Goal: Task Accomplishment & Management: Use online tool/utility

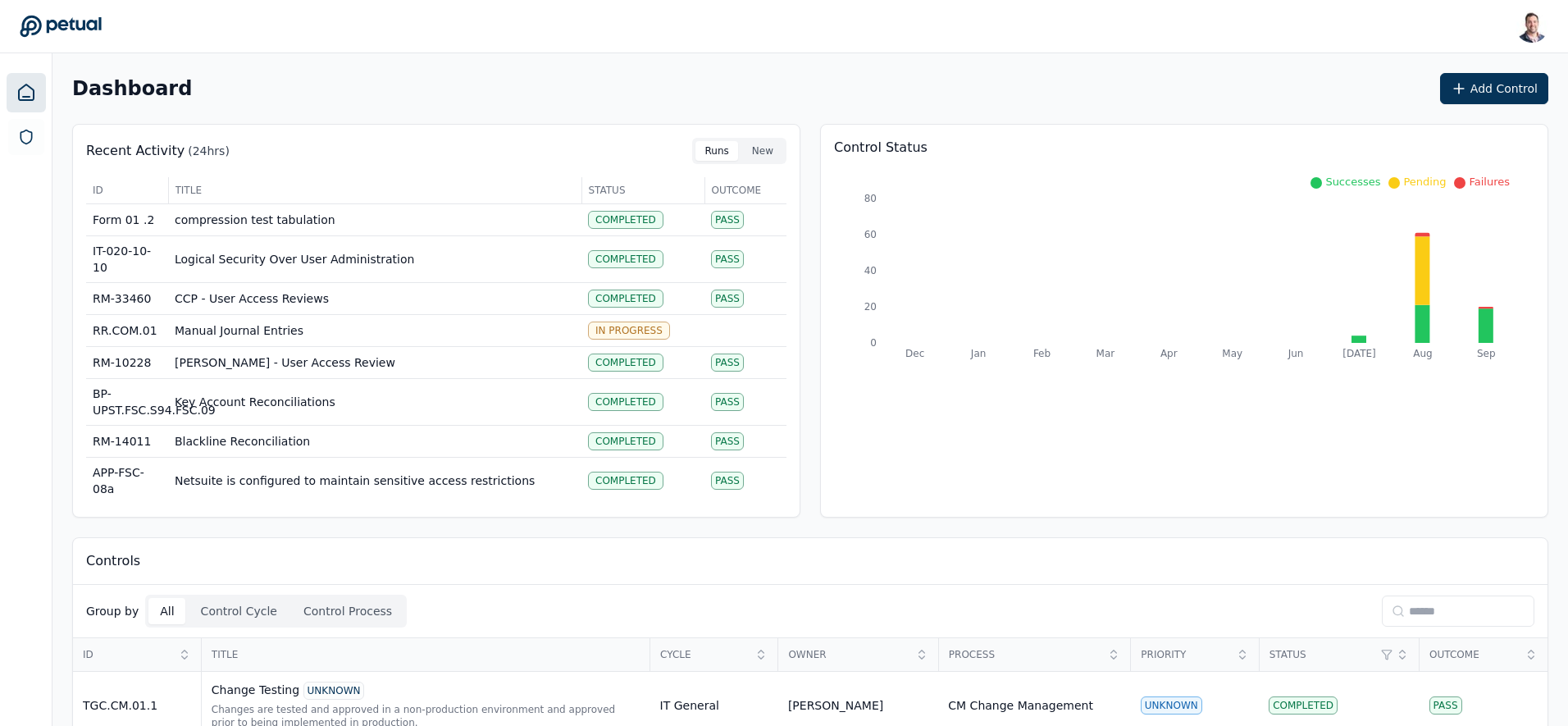
click at [1418, 609] on input at bounding box center [1457, 611] width 153 height 31
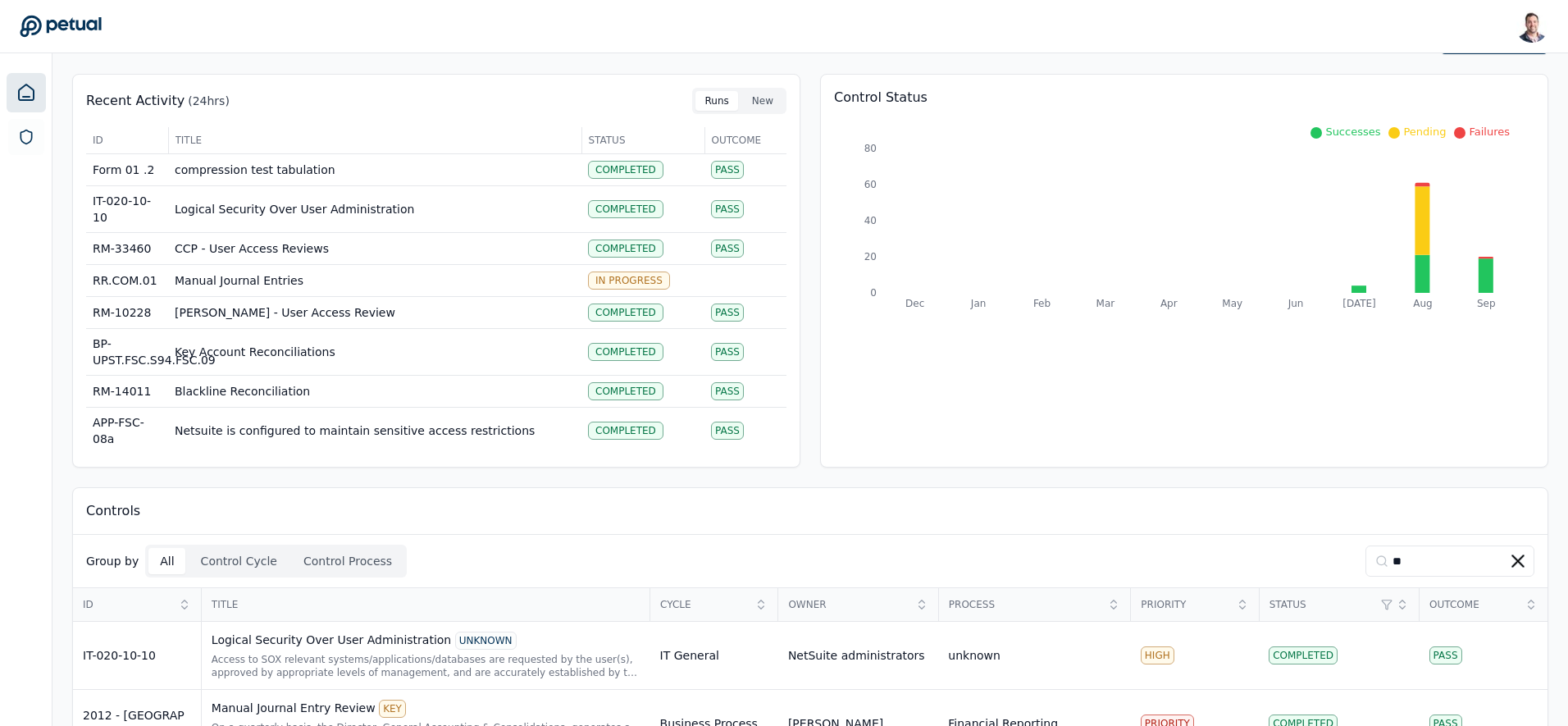
scroll to position [101, 0]
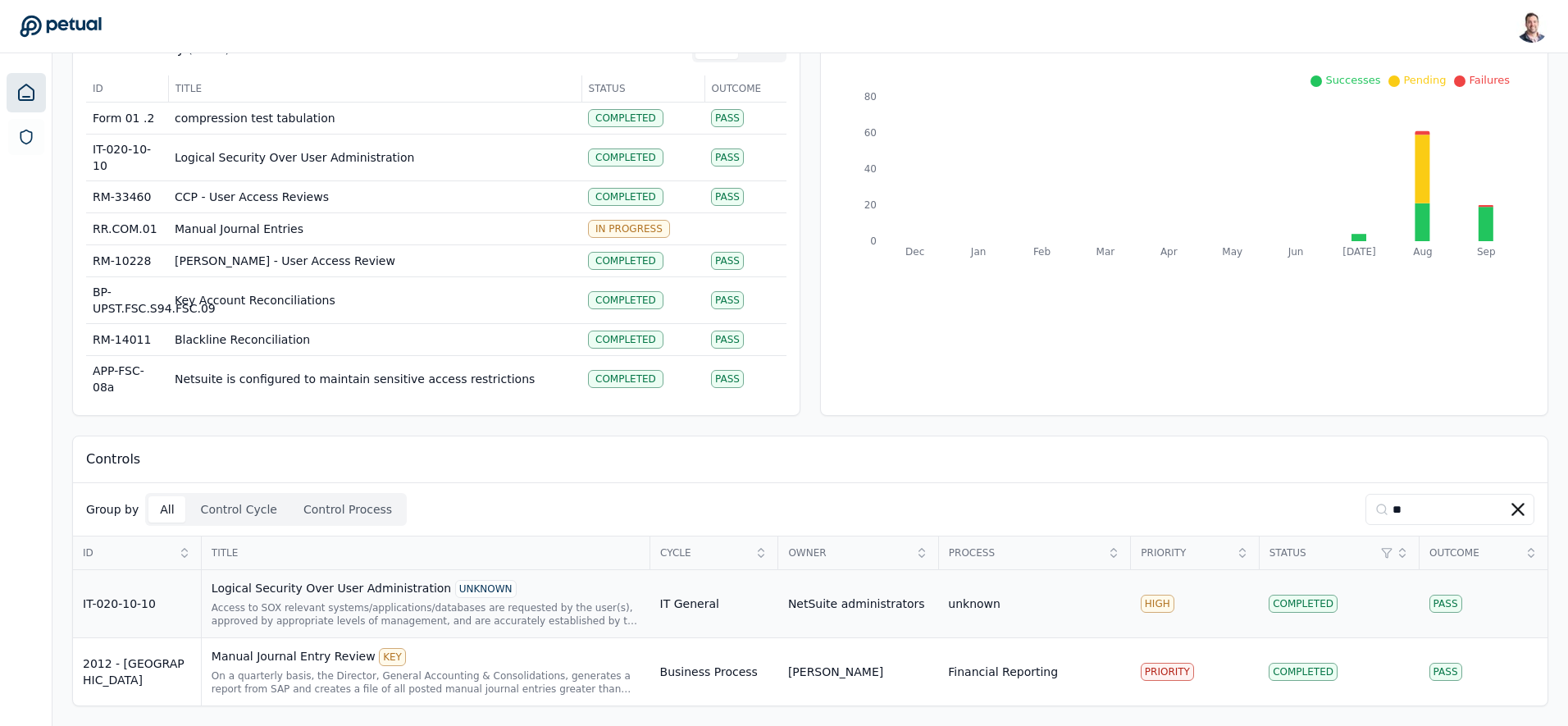
type input "**"
click at [350, 592] on div "Logical Security Over User Administration UNKNOWN" at bounding box center [426, 588] width 429 height 18
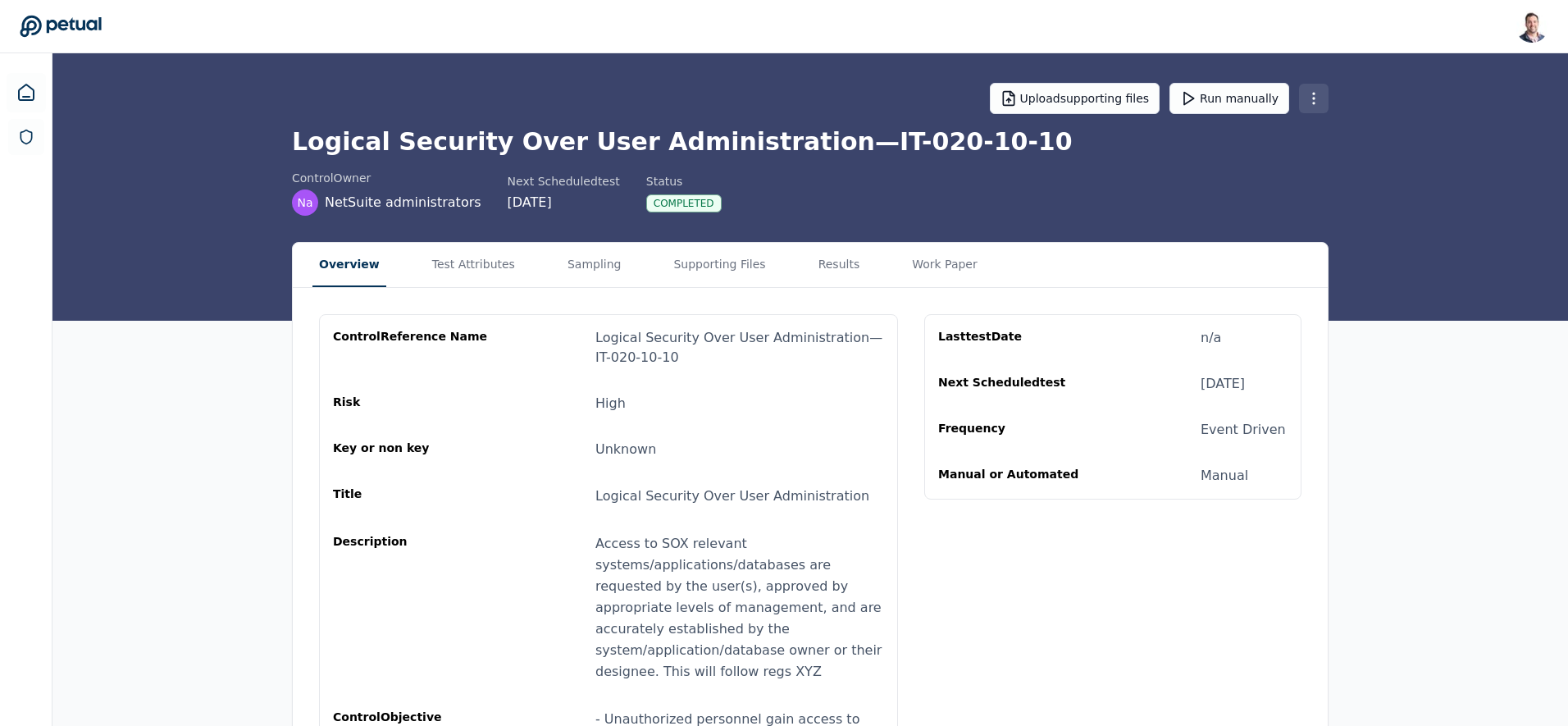
click at [1315, 102] on html "[PERSON_NAME] [EMAIL_ADDRESS] Sign out Upload supporting files Run manually Log…" at bounding box center [784, 545] width 1568 height 1091
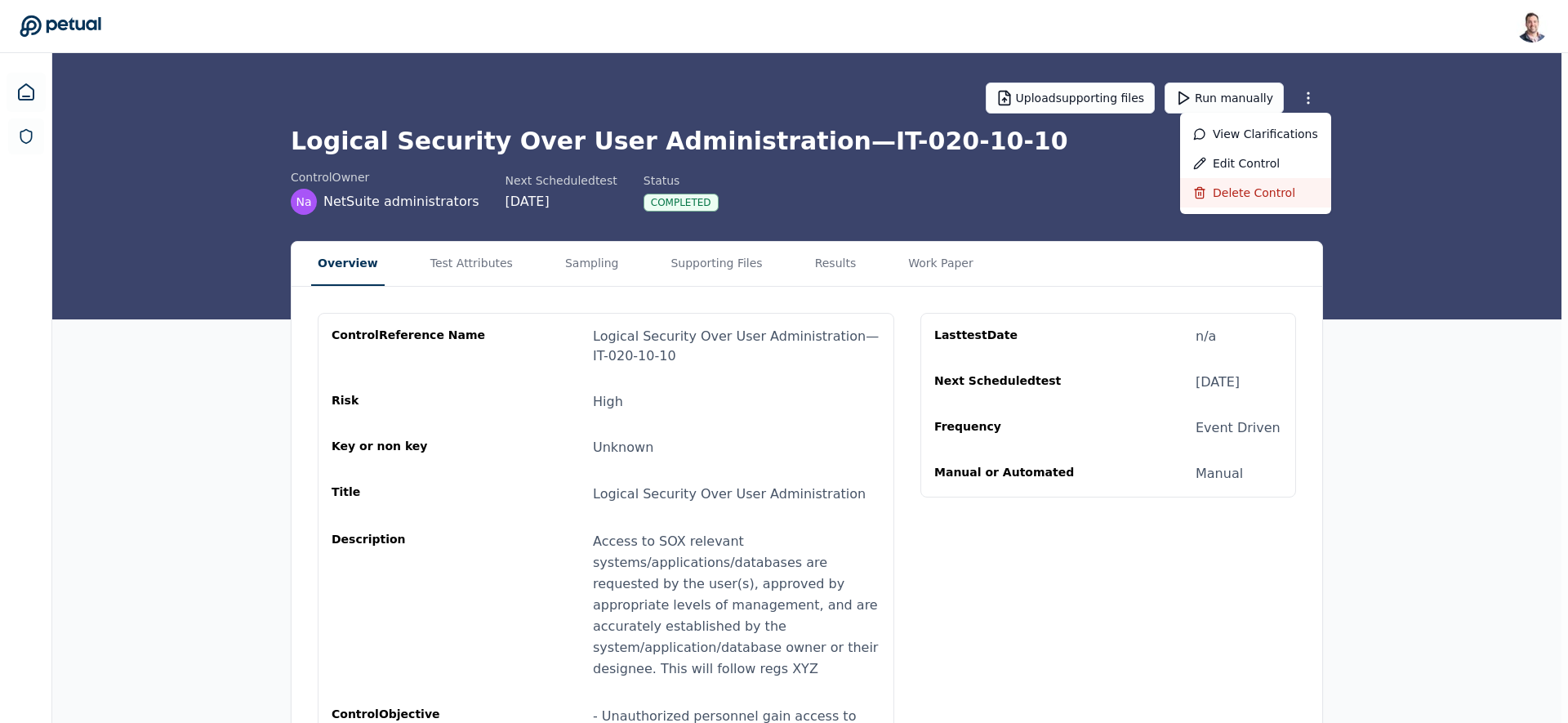
click at [1265, 188] on div "Delete control" at bounding box center [1256, 193] width 151 height 29
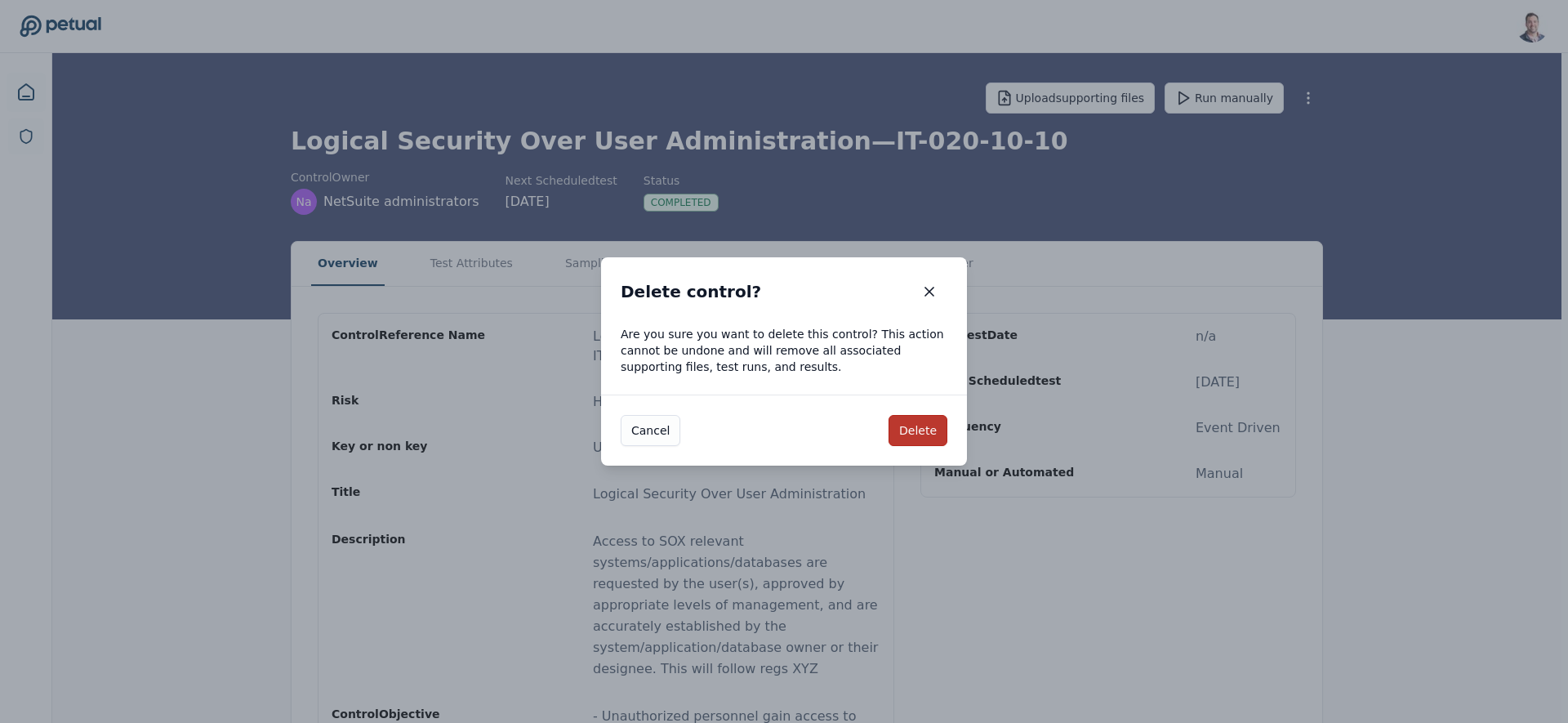
click at [923, 439] on button "Delete" at bounding box center [918, 430] width 59 height 31
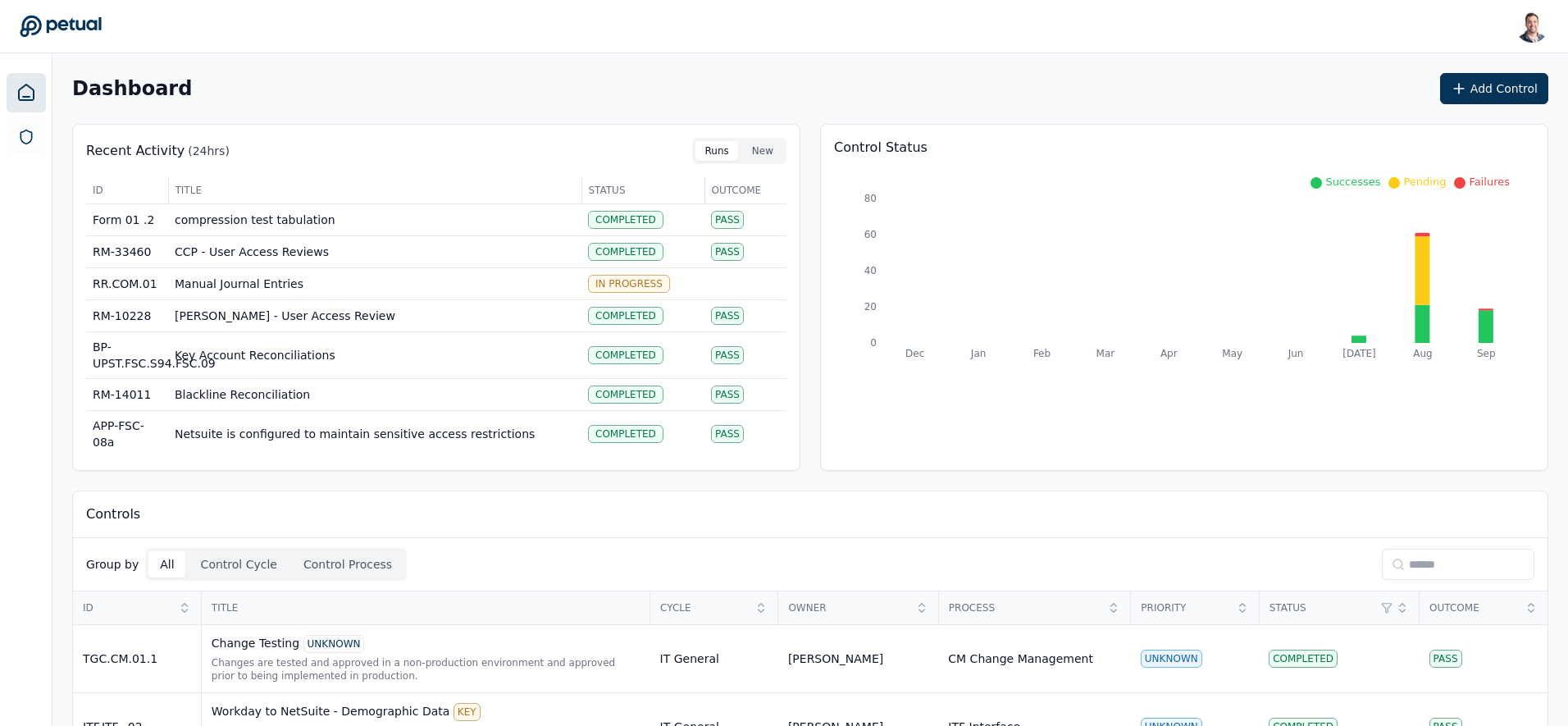
click at [901, 77] on div "Dashboard Add Control" at bounding box center [809, 88] width 1476 height 31
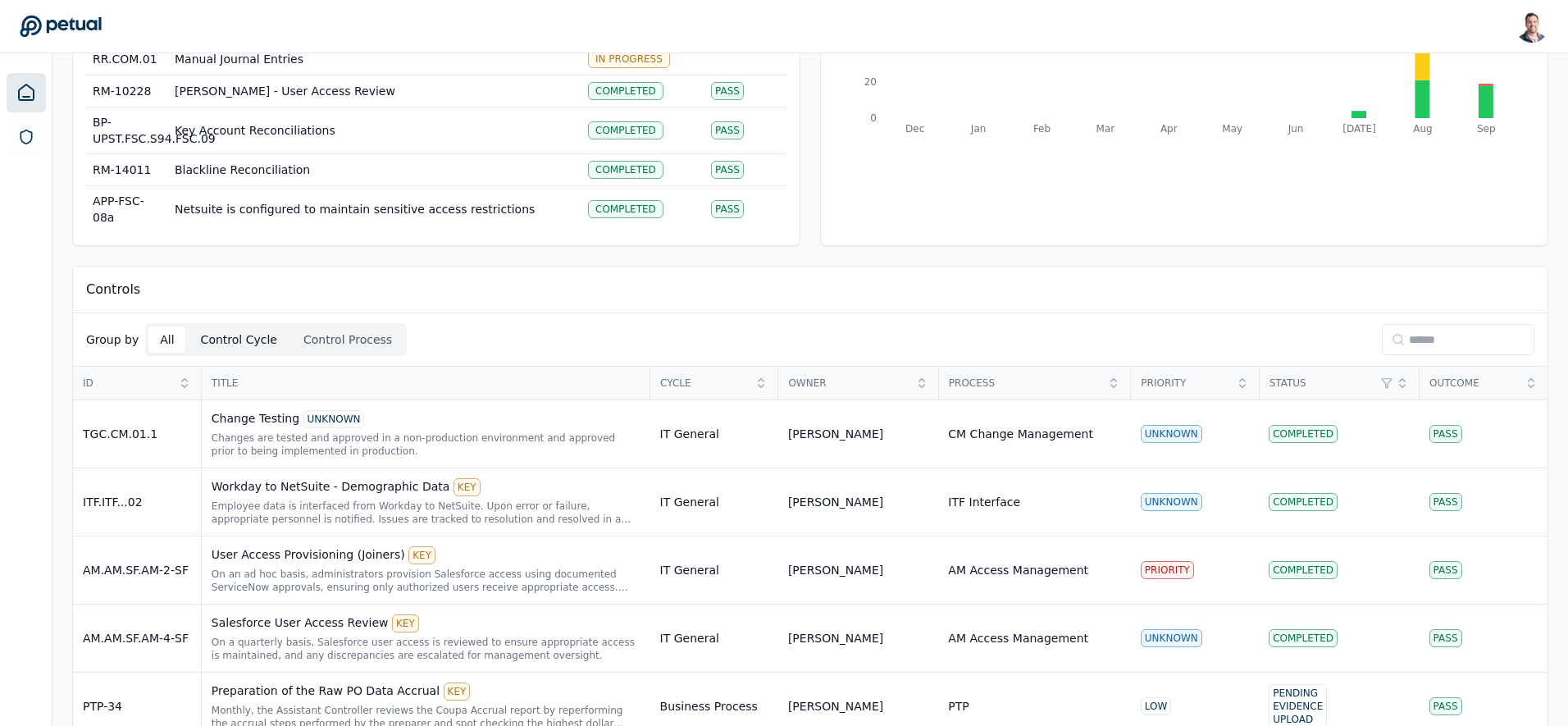
click at [237, 345] on button "Control Cycle" at bounding box center [238, 339] width 99 height 26
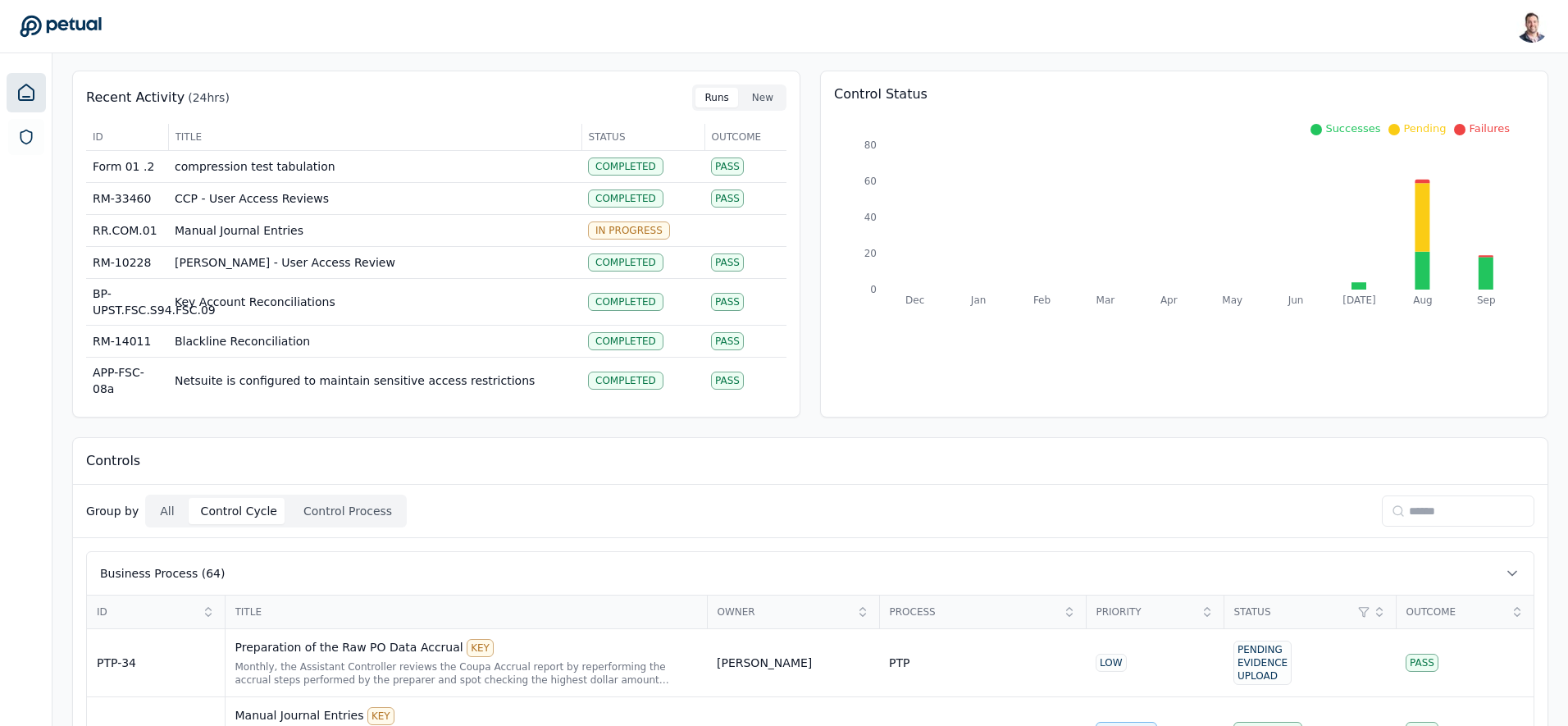
scroll to position [0, 0]
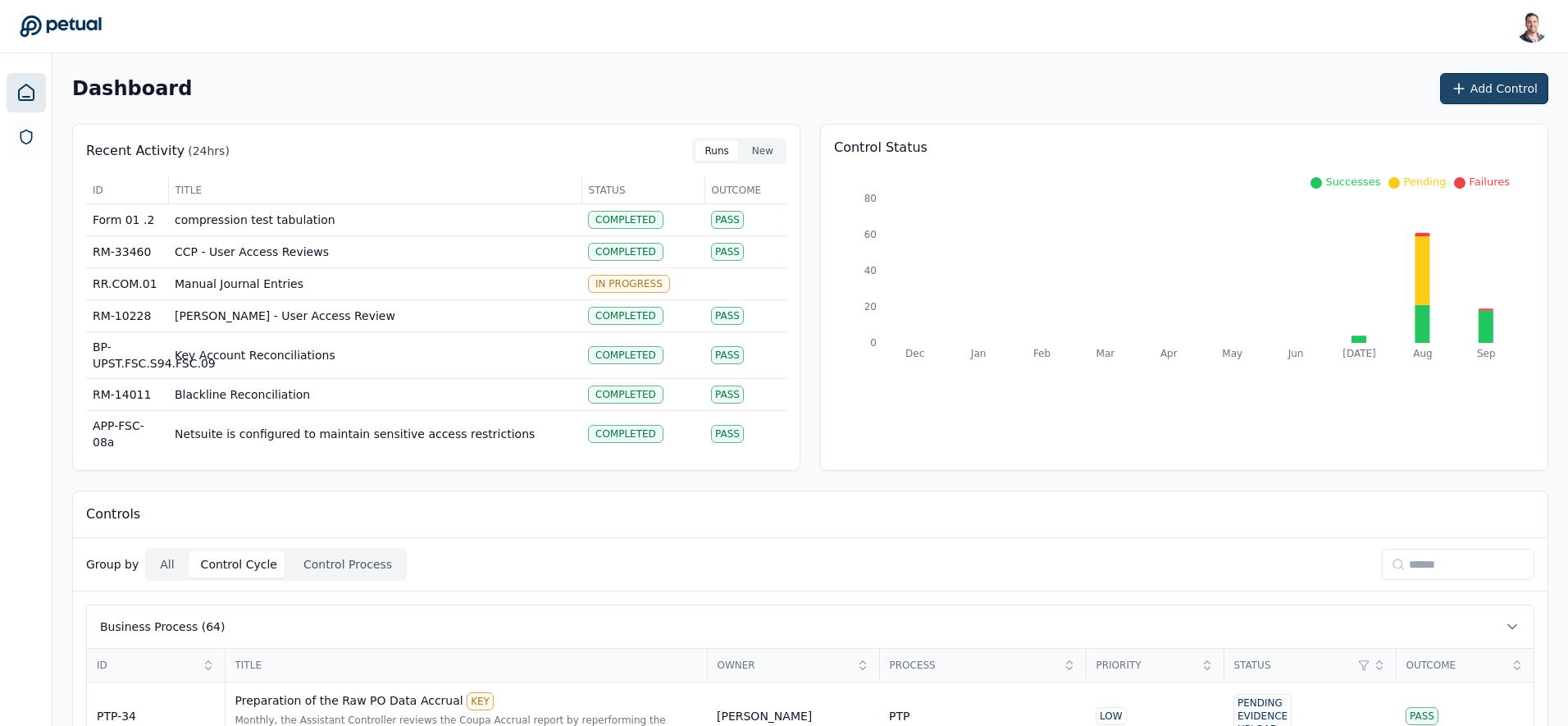
click at [1502, 97] on button "Add Control" at bounding box center [1494, 88] width 108 height 31
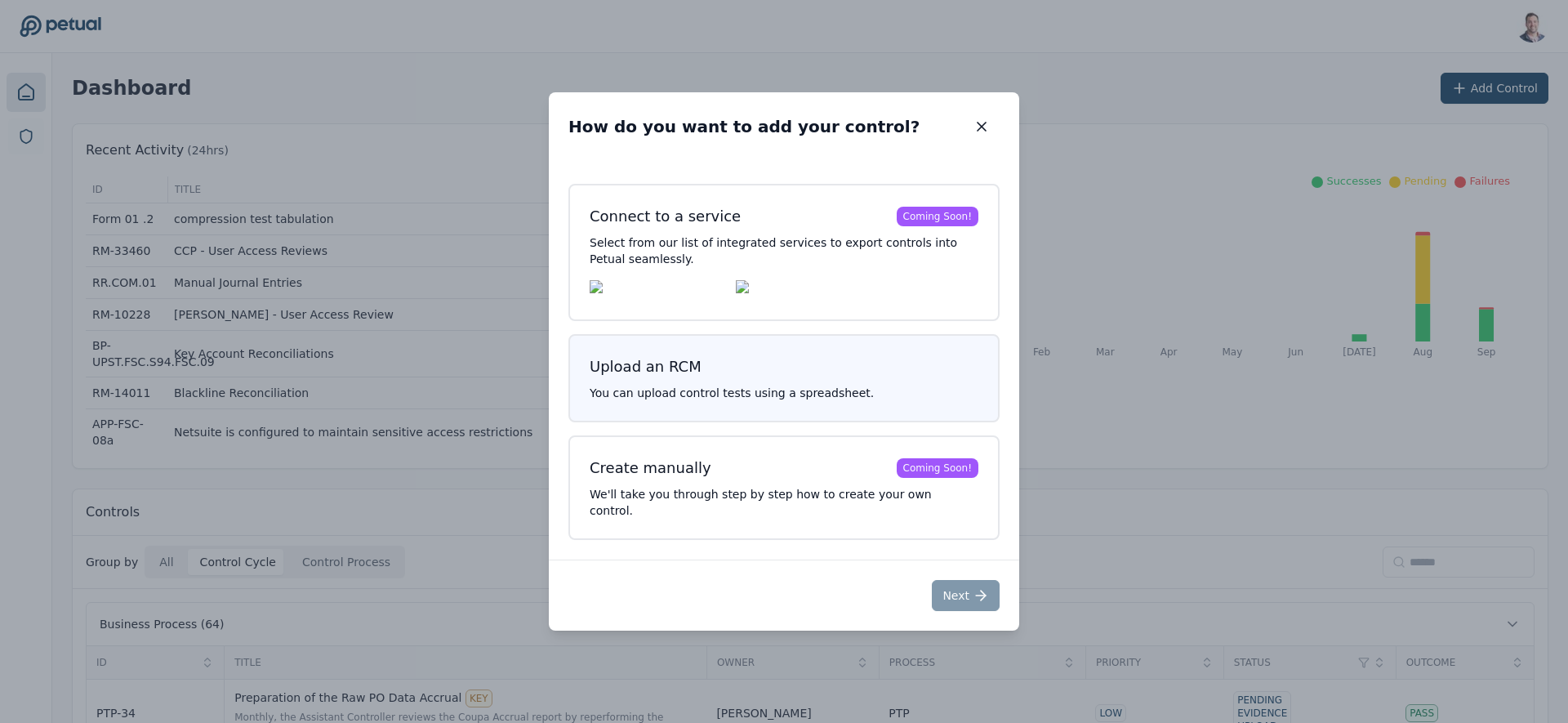
click at [768, 378] on h3 "Upload an RCM" at bounding box center [784, 366] width 389 height 23
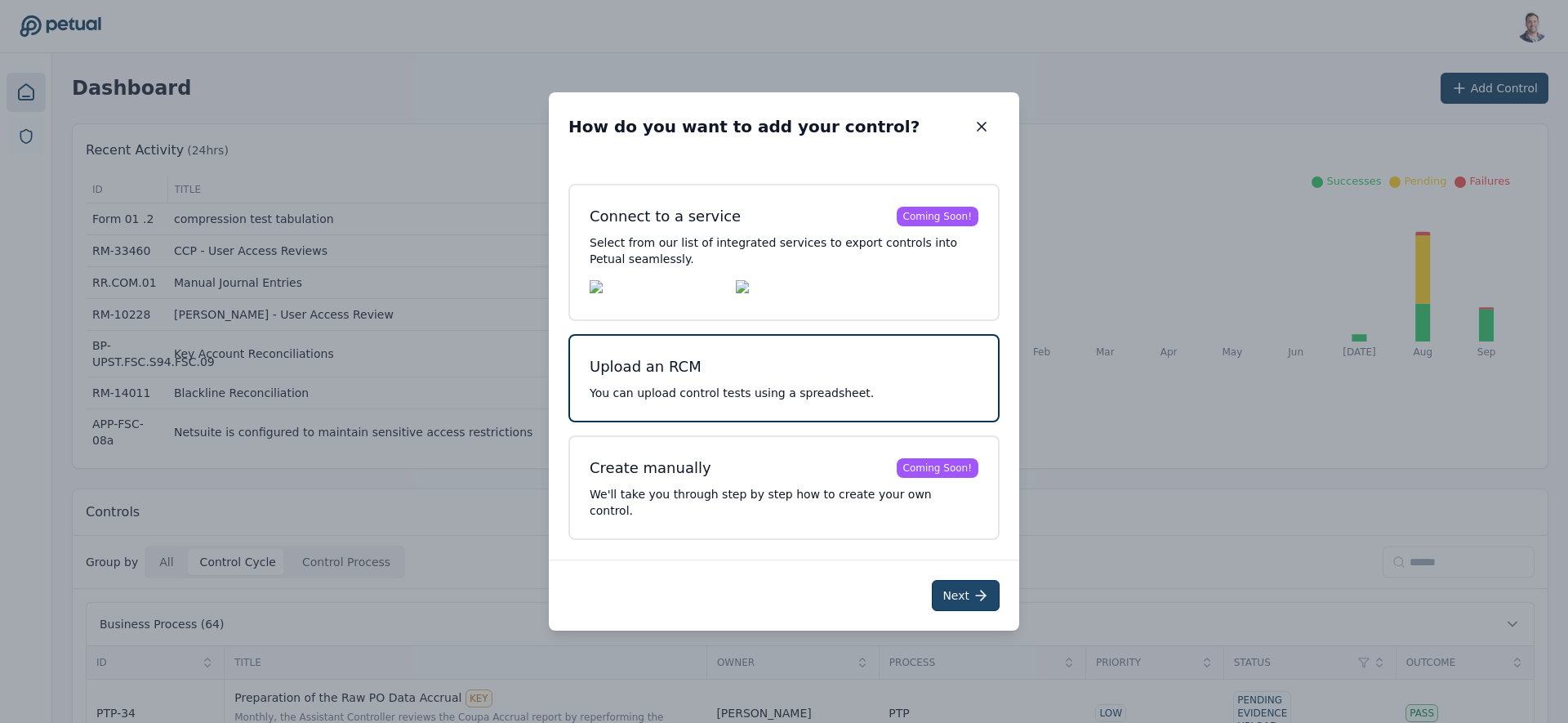
click at [971, 597] on button "Next" at bounding box center [965, 595] width 68 height 31
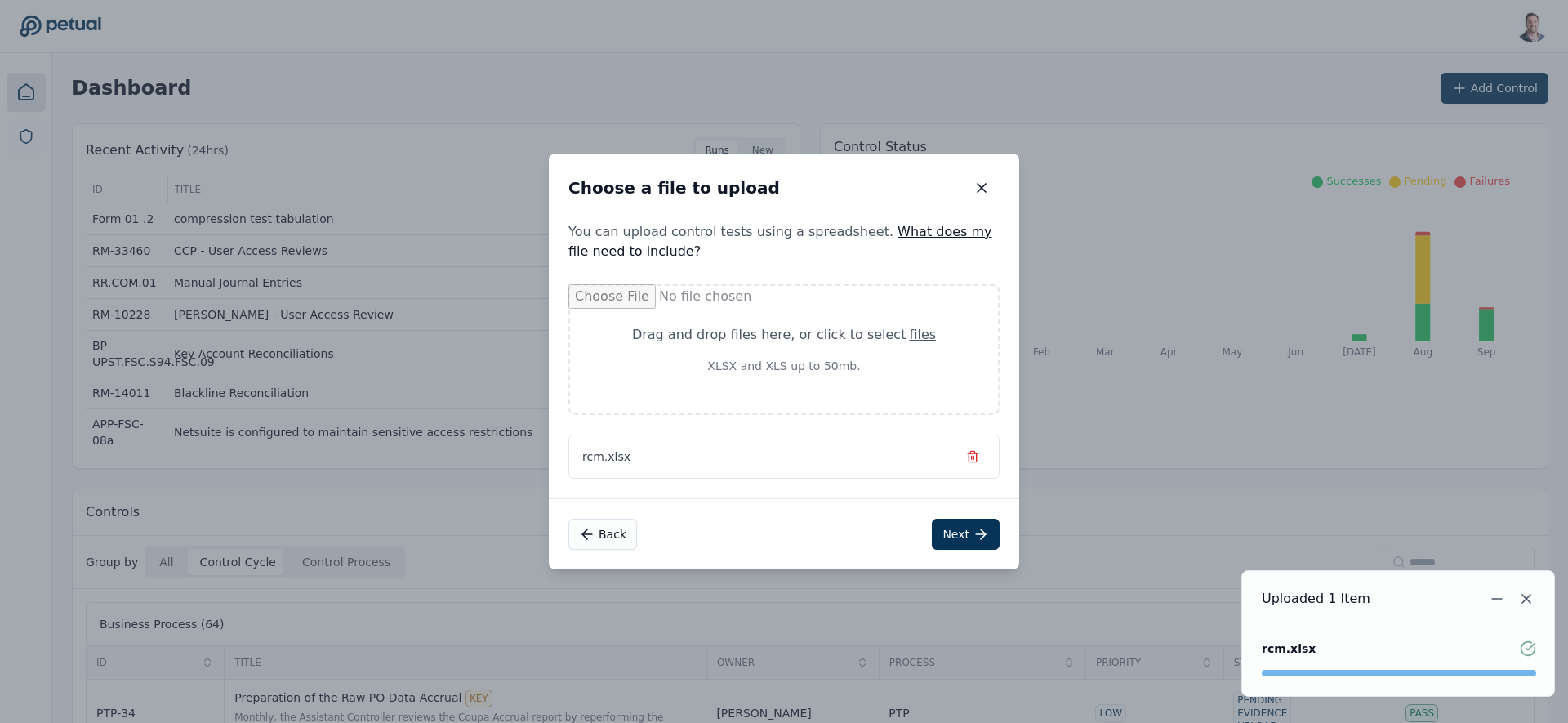
click at [965, 550] on div "Back Next" at bounding box center [784, 534] width 470 height 71
click at [966, 541] on button "Next" at bounding box center [965, 534] width 68 height 31
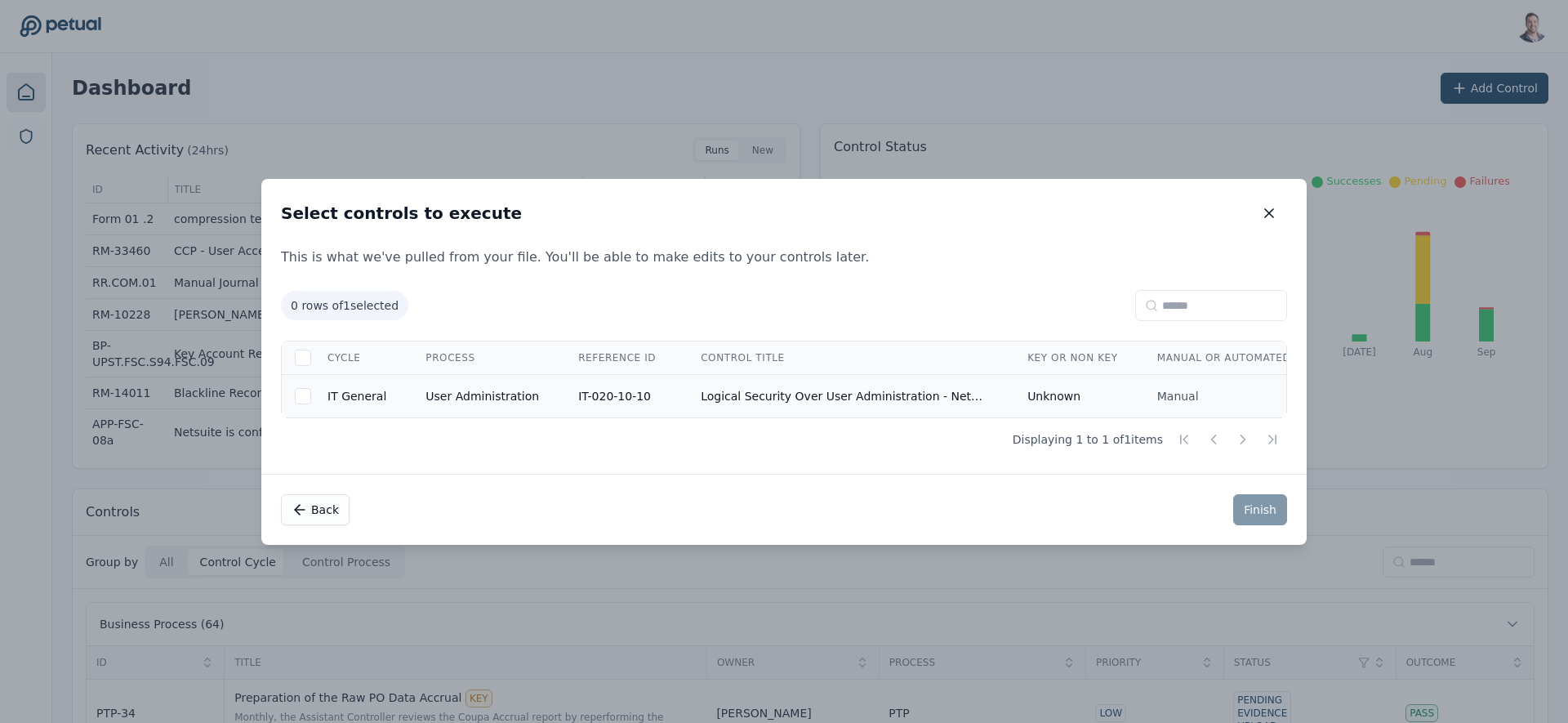
click at [756, 400] on td "Logical Security Over User Administration - NetSuite" at bounding box center [844, 396] width 327 height 43
click at [1260, 513] on button "Finish" at bounding box center [1261, 509] width 54 height 31
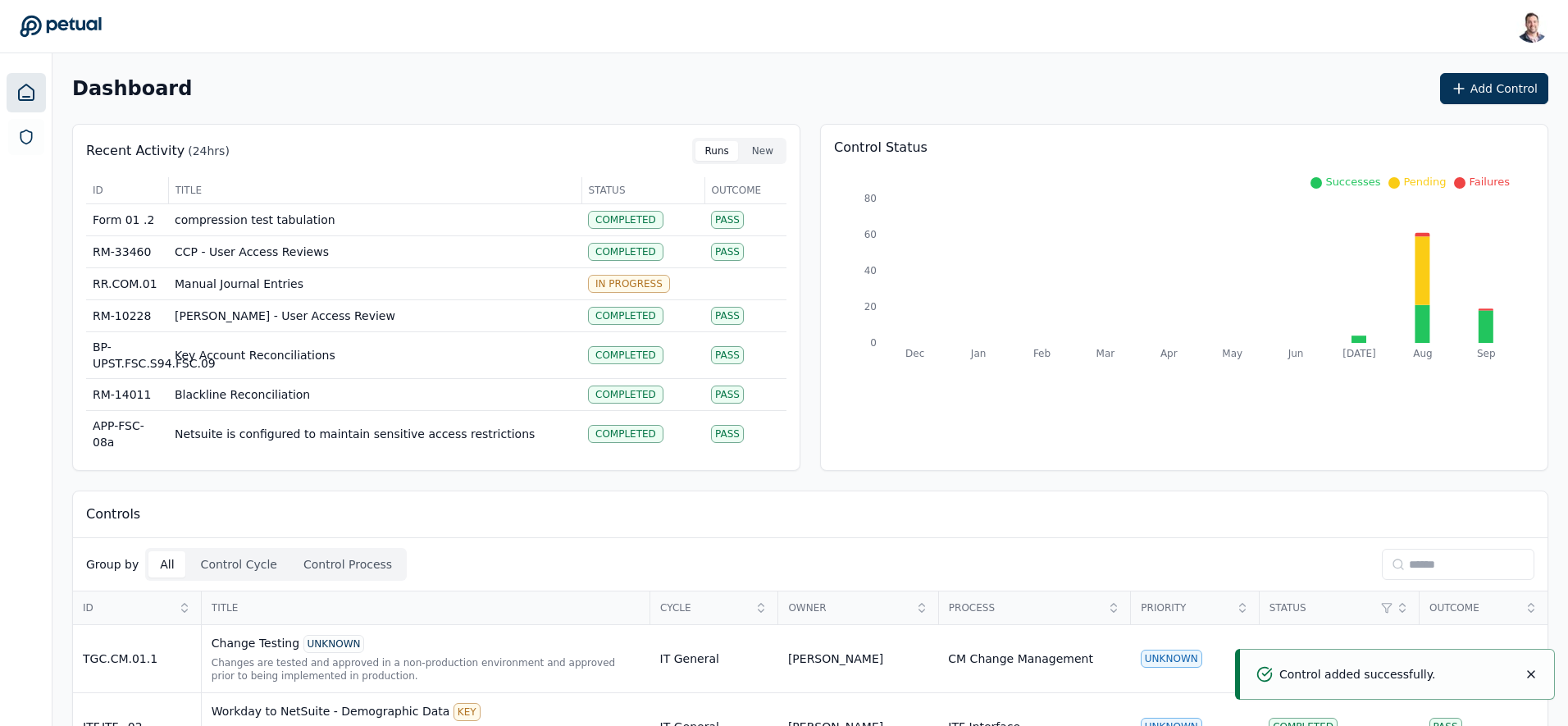
click at [1425, 557] on input at bounding box center [1457, 564] width 153 height 31
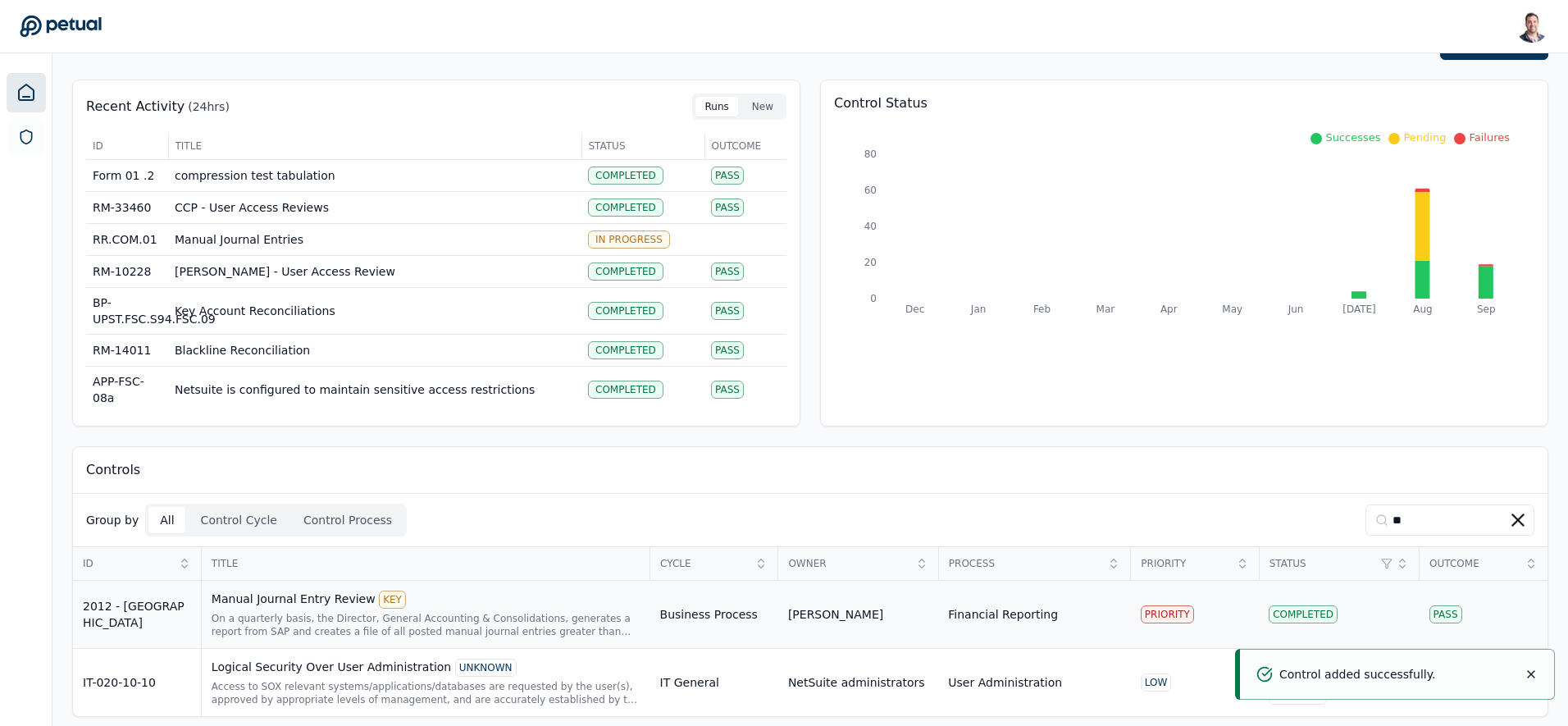
scroll to position [55, 0]
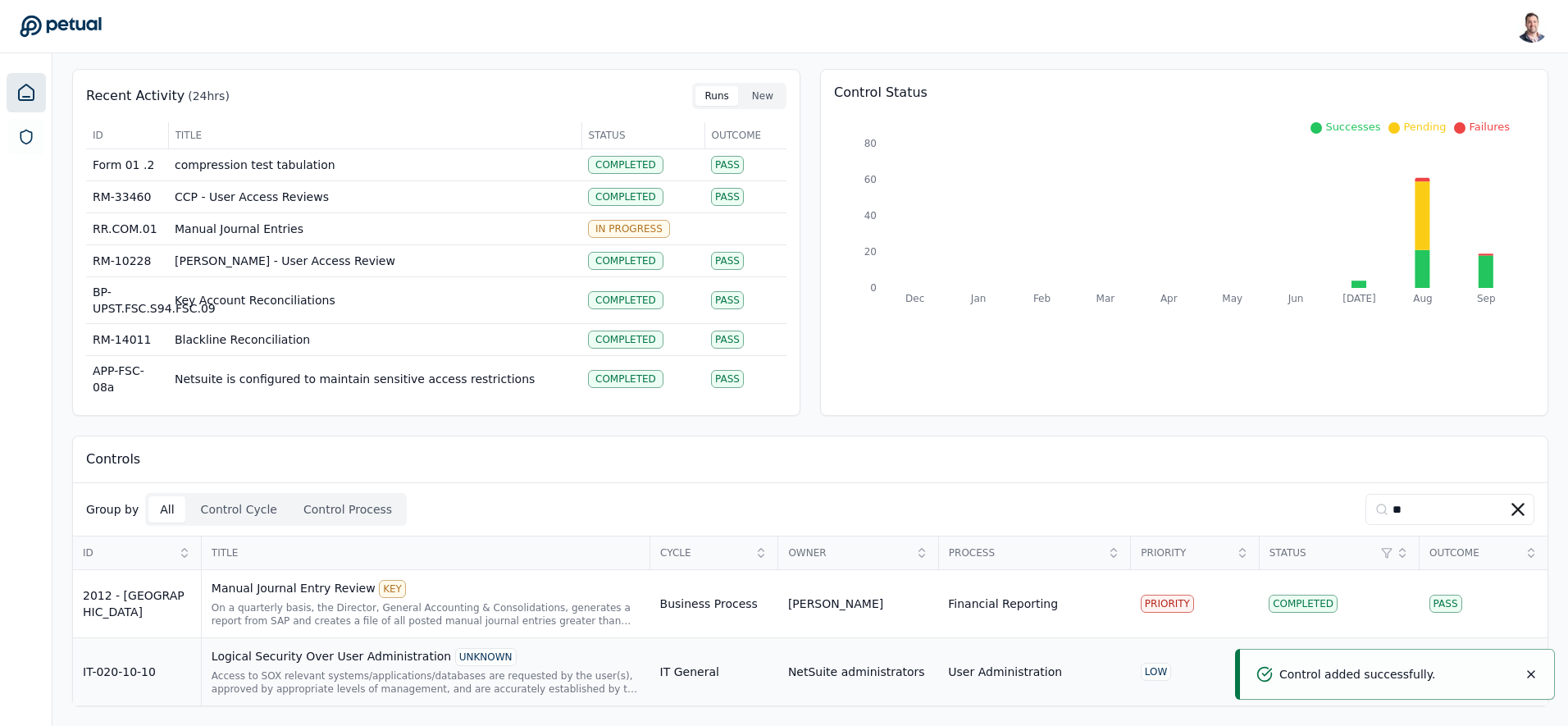
type input "**"
click at [302, 665] on div "Logical Security Over User Administration UNKNOWN" at bounding box center [426, 657] width 429 height 18
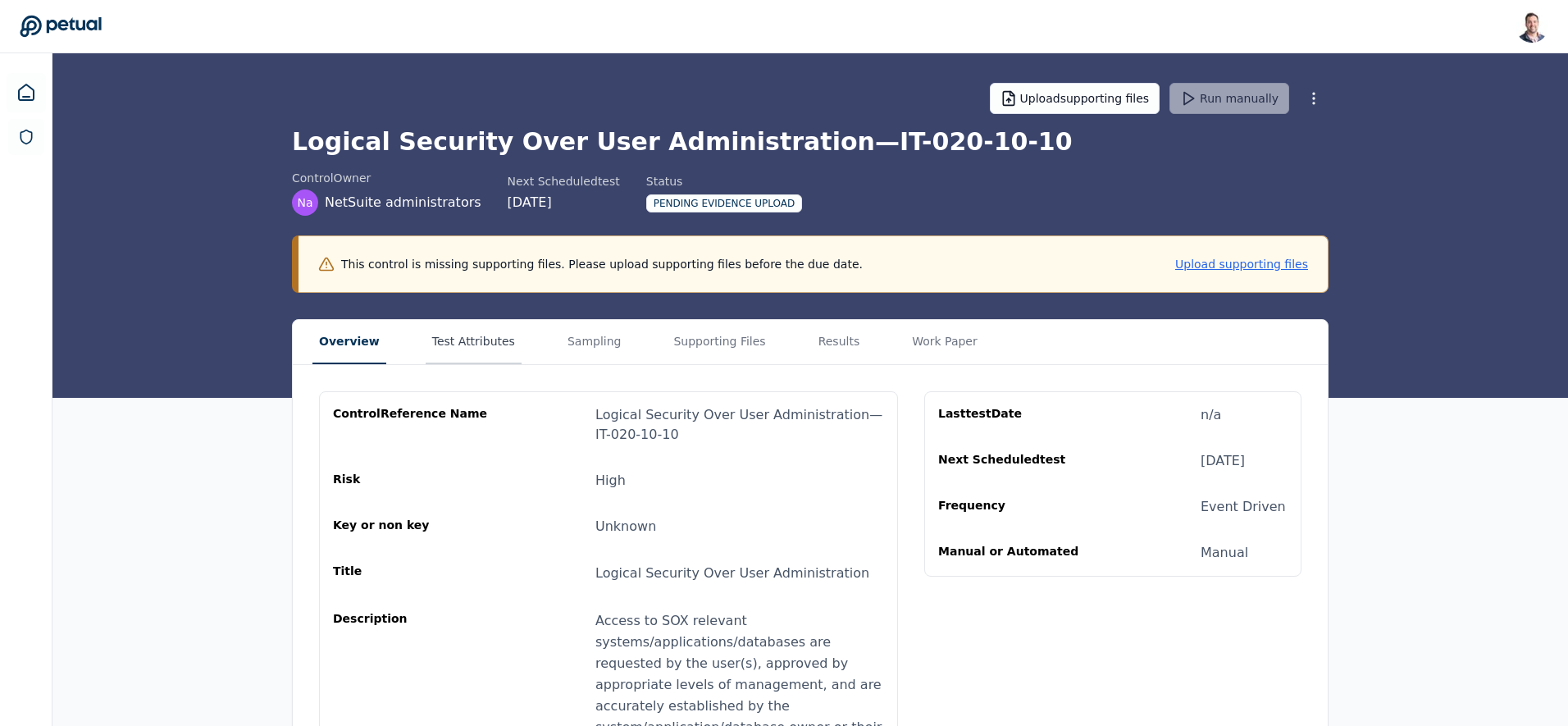
click at [487, 349] on button "Test Attributes" at bounding box center [474, 342] width 96 height 44
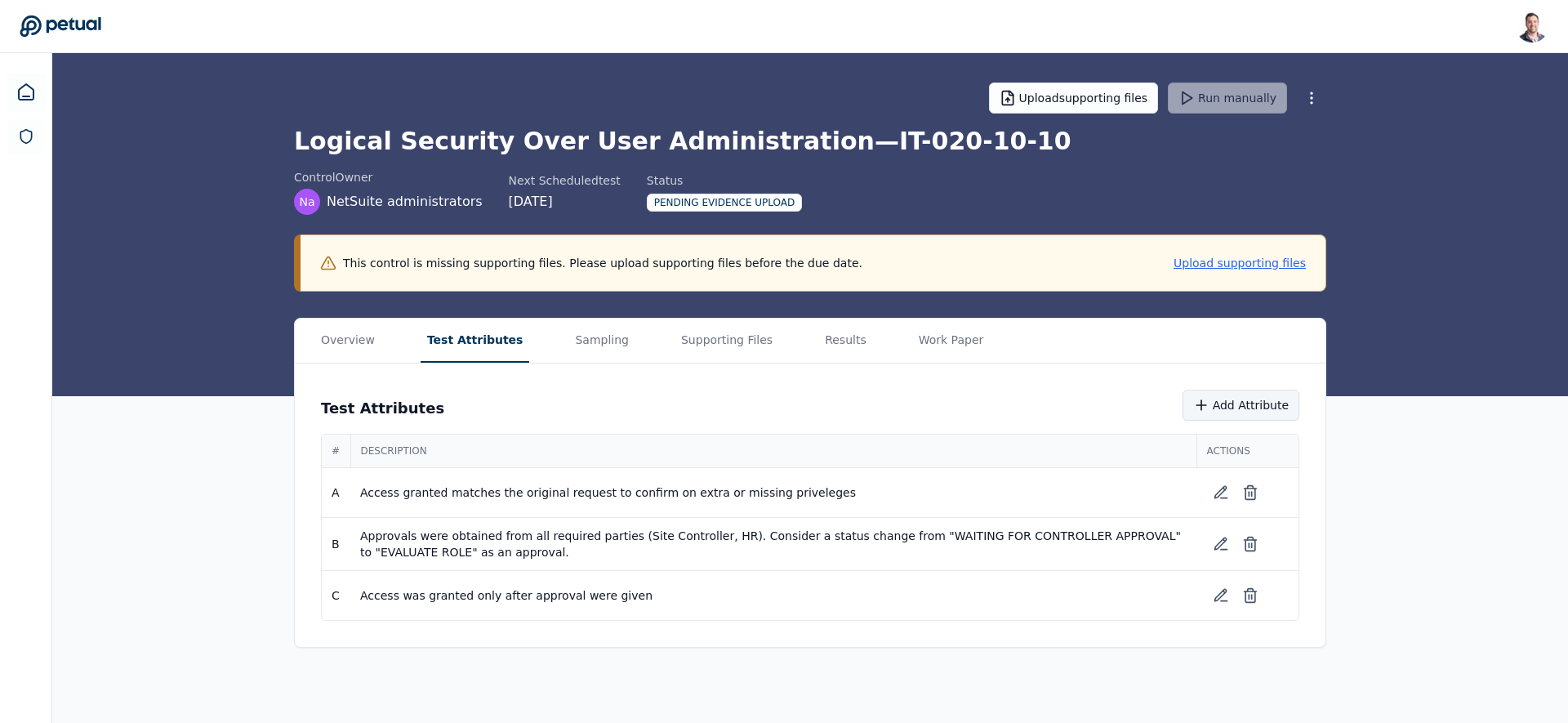
click at [1216, 401] on button "Add Attribute" at bounding box center [1241, 405] width 117 height 31
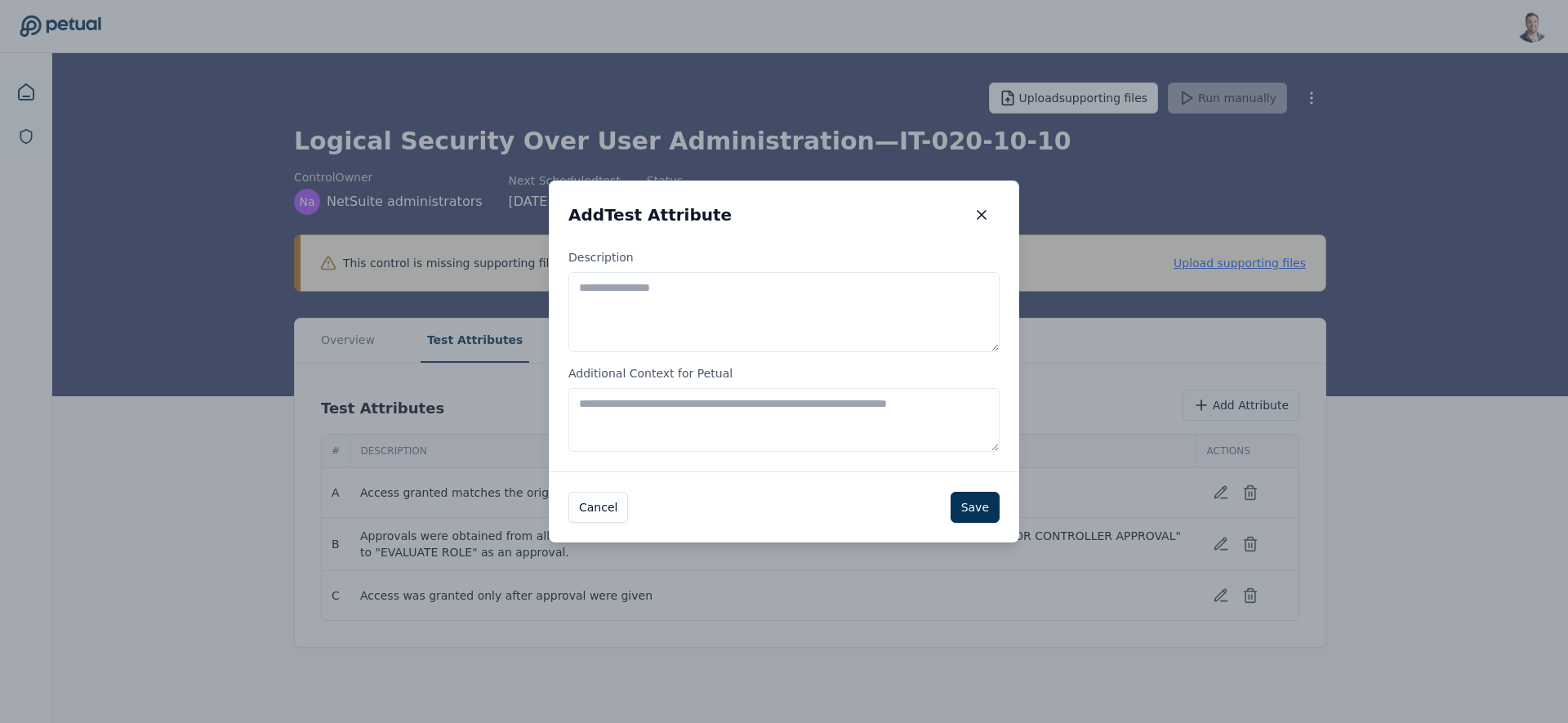
click at [710, 288] on textarea "Description" at bounding box center [784, 311] width 431 height 80
type textarea "**********"
click at [981, 508] on button "Save" at bounding box center [975, 507] width 49 height 31
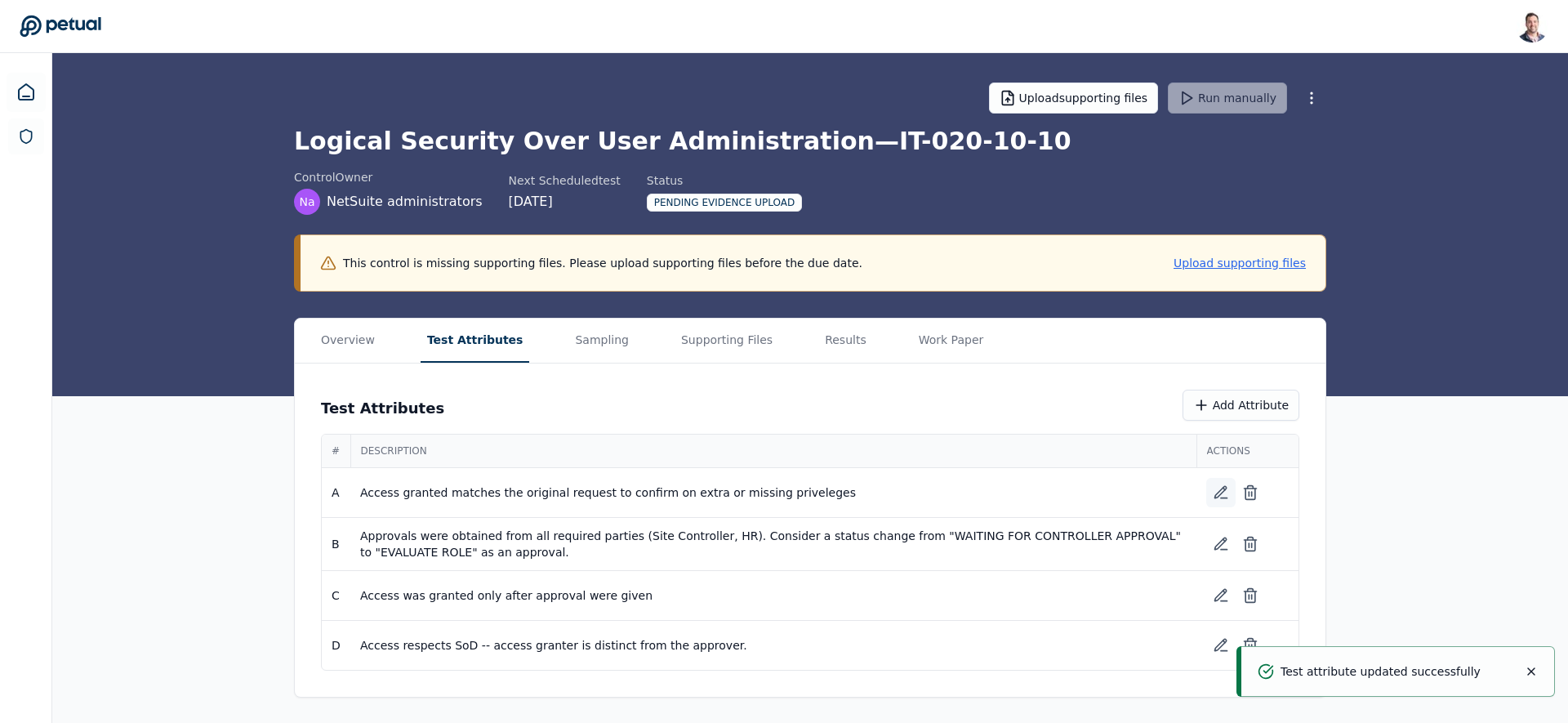
click at [1211, 486] on button at bounding box center [1220, 492] width 29 height 29
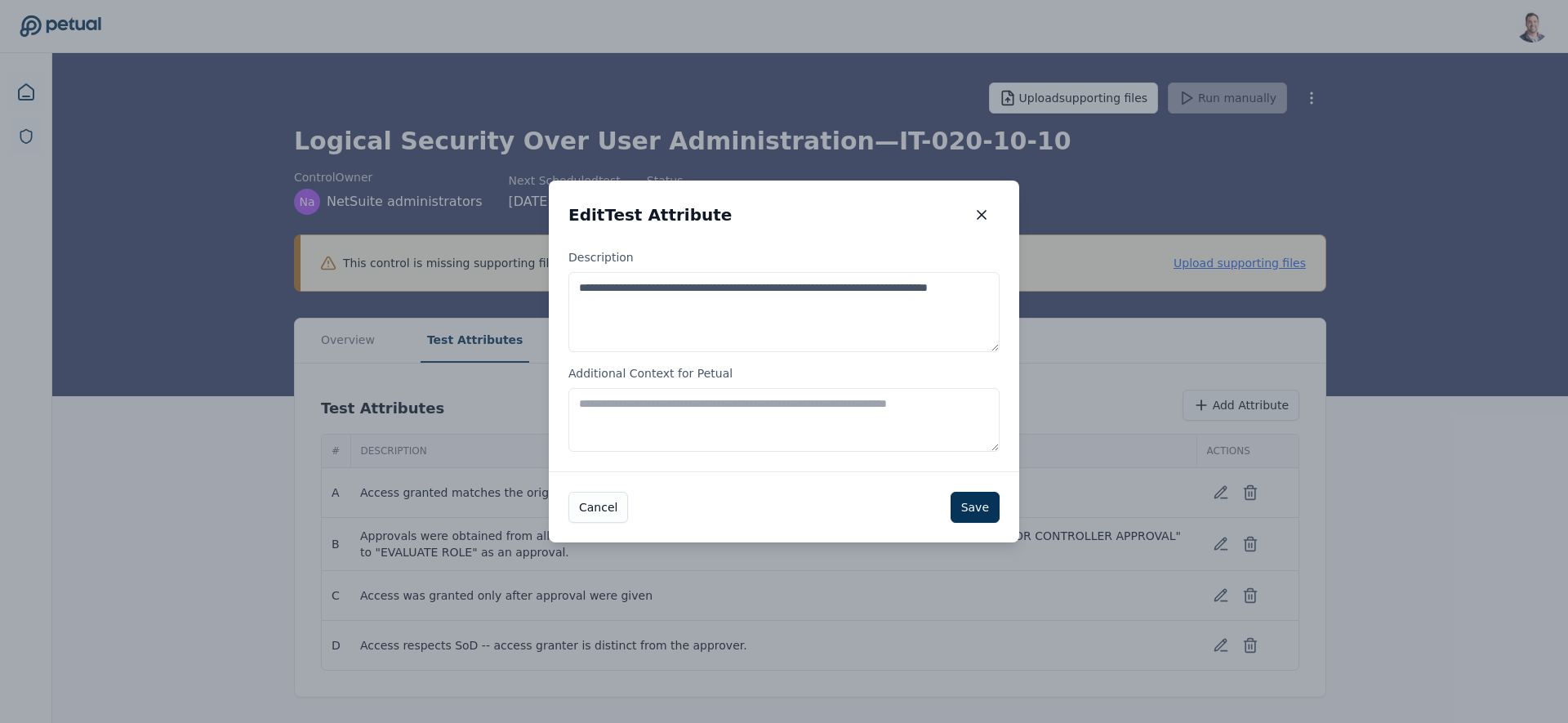
click at [589, 398] on textarea "Additional Context for Petual" at bounding box center [784, 420] width 431 height 64
click at [713, 316] on textarea "**********" at bounding box center [784, 311] width 431 height 80
click at [757, 399] on textarea "Additional Context for Petual" at bounding box center [784, 420] width 431 height 64
click at [982, 208] on icon "button" at bounding box center [981, 215] width 16 height 16
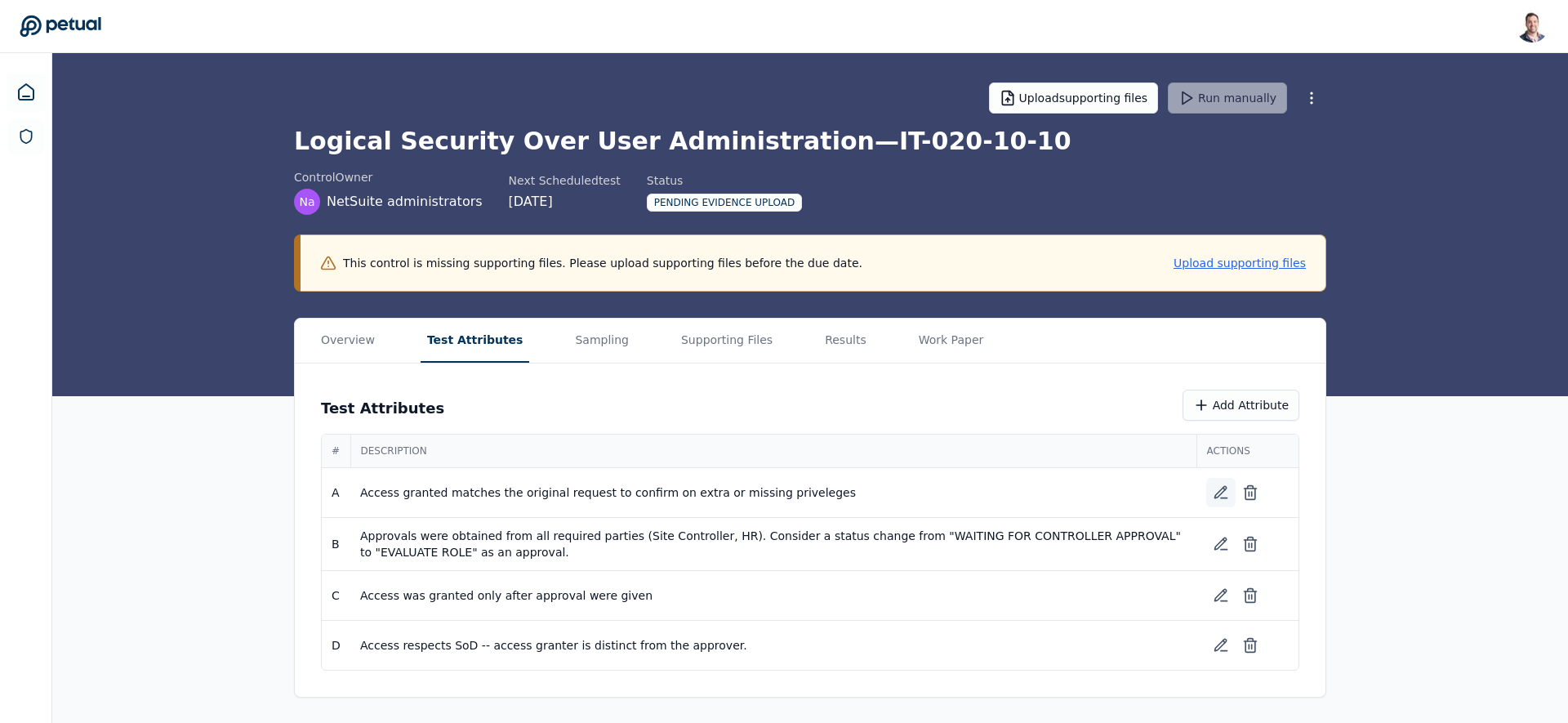
click at [1225, 498] on icon at bounding box center [1225, 498] width 7 height 0
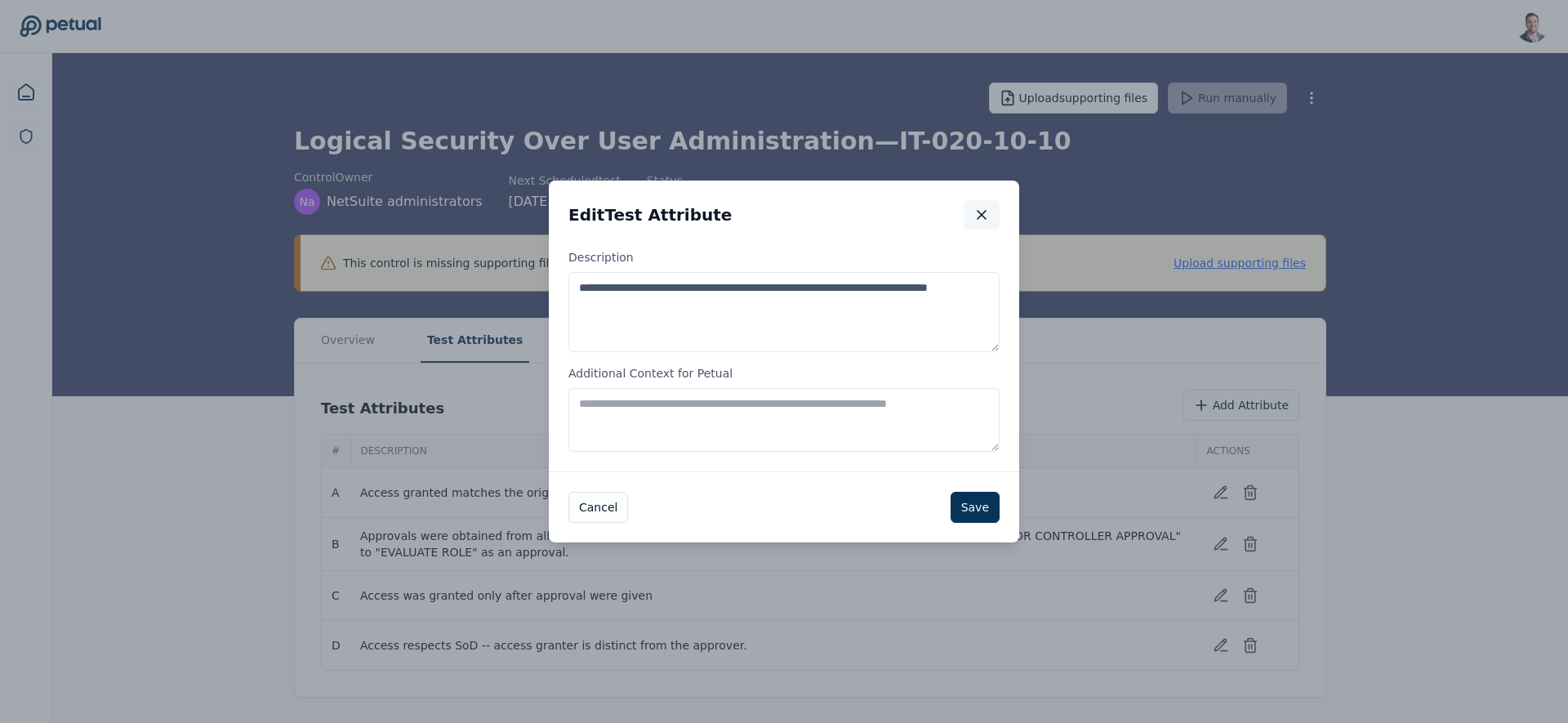
click at [987, 209] on icon "button" at bounding box center [981, 215] width 16 height 16
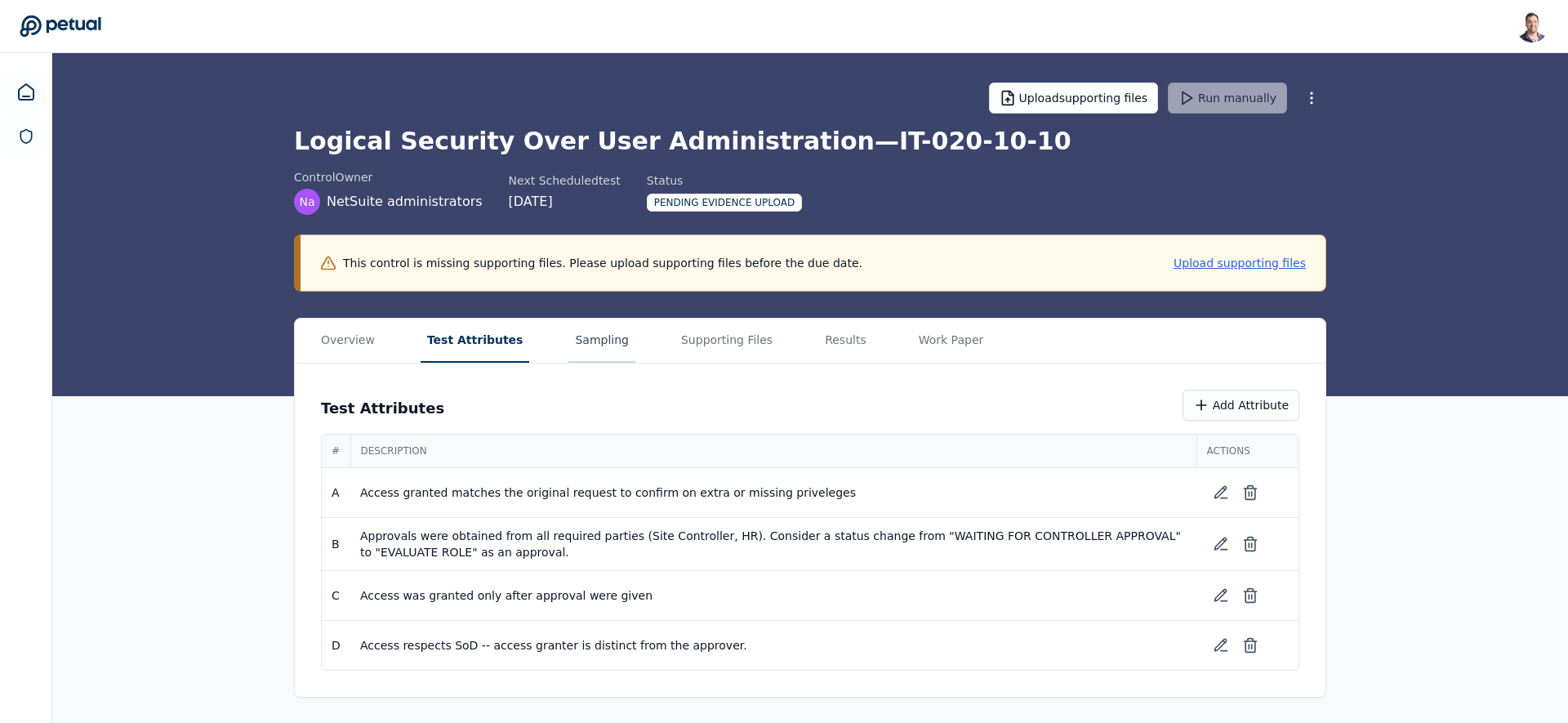
click at [600, 342] on button "Sampling" at bounding box center [602, 341] width 67 height 44
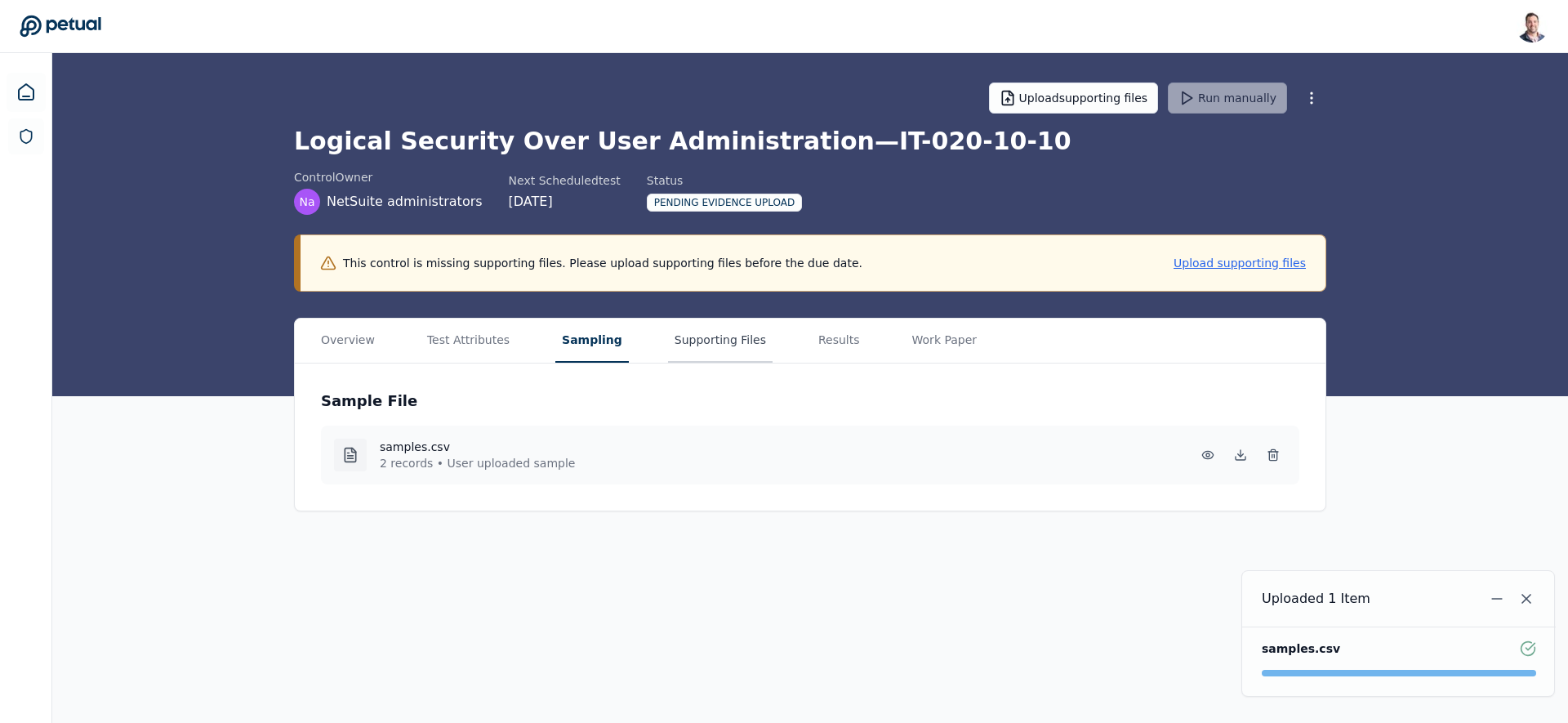
click at [684, 342] on button "Supporting Files" at bounding box center [720, 341] width 104 height 44
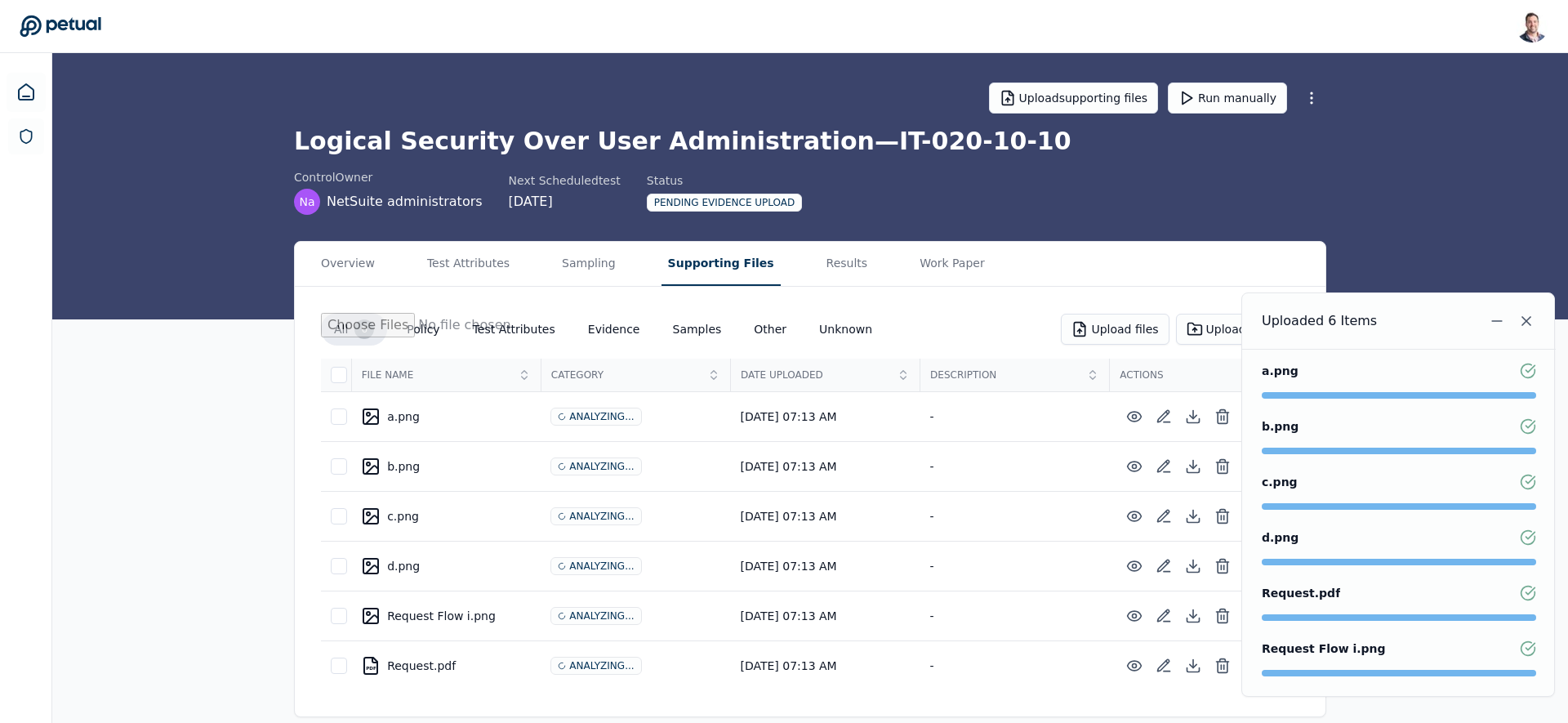
click at [1211, 102] on button "Run manually" at bounding box center [1228, 98] width 120 height 31
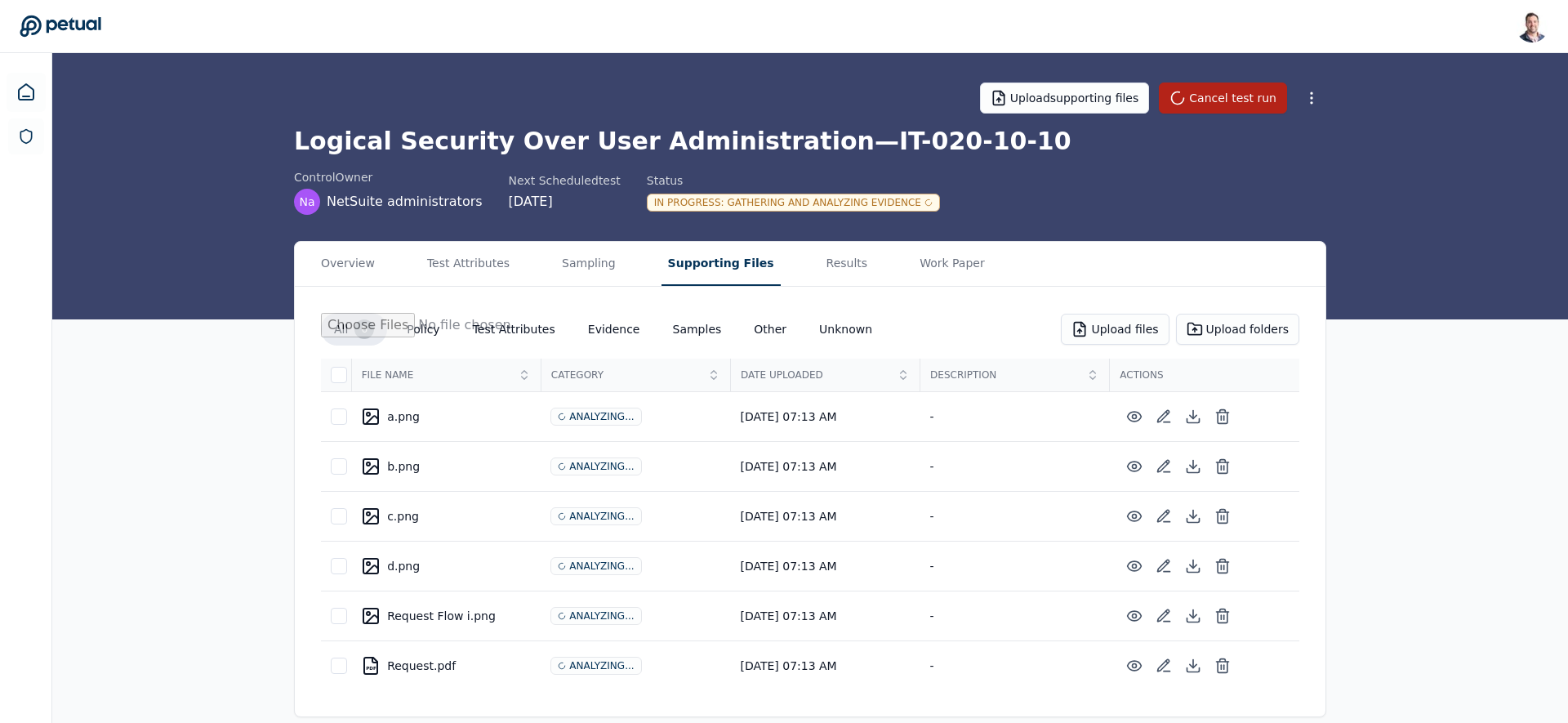
click at [426, 614] on div "Request Flow i.png" at bounding box center [446, 615] width 170 height 19
click at [393, 465] on div "b.png" at bounding box center [446, 466] width 170 height 19
click at [712, 201] on div "In Progress : Gathering and Analyzing Evidence" at bounding box center [794, 202] width 293 height 18
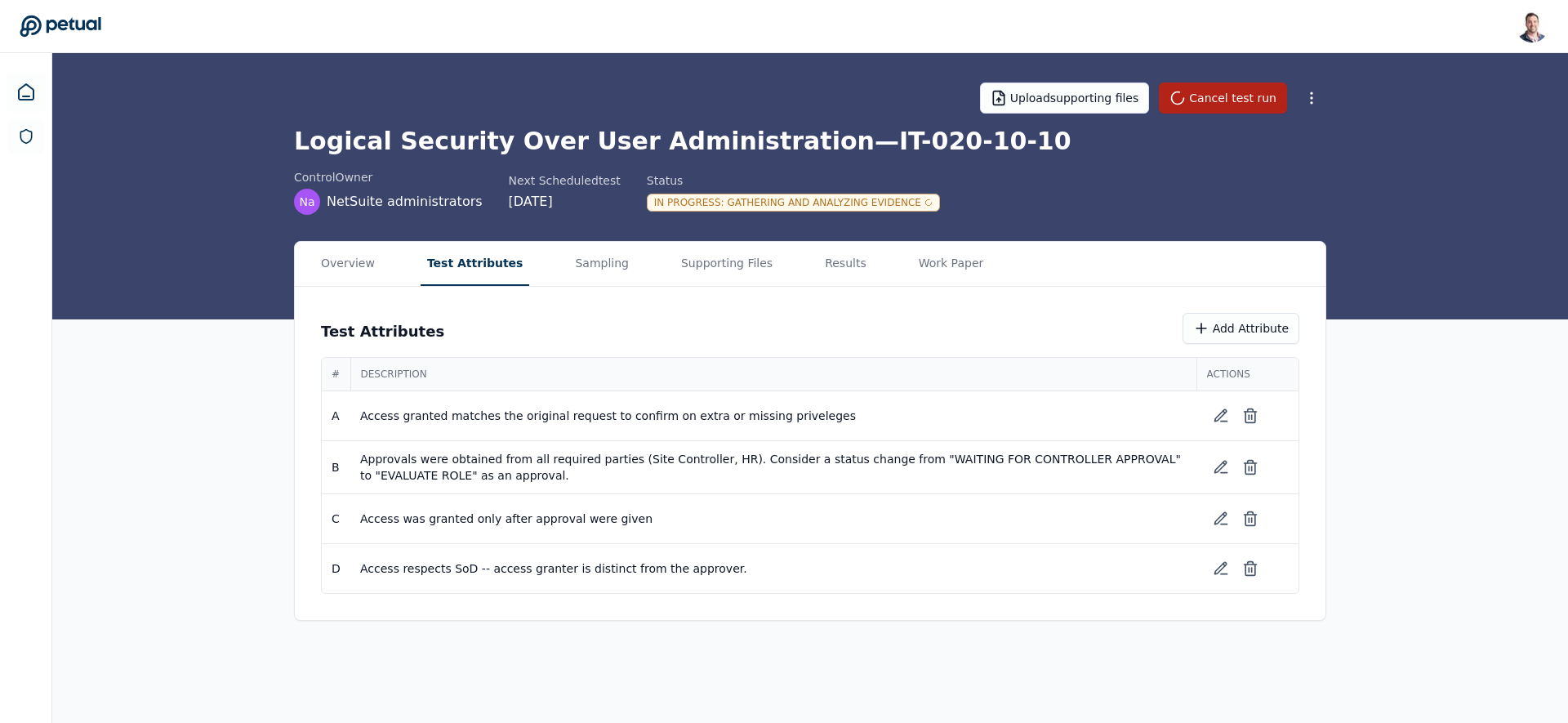
click at [448, 269] on button "Test Attributes" at bounding box center [476, 263] width 109 height 44
click at [595, 274] on button "Sampling" at bounding box center [602, 263] width 67 height 44
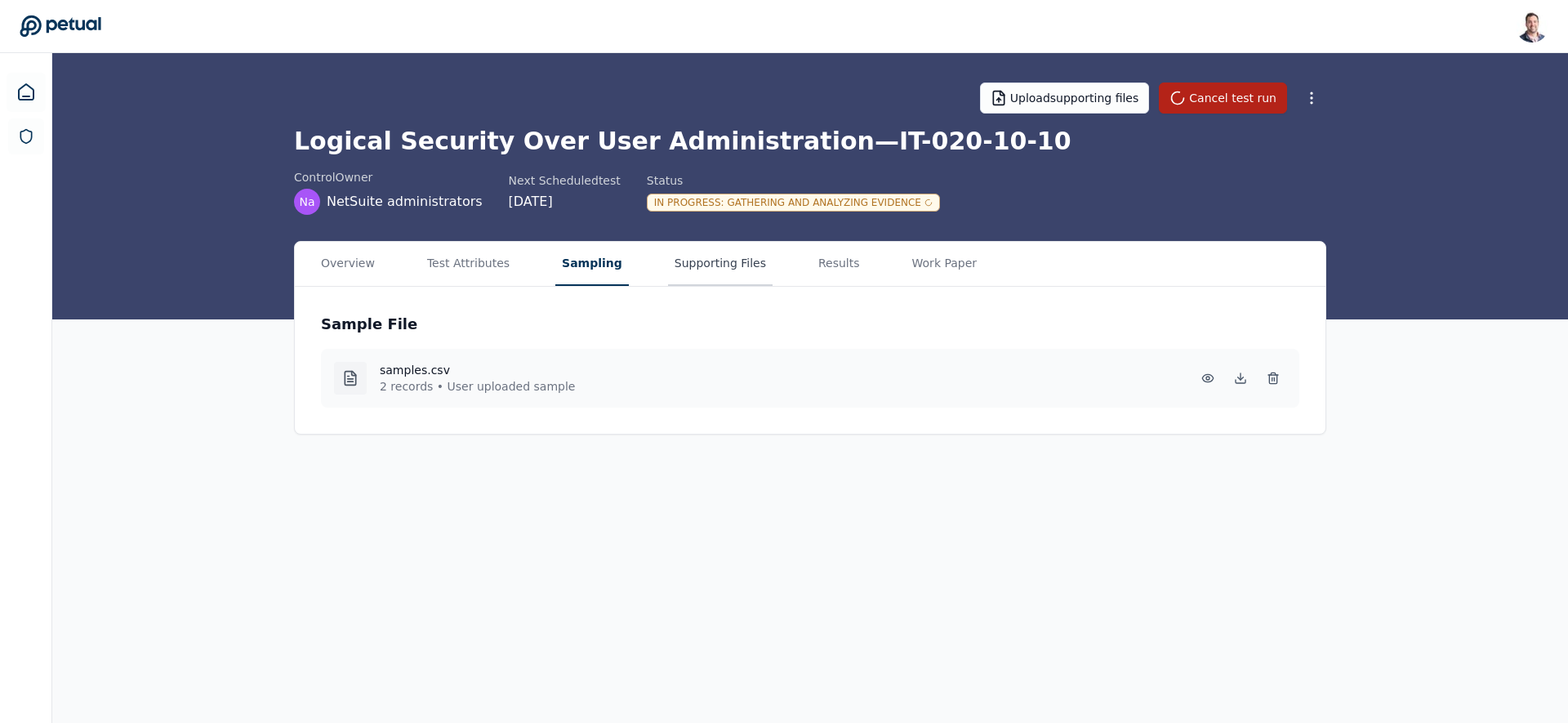
click at [713, 262] on button "Supporting Files" at bounding box center [720, 263] width 104 height 44
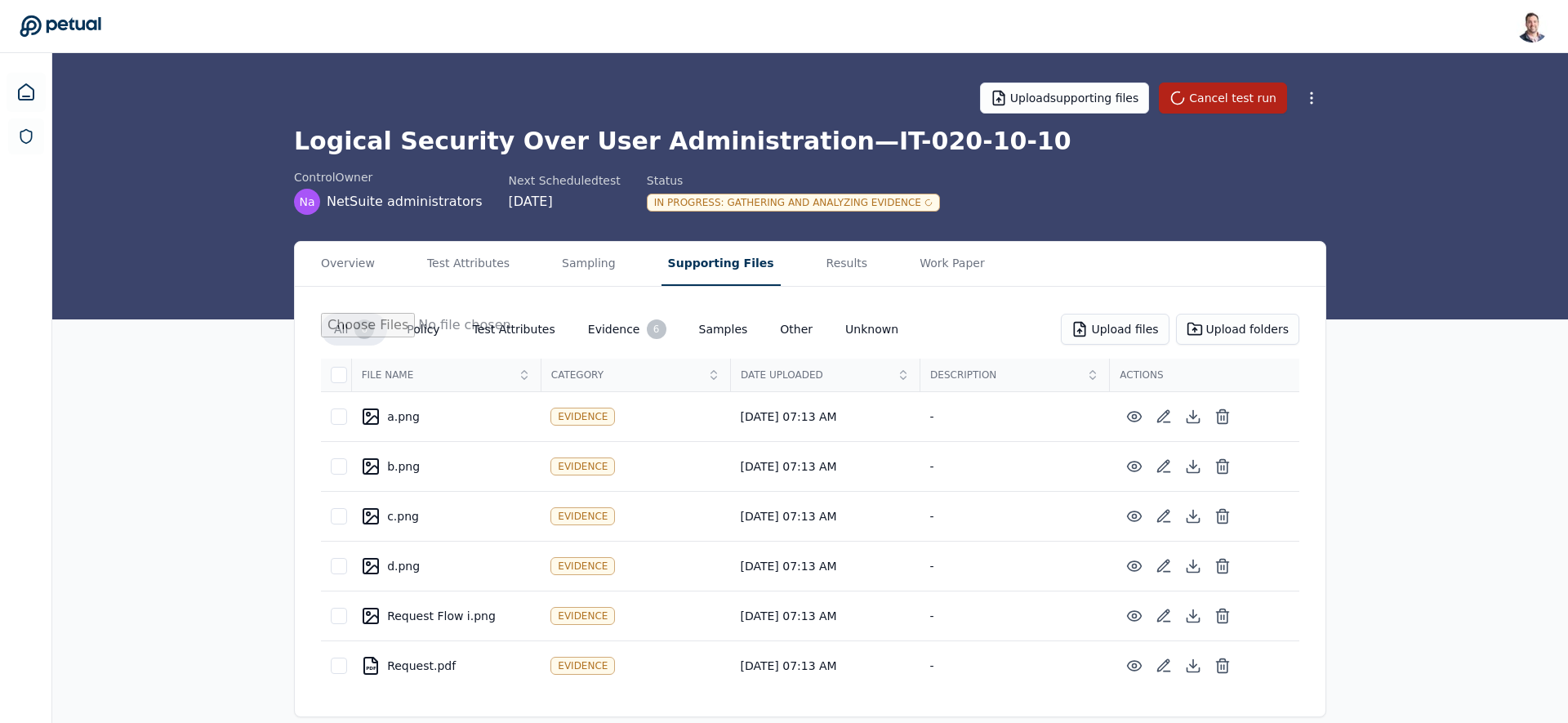
click at [545, 271] on div "Overview Test Attributes Sampling Supporting Files Results Work Paper" at bounding box center [810, 263] width 1031 height 45
click at [563, 266] on button "Sampling" at bounding box center [589, 263] width 67 height 44
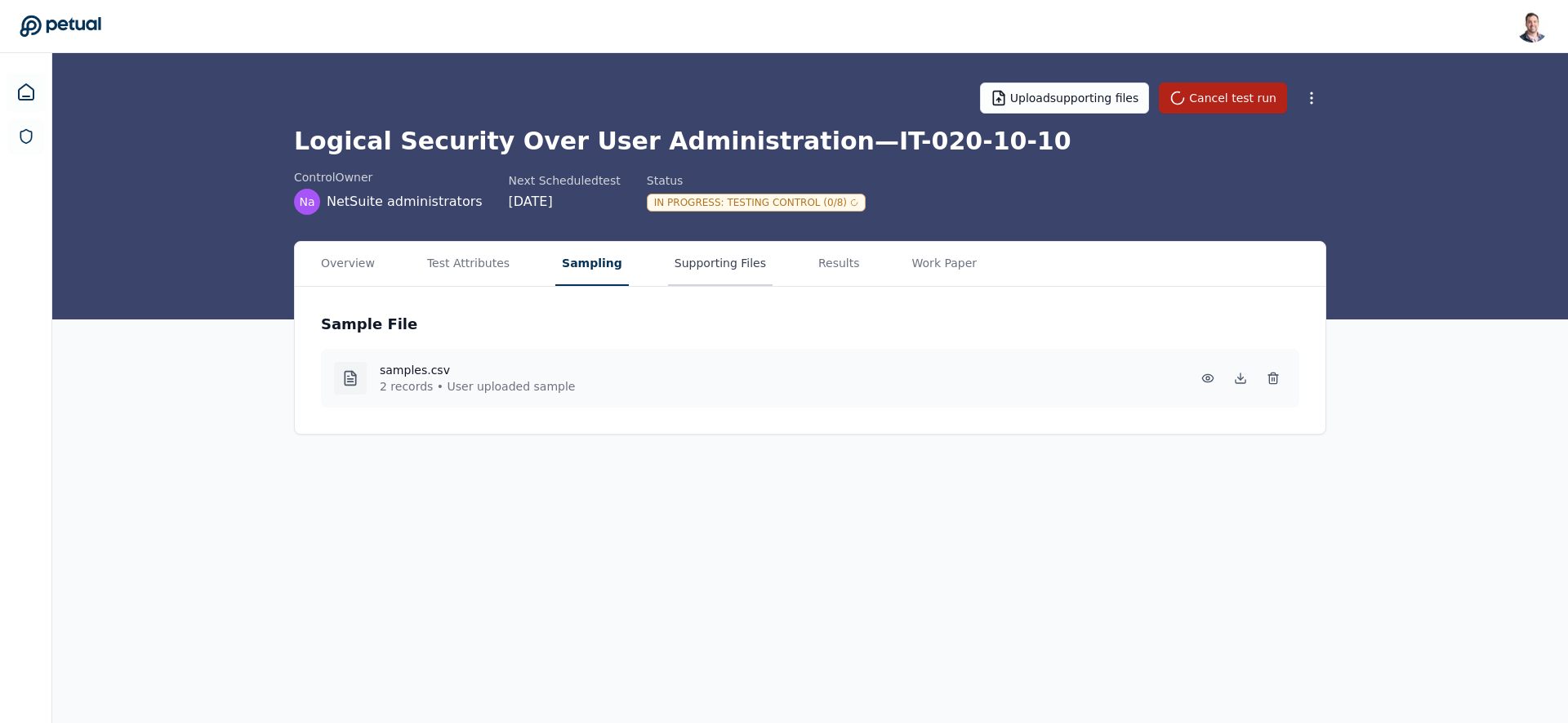
click at [717, 272] on button "Supporting Files" at bounding box center [720, 263] width 104 height 44
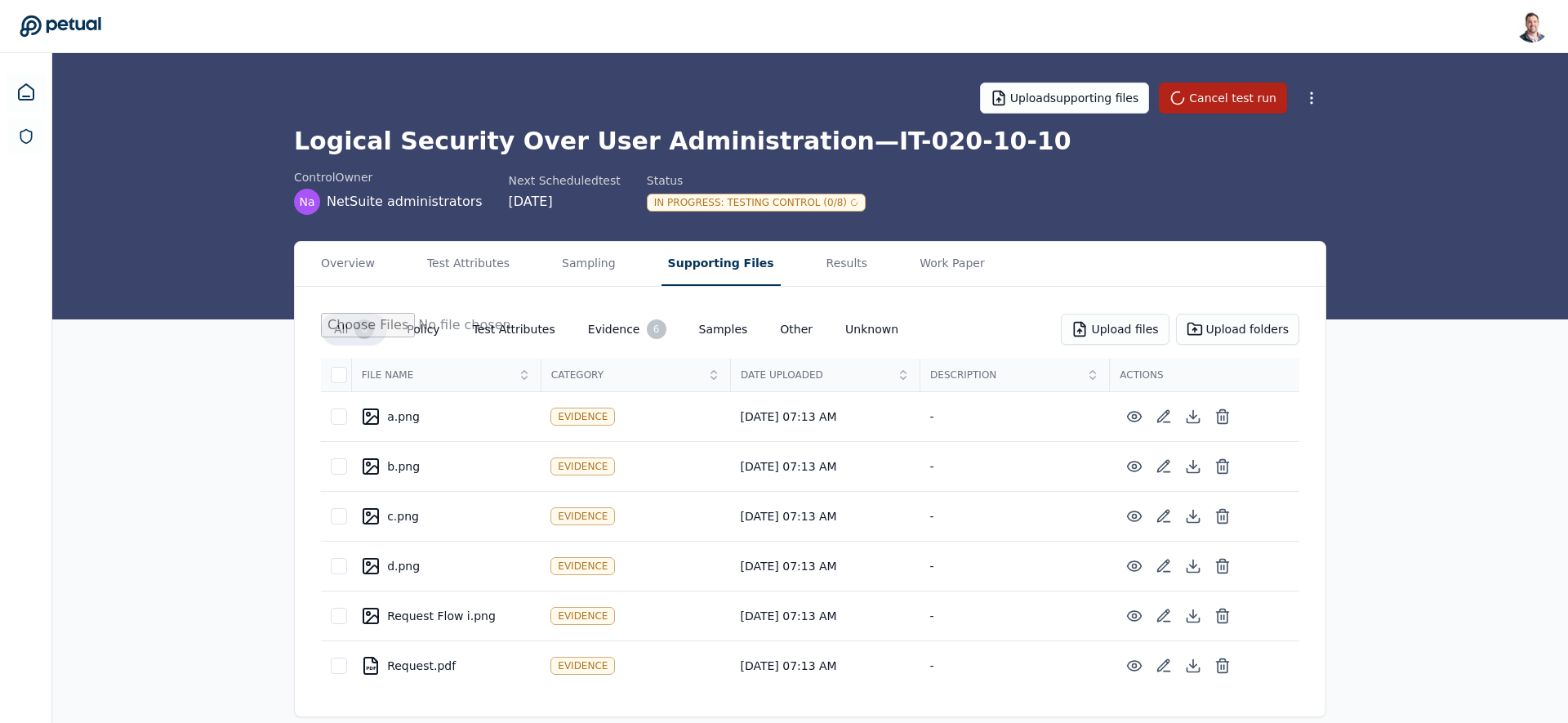
click at [212, 408] on div "Overview Test Attributes Sampling Supporting Files Results Work Paper All 6 Pol…" at bounding box center [810, 479] width 1516 height 476
click at [1161, 567] on icon at bounding box center [1163, 566] width 16 height 16
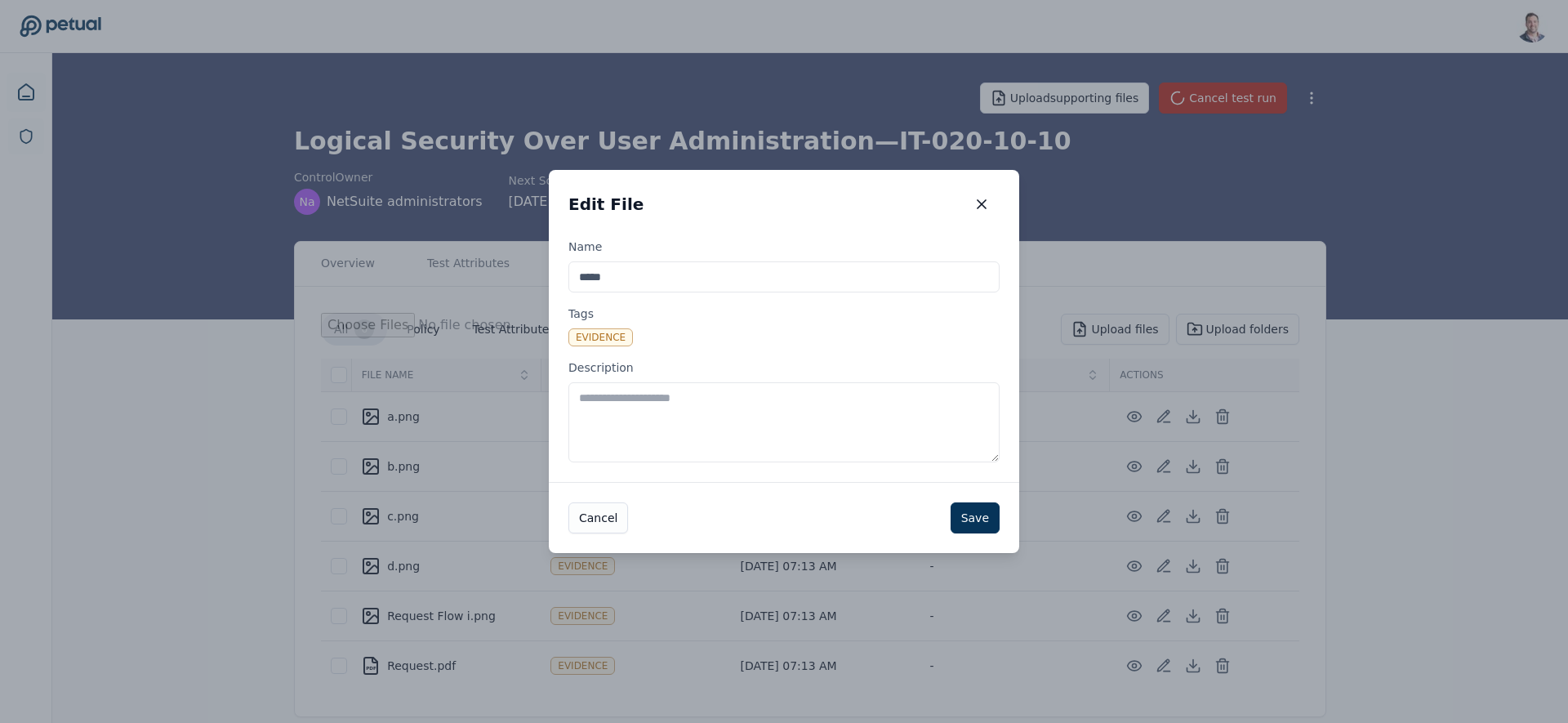
click at [651, 423] on textarea "Description" at bounding box center [784, 422] width 431 height 80
click at [986, 208] on icon "button" at bounding box center [982, 205] width 8 height 8
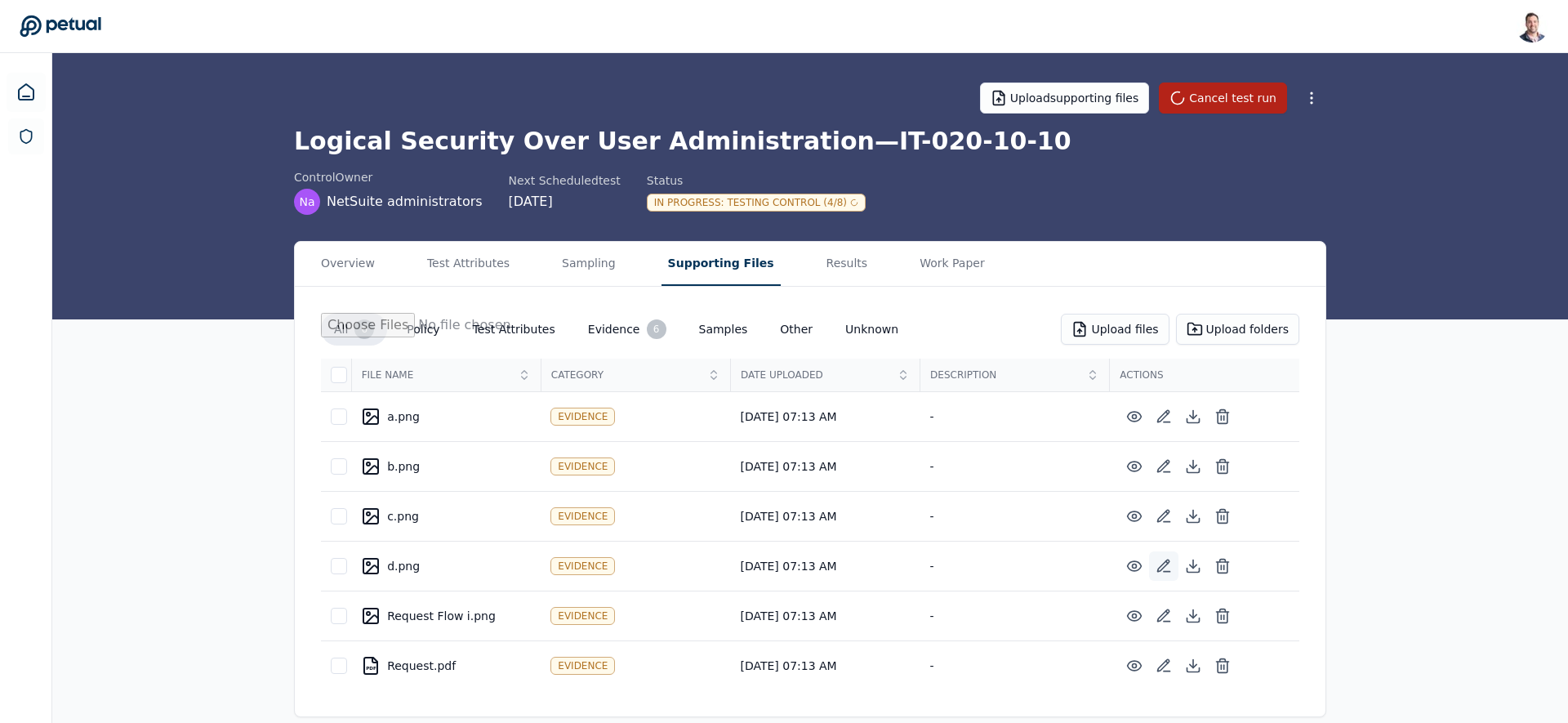
click at [1160, 570] on icon at bounding box center [1163, 566] width 12 height 12
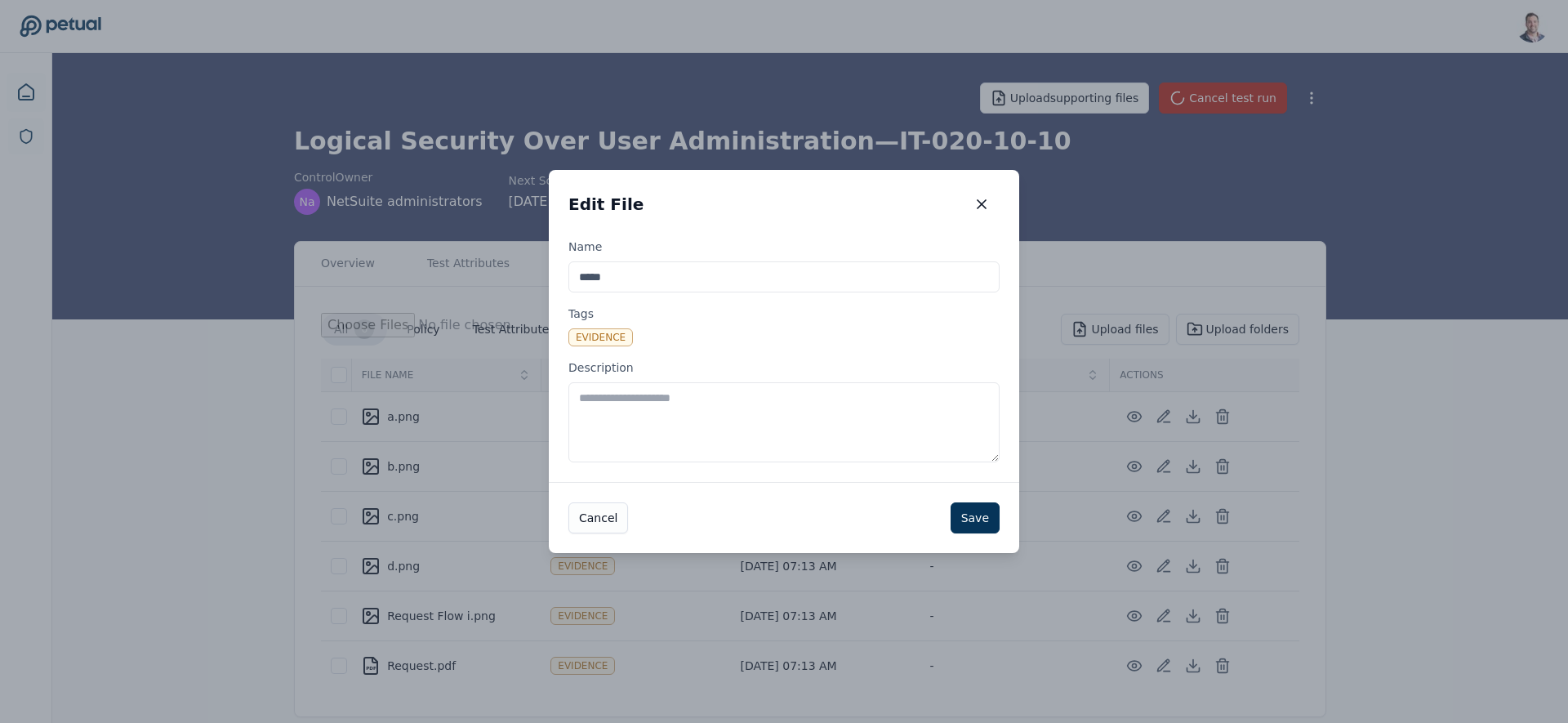
click at [705, 425] on textarea "Description" at bounding box center [784, 422] width 431 height 80
click at [986, 207] on icon "button" at bounding box center [981, 204] width 16 height 16
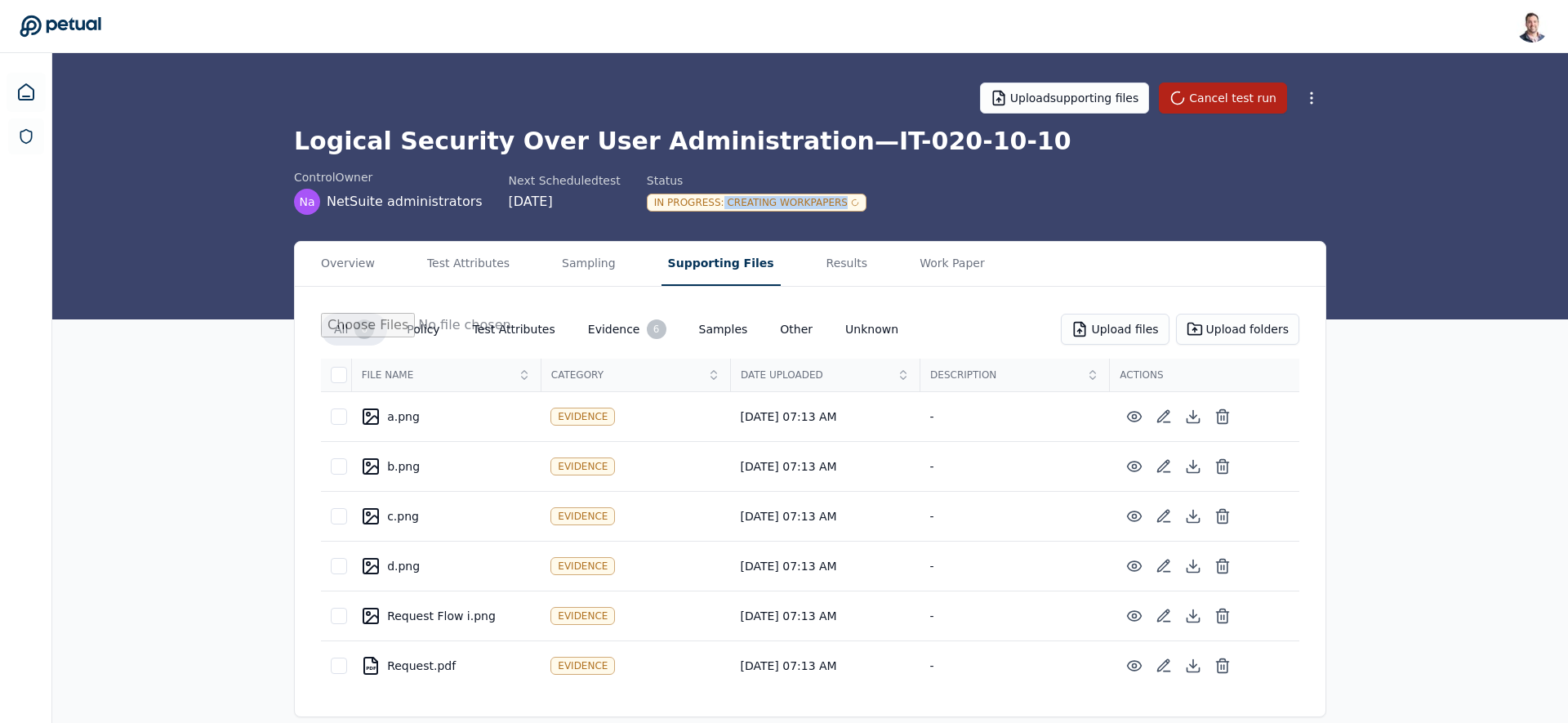
drag, startPoint x: 766, startPoint y: 204, endPoint x: 848, endPoint y: 208, distance: 82.1
click at [848, 208] on div "control Owner Na NetSuite administrators Next Scheduled test [DATE] Status In P…" at bounding box center [810, 192] width 1033 height 45
click at [858, 154] on h1 "Logical Security Over User Administration — IT-020-10-10" at bounding box center [810, 141] width 1033 height 29
click at [835, 143] on h1 "Logical Security Over User Administration — IT-020-10-10" at bounding box center [810, 141] width 1033 height 29
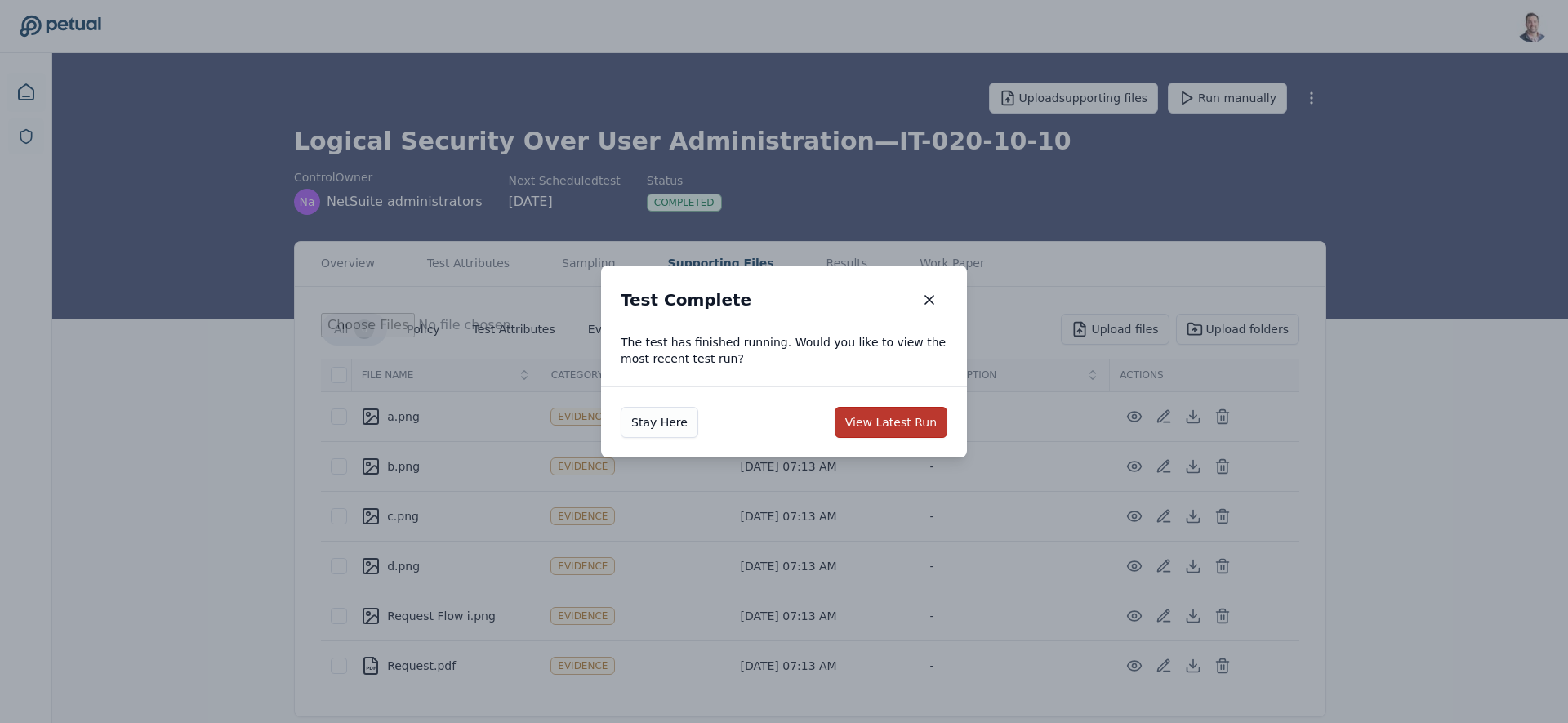
click at [881, 422] on button "View Latest Run" at bounding box center [891, 422] width 113 height 31
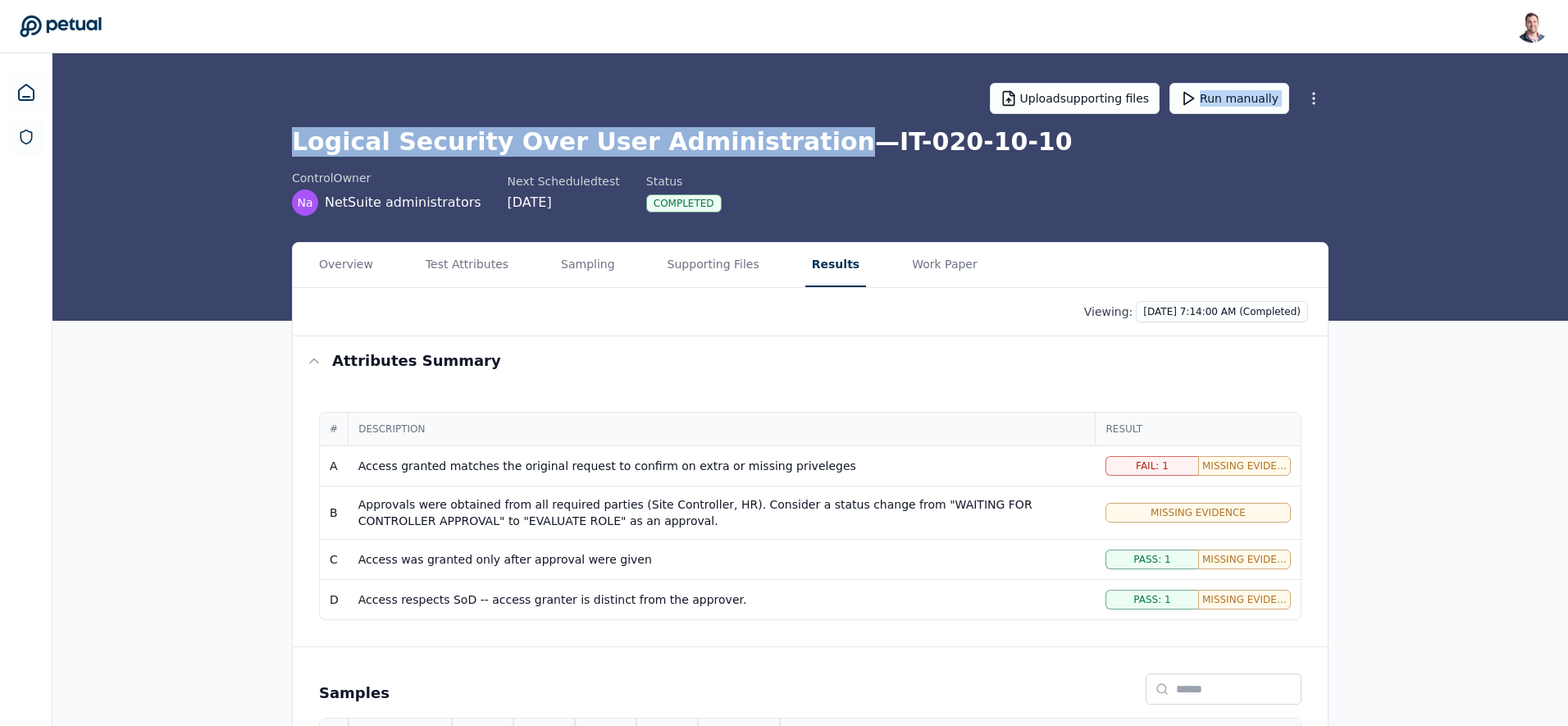
drag, startPoint x: 769, startPoint y: 139, endPoint x: 414, endPoint y: 118, distance: 355.6
click at [416, 114] on div "Upload supporting files Run manually Logical Security Over User Administration …" at bounding box center [810, 134] width 1049 height 162
click at [416, 133] on h1 "Logical Security Over User Administration — IT-020-10-10" at bounding box center [810, 141] width 1037 height 30
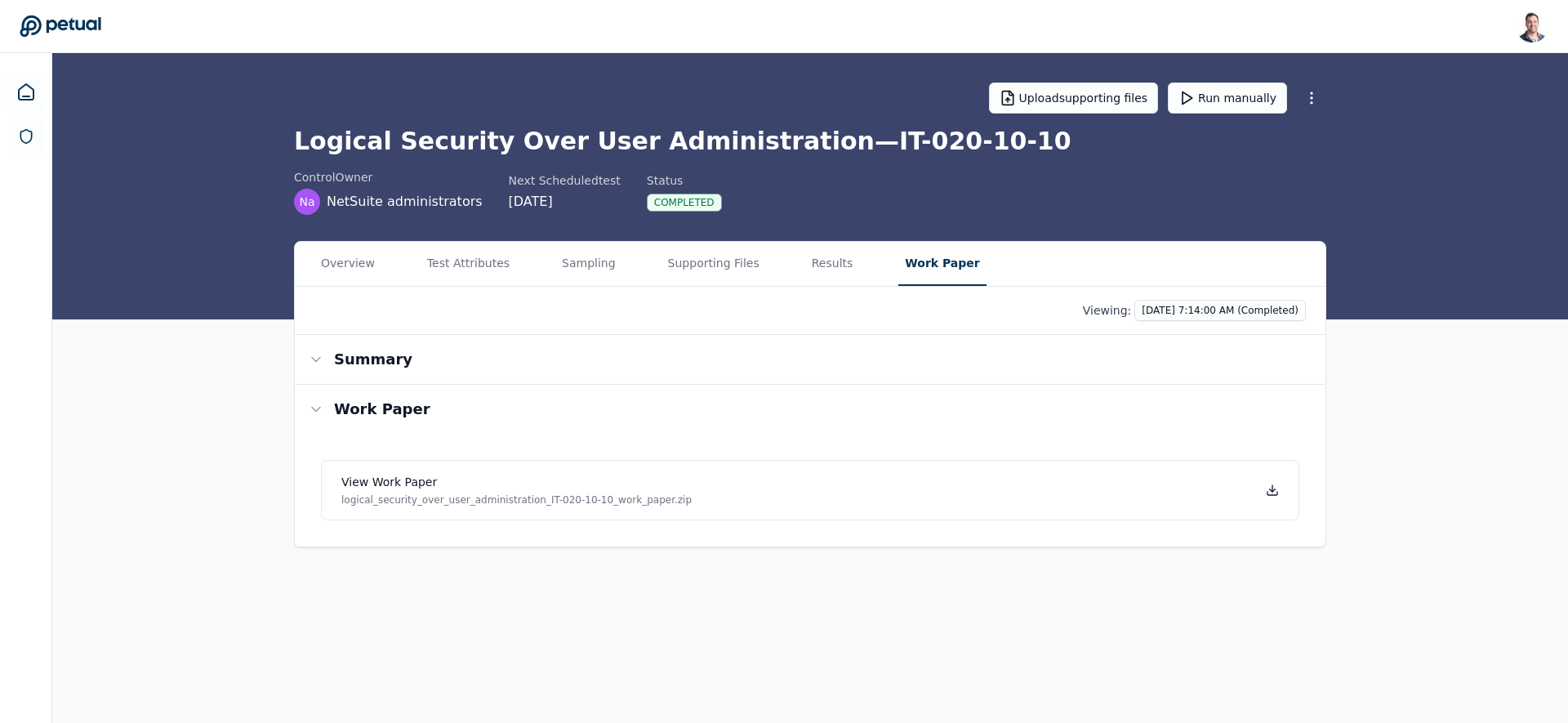
click at [906, 104] on main "Upload supporting files Run manually Logical Security Over User Administration …" at bounding box center [810, 388] width 1516 height 670
click at [1273, 489] on icon at bounding box center [1273, 488] width 0 height 7
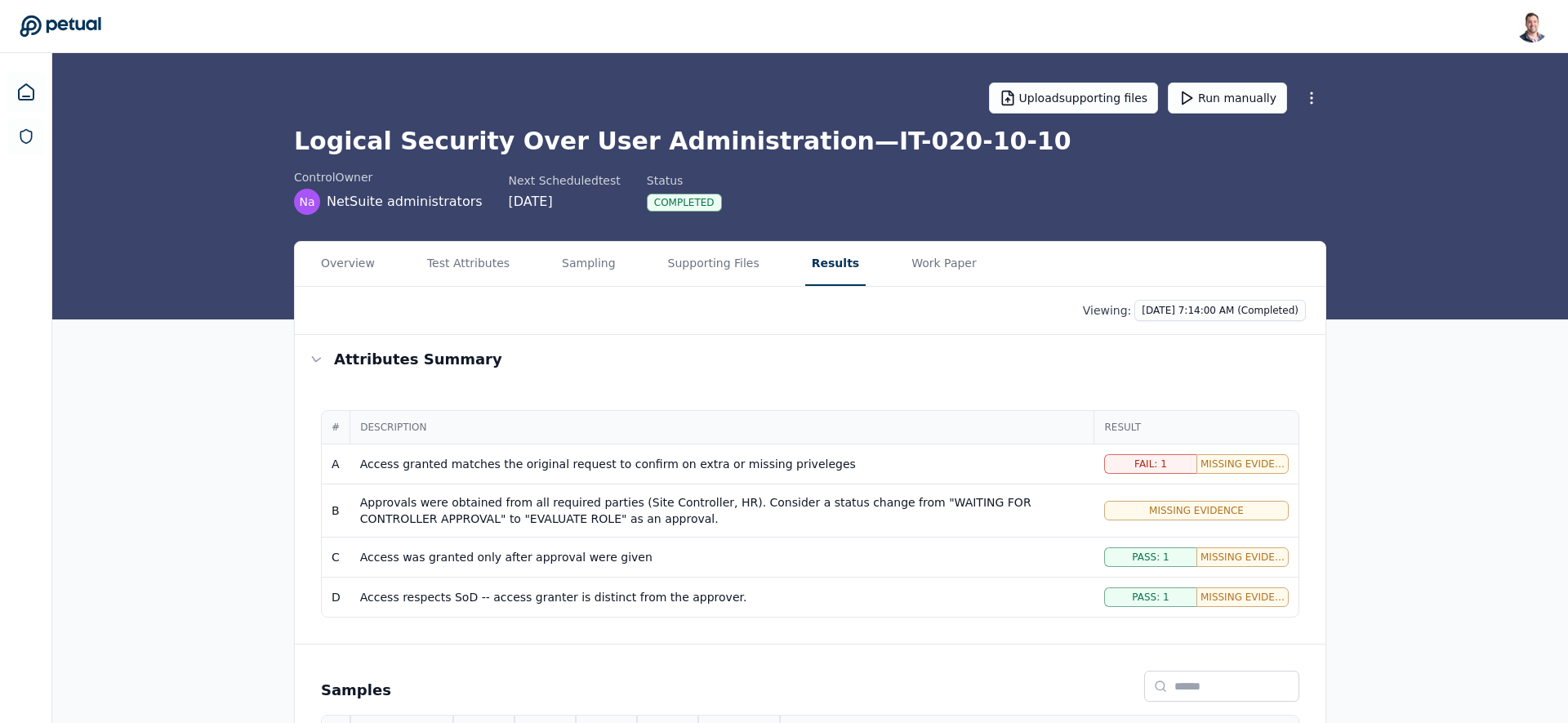
click at [811, 257] on button "Results" at bounding box center [836, 263] width 61 height 44
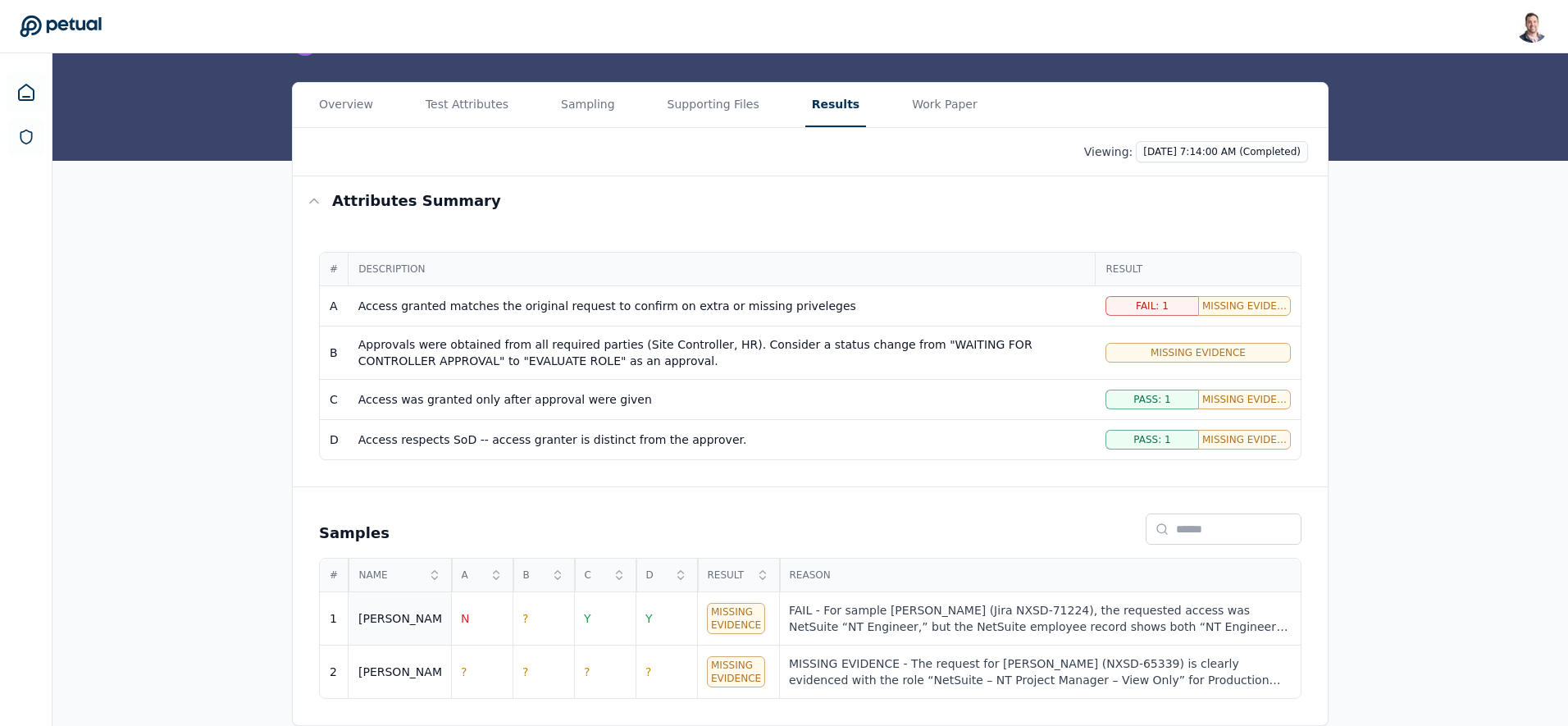
click at [416, 620] on div "Ricky" at bounding box center [400, 618] width 83 height 16
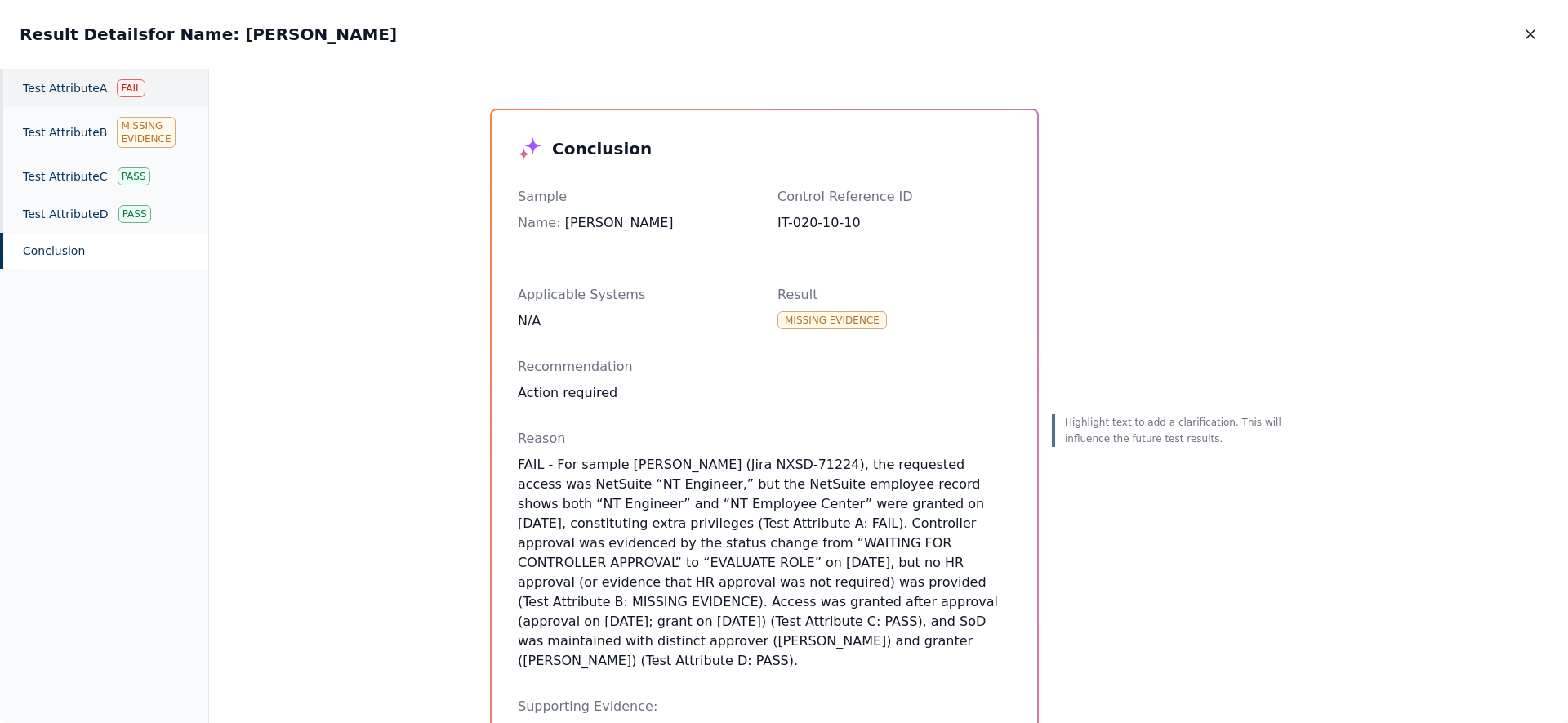
click at [55, 95] on div "Test Attribute A Fail" at bounding box center [104, 88] width 208 height 38
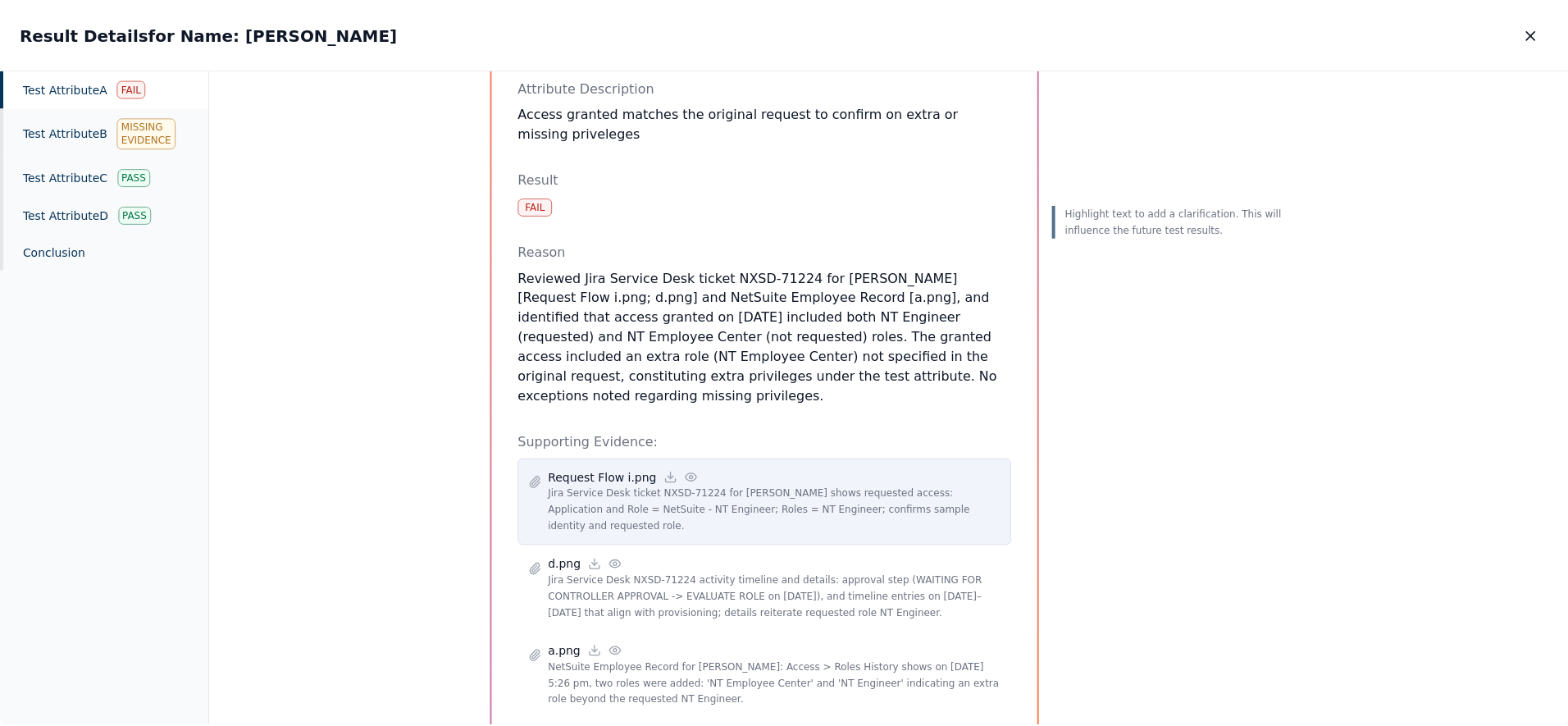
scroll to position [162, 0]
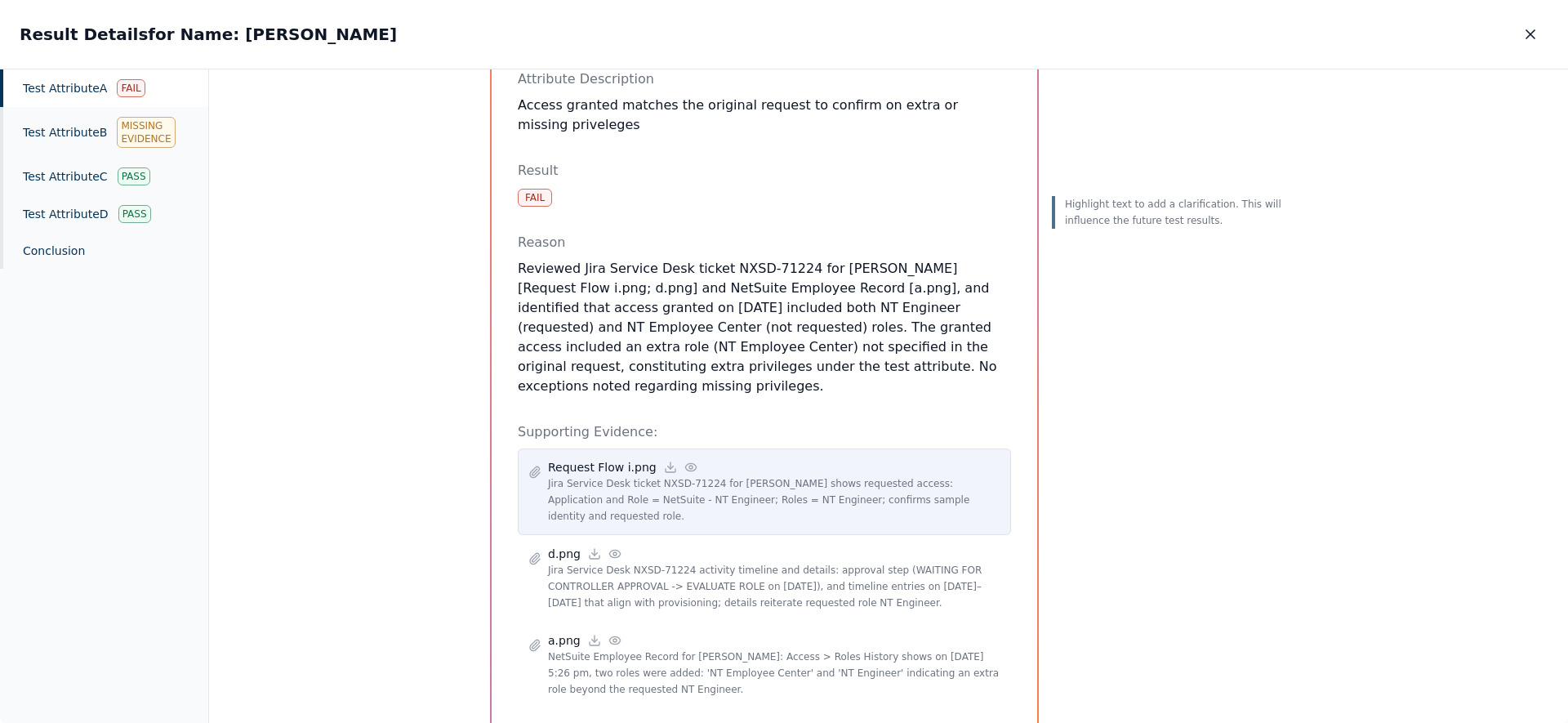
click at [684, 460] on icon at bounding box center [691, 467] width 13 height 13
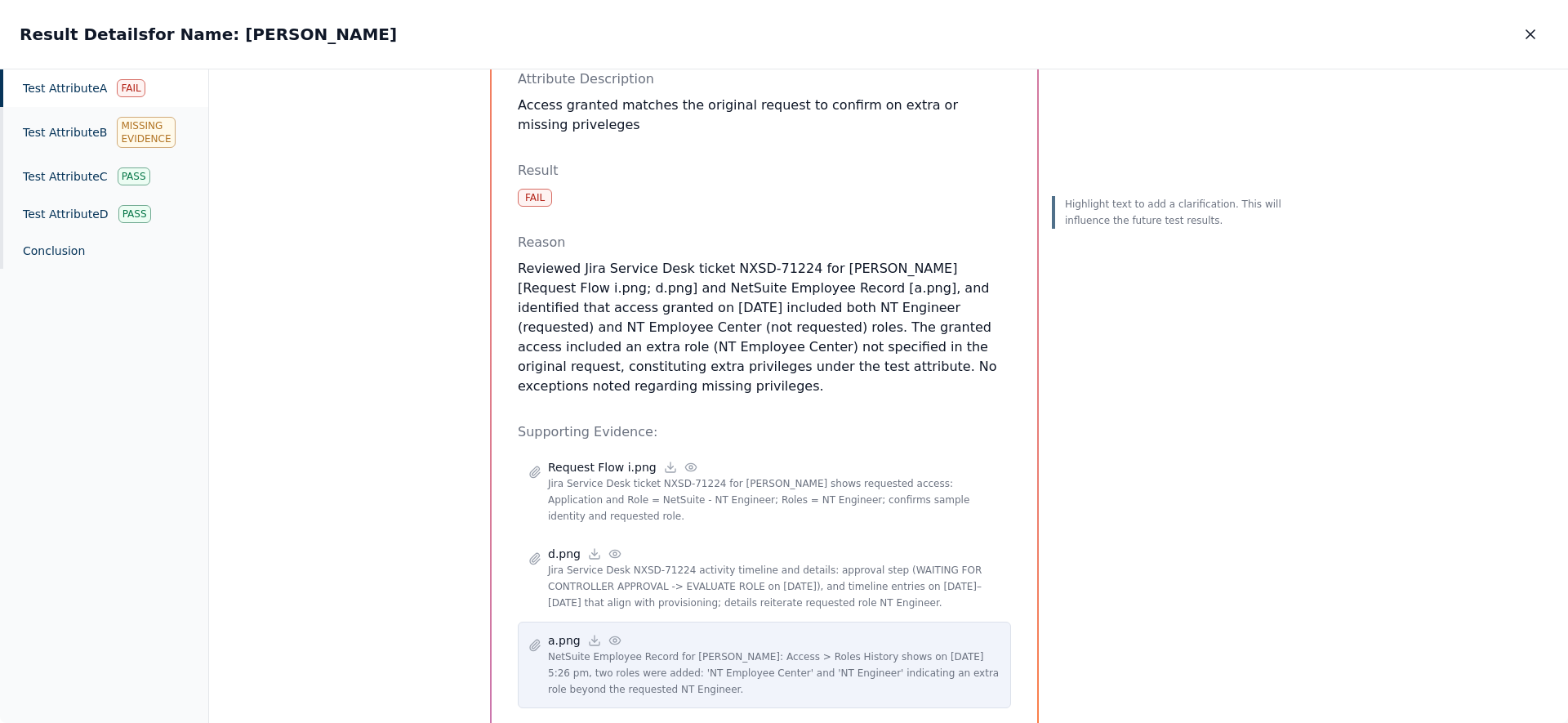
click at [614, 639] on circle at bounding box center [615, 641] width 3 height 3
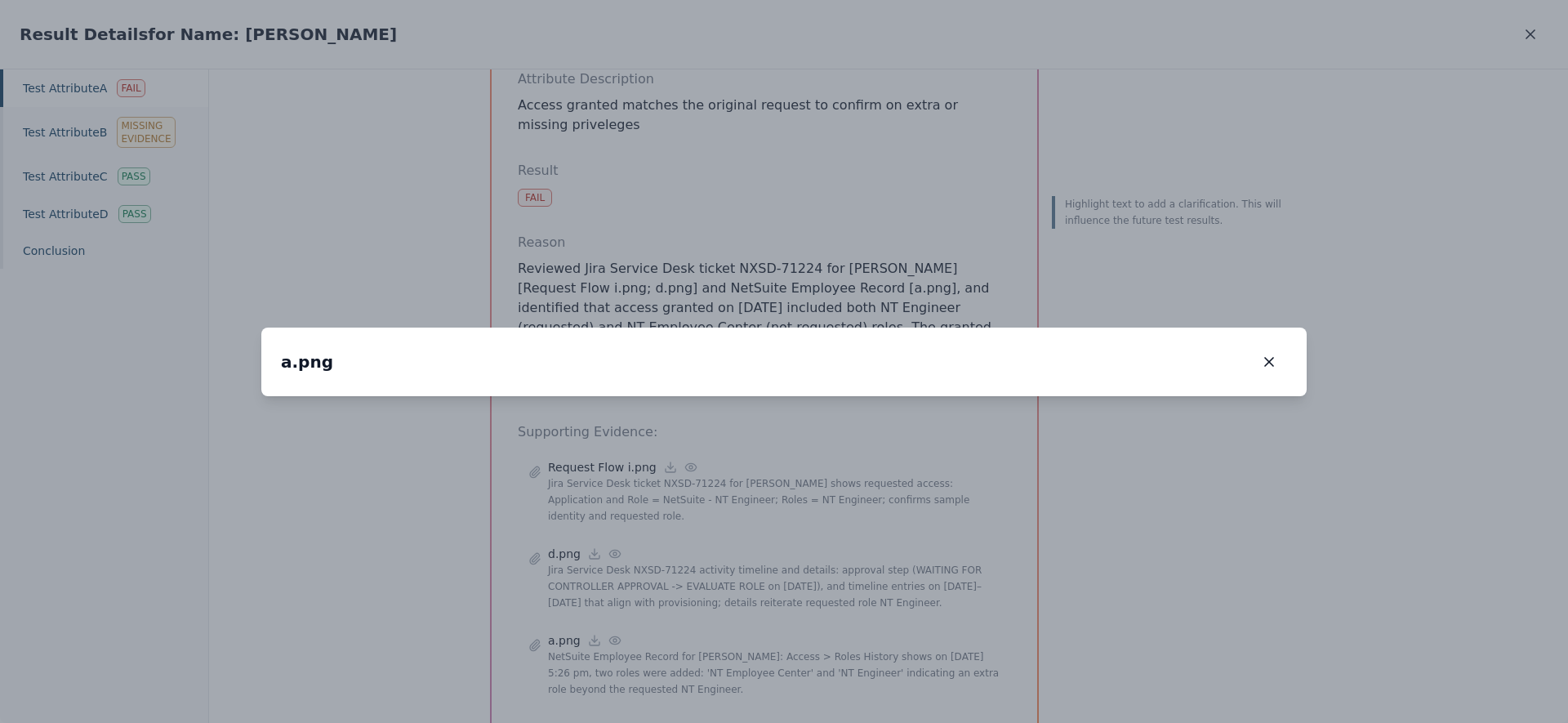
drag, startPoint x: 674, startPoint y: 496, endPoint x: 776, endPoint y: 291, distance: 229.0
click at [906, 125] on img at bounding box center [906, 125] width 0 height 0
drag, startPoint x: 845, startPoint y: 412, endPoint x: 793, endPoint y: 208, distance: 210.5
click at [892, 62] on img at bounding box center [892, 62] width 0 height 0
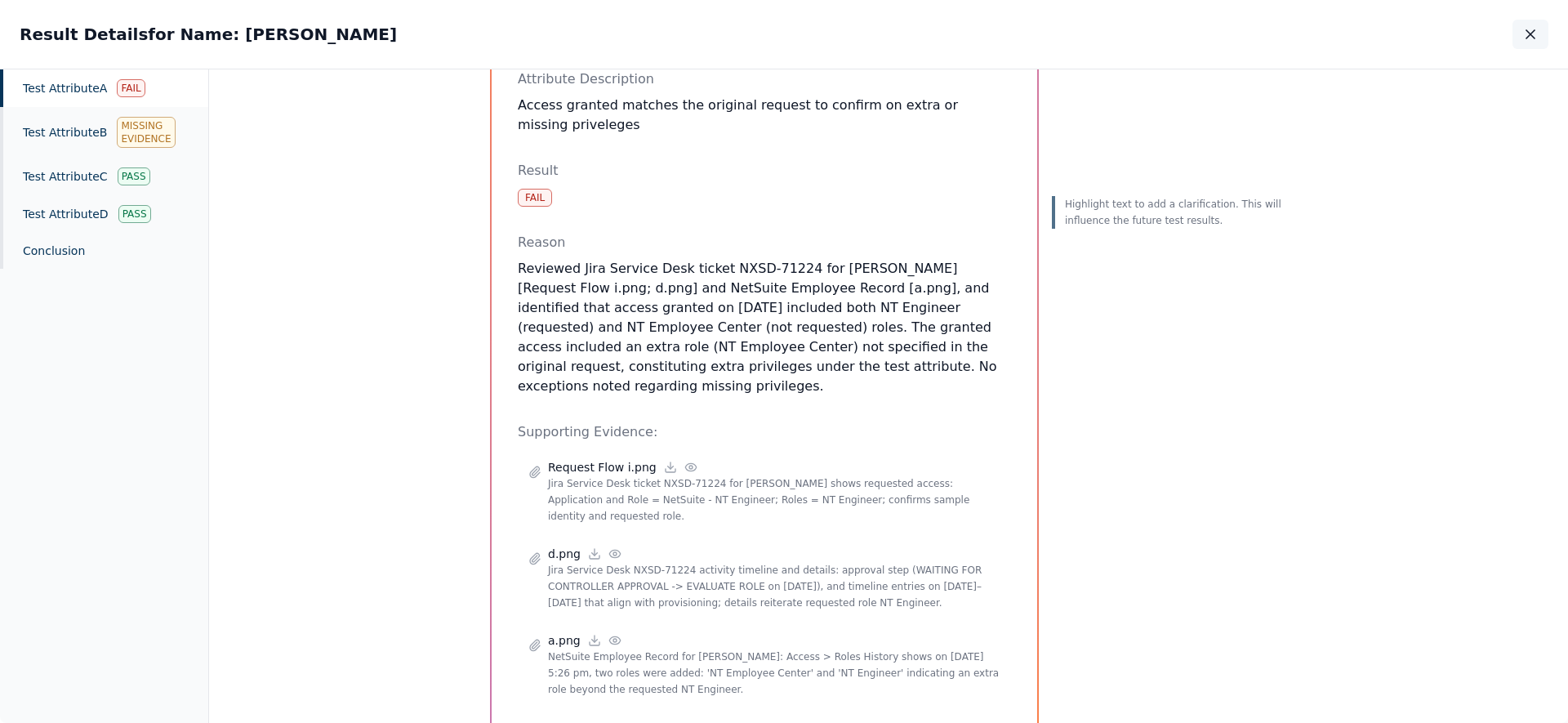
click at [1524, 24] on button "button" at bounding box center [1530, 34] width 36 height 29
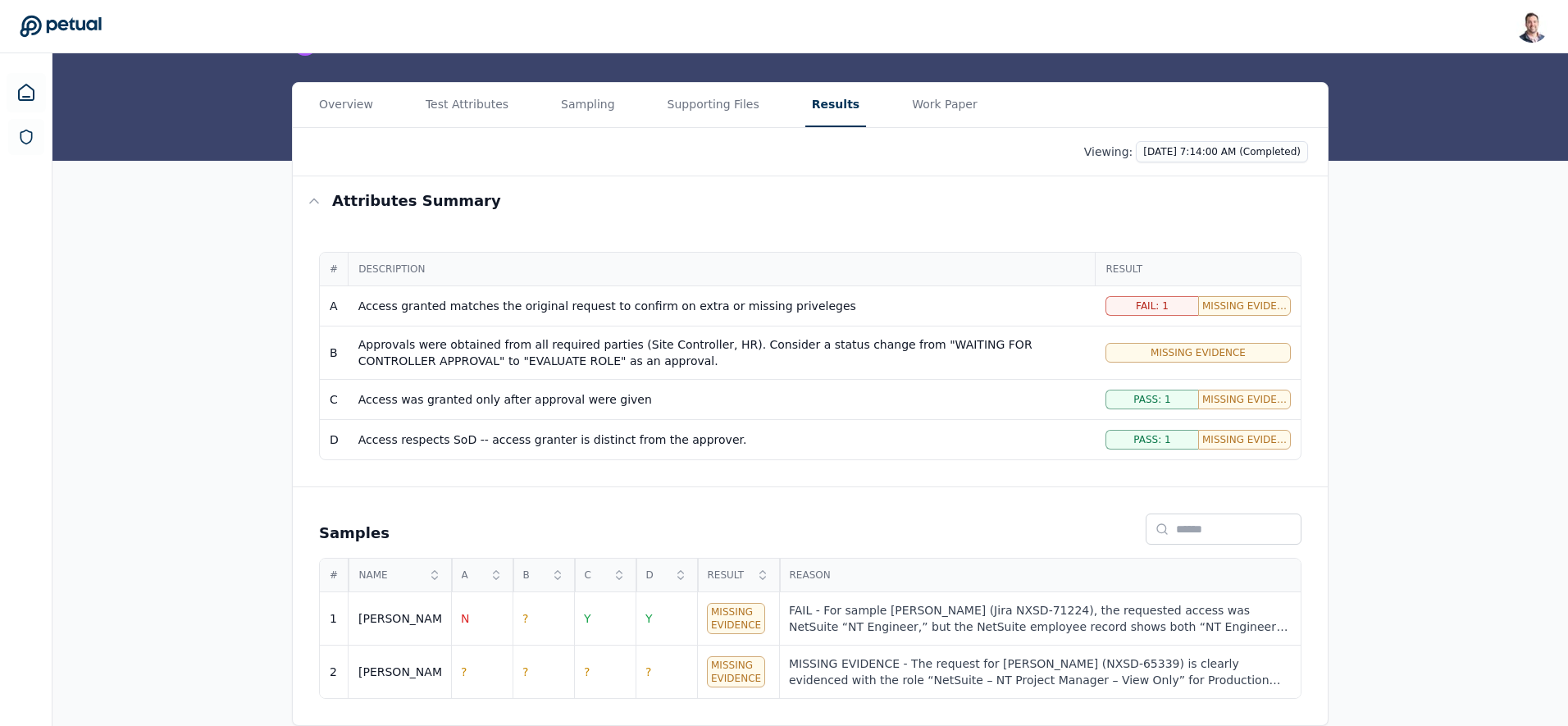
click at [721, 106] on main "Upload supporting files Run manually Logical Security Over User Administration …" at bounding box center [810, 309] width 1516 height 832
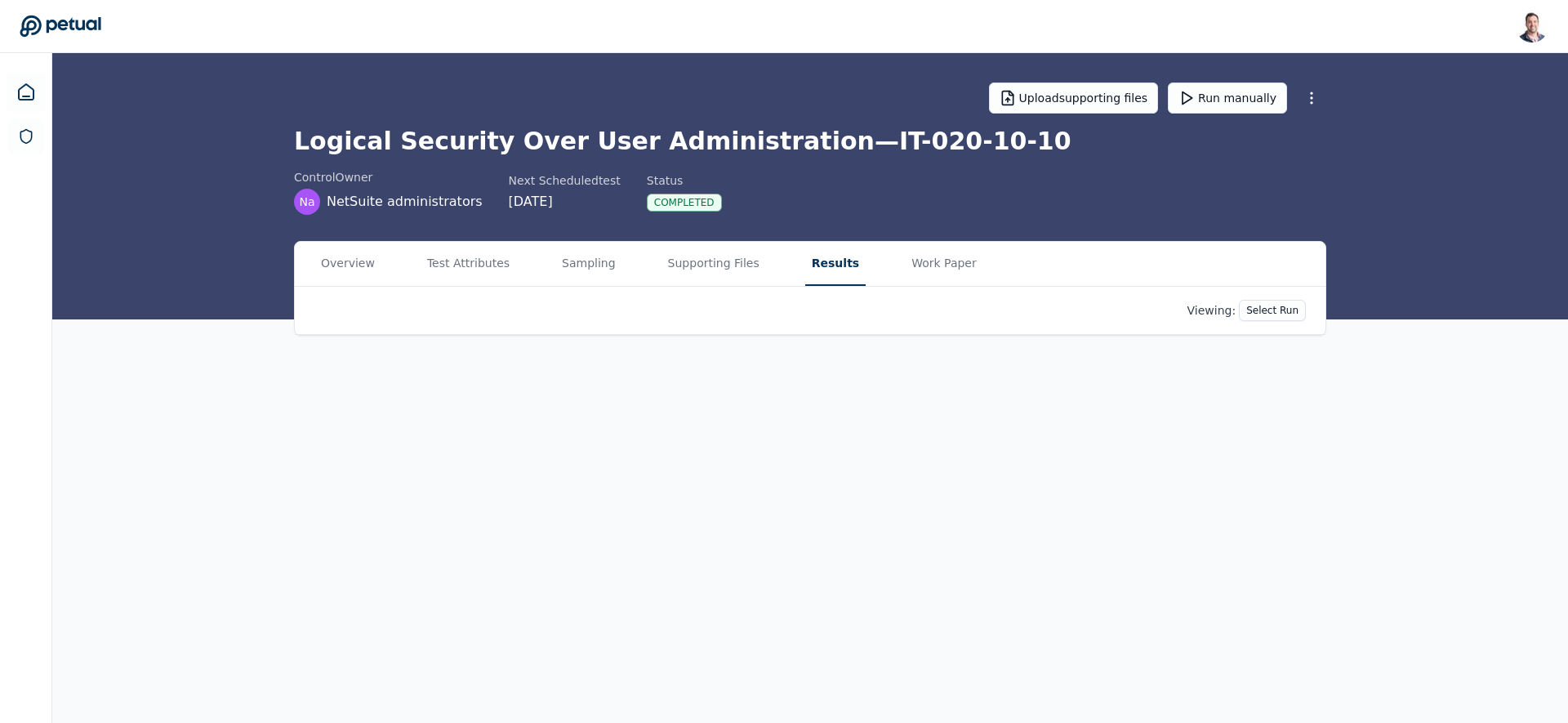
click at [824, 262] on button "Results" at bounding box center [836, 263] width 61 height 44
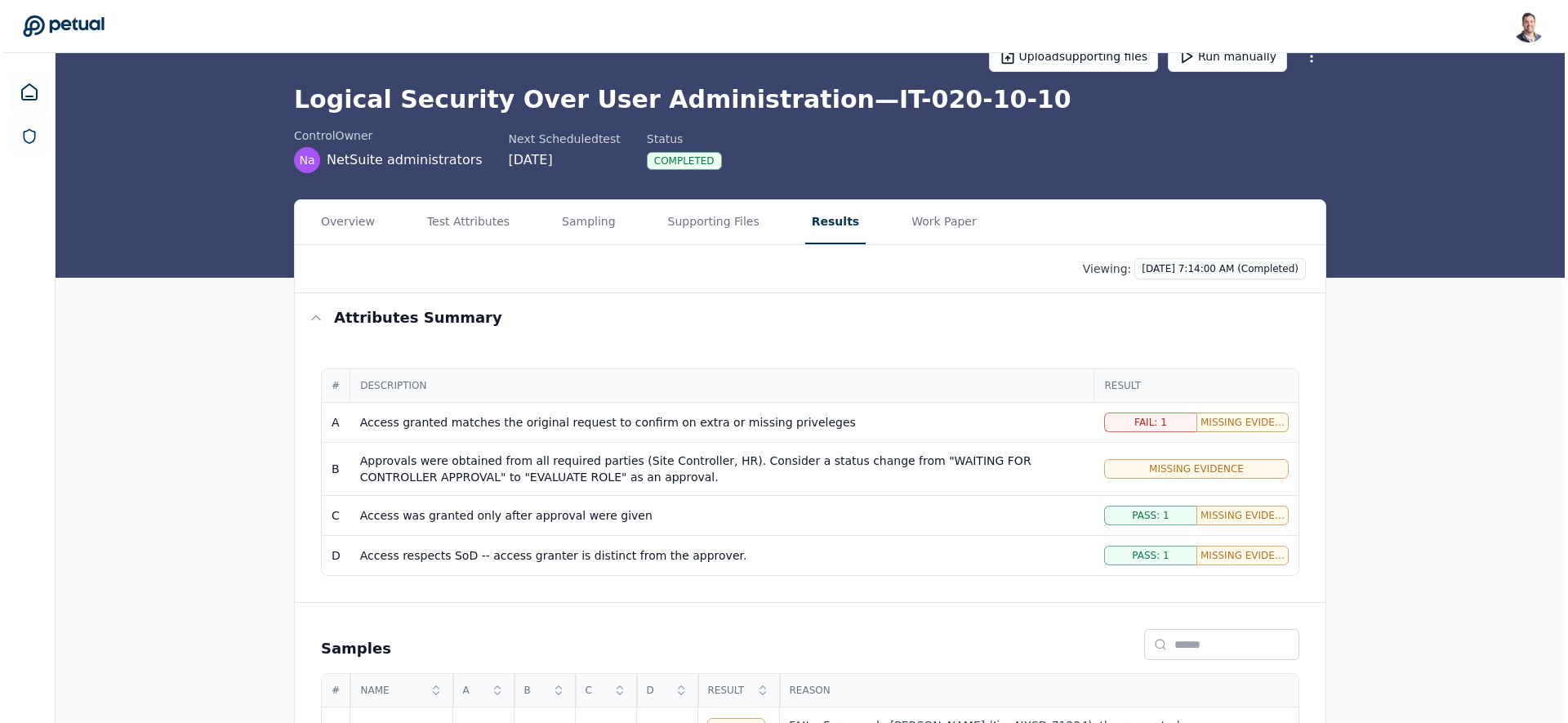
scroll to position [159, 0]
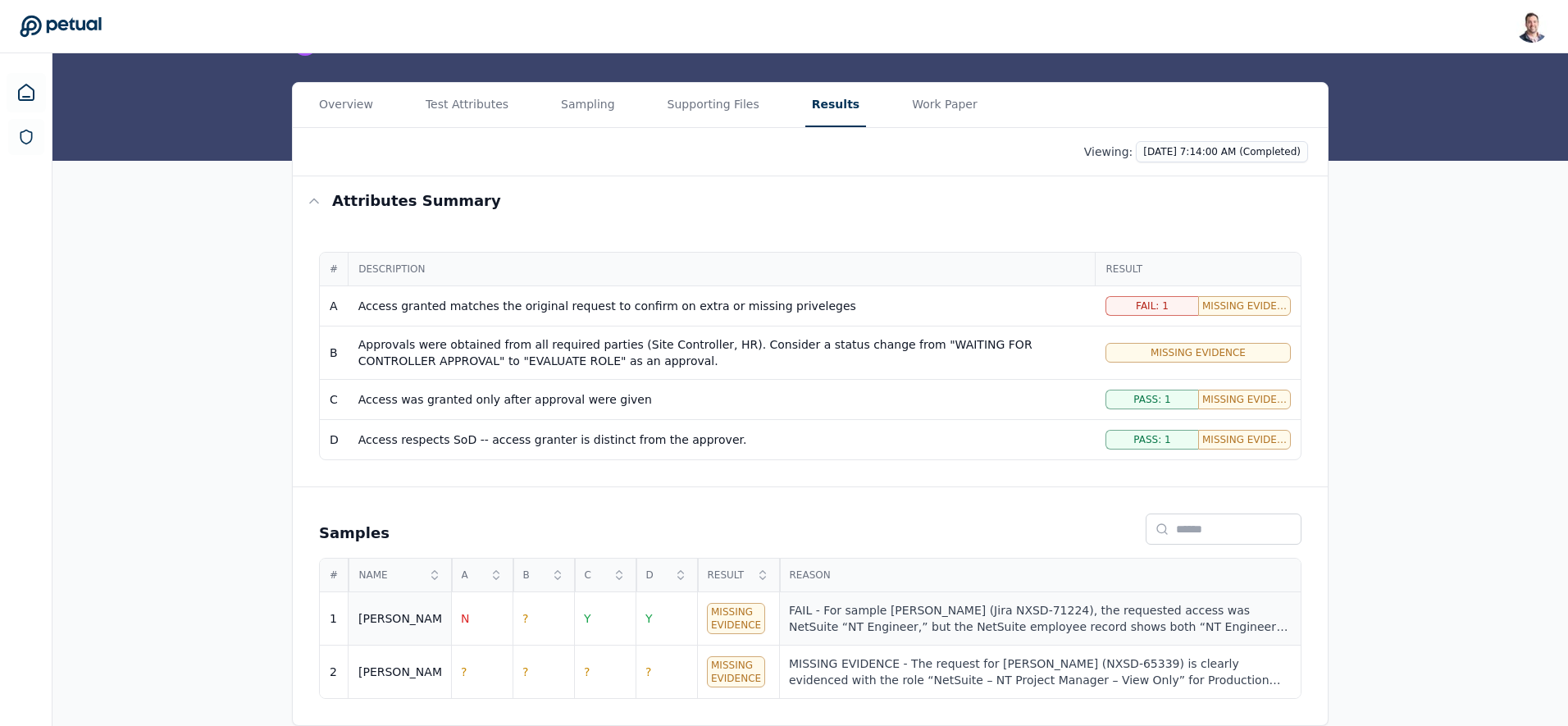
click at [870, 626] on div "FAIL - For sample Ricky (Jira NXSD-71224), the requested access was NetSuite “N…" at bounding box center [1040, 618] width 502 height 33
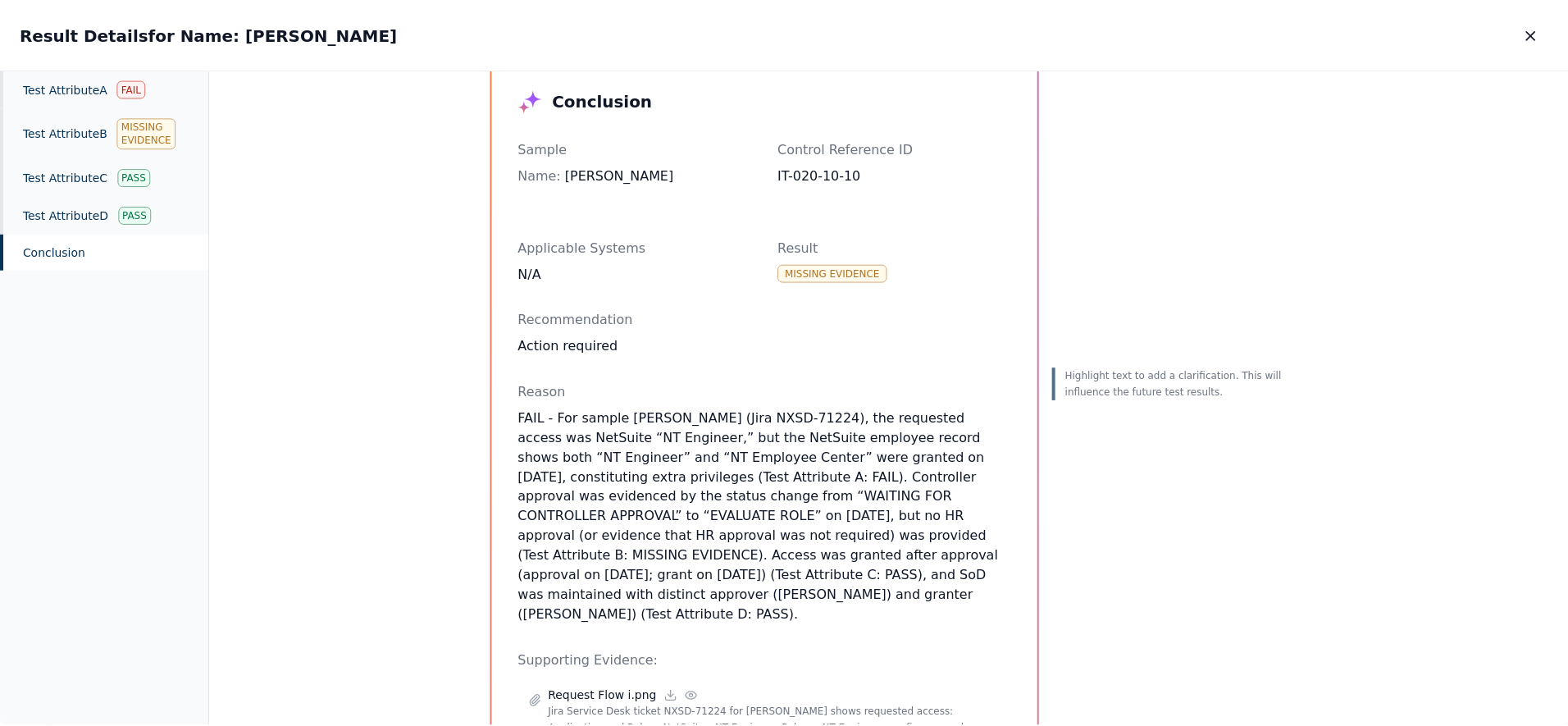
scroll to position [126, 0]
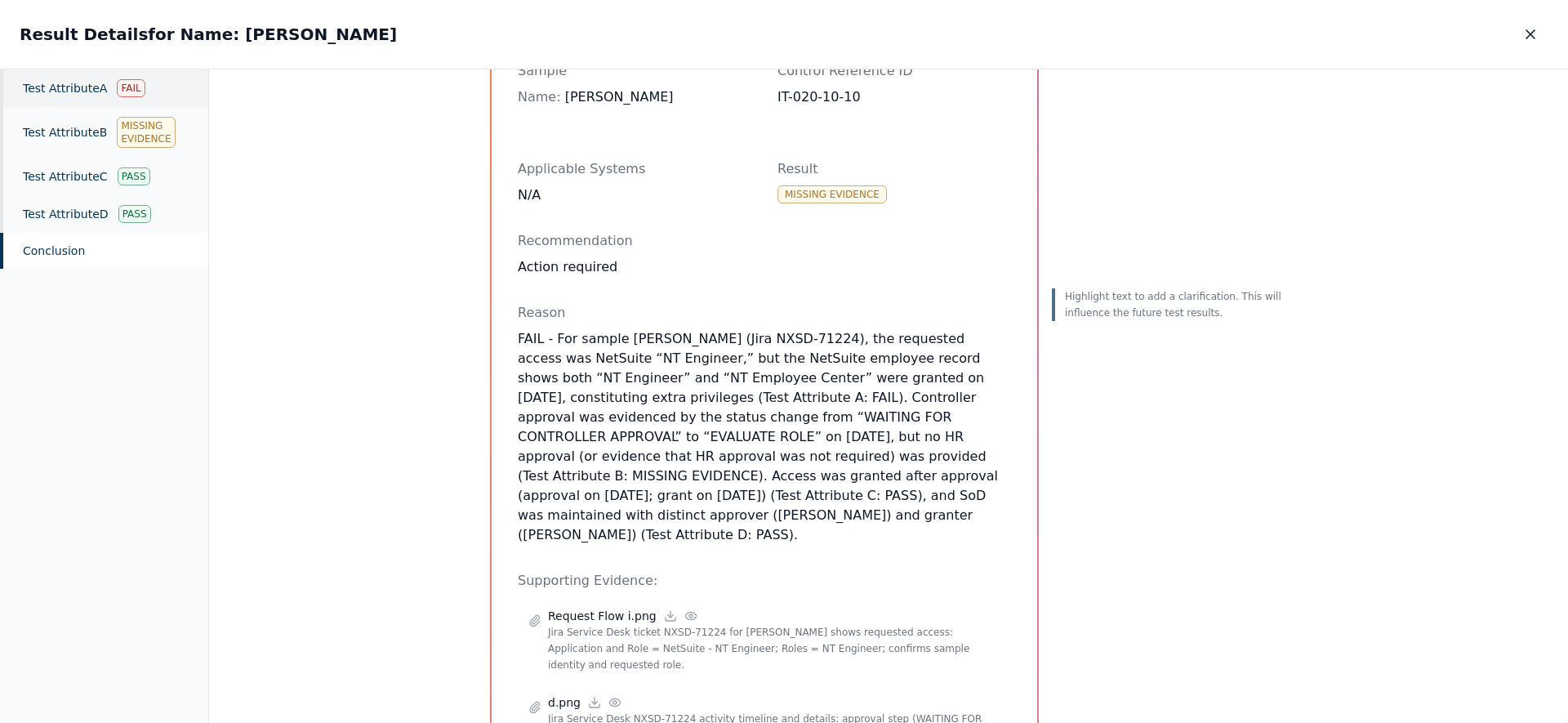
click at [81, 89] on div "Test Attribute A Fail" at bounding box center [104, 88] width 208 height 38
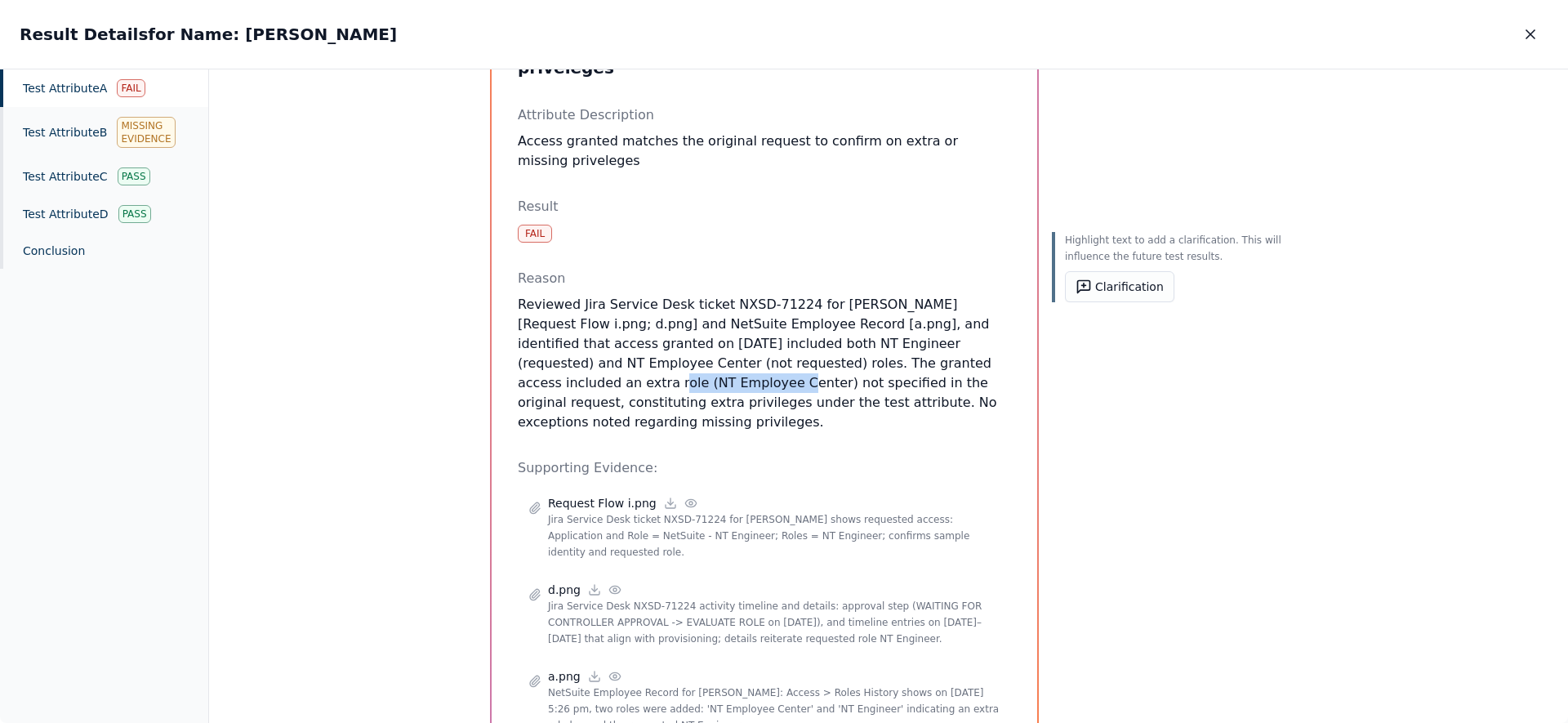
drag, startPoint x: 874, startPoint y: 341, endPoint x: 996, endPoint y: 347, distance: 122.1
click at [996, 347] on p "Reviewed Jira Service Desk ticket NXSD-71224 for Ricky [Request Flow i.png; d.p…" at bounding box center [764, 363] width 493 height 137
click at [1078, 300] on button "Clarification" at bounding box center [1120, 286] width 109 height 31
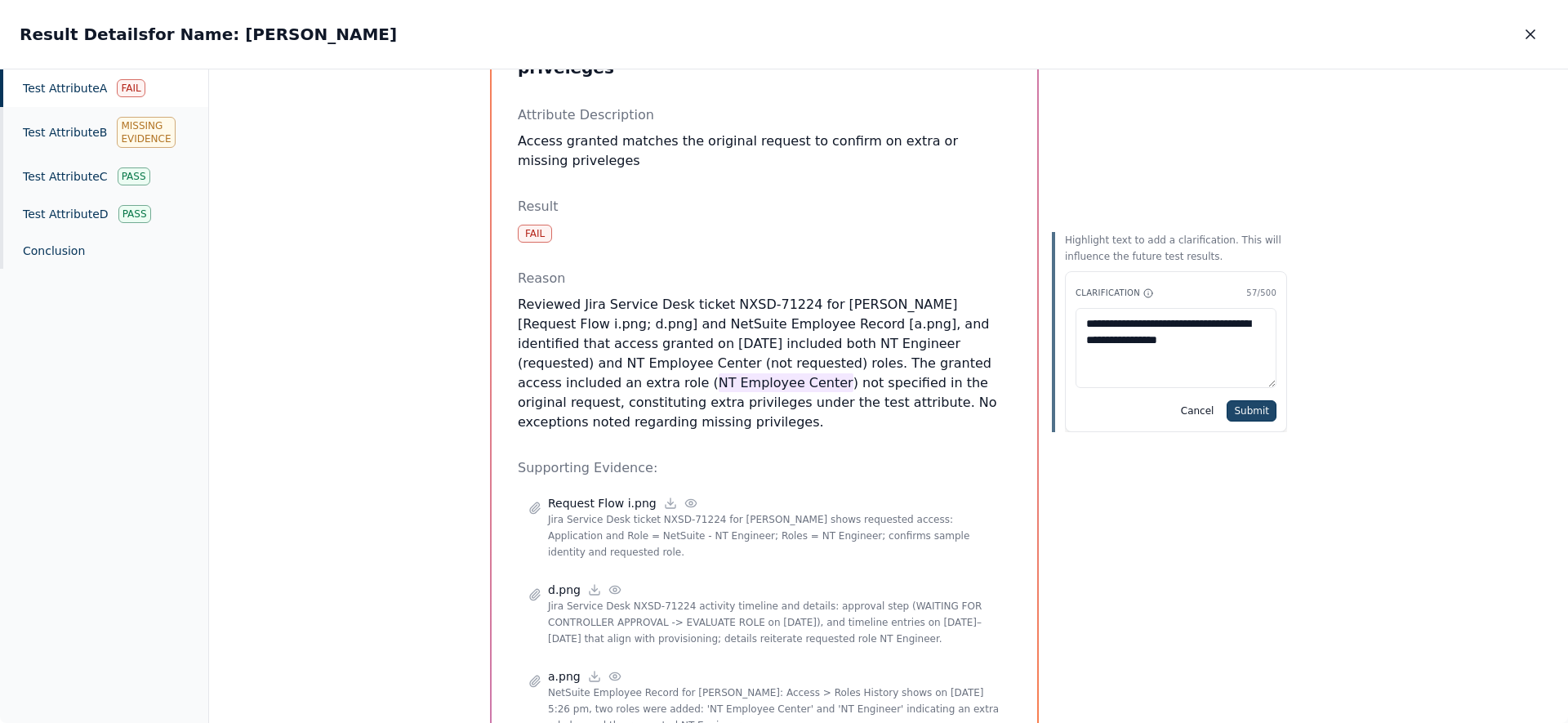
type textarea "**********"
click at [1244, 412] on button "Submit" at bounding box center [1252, 411] width 50 height 21
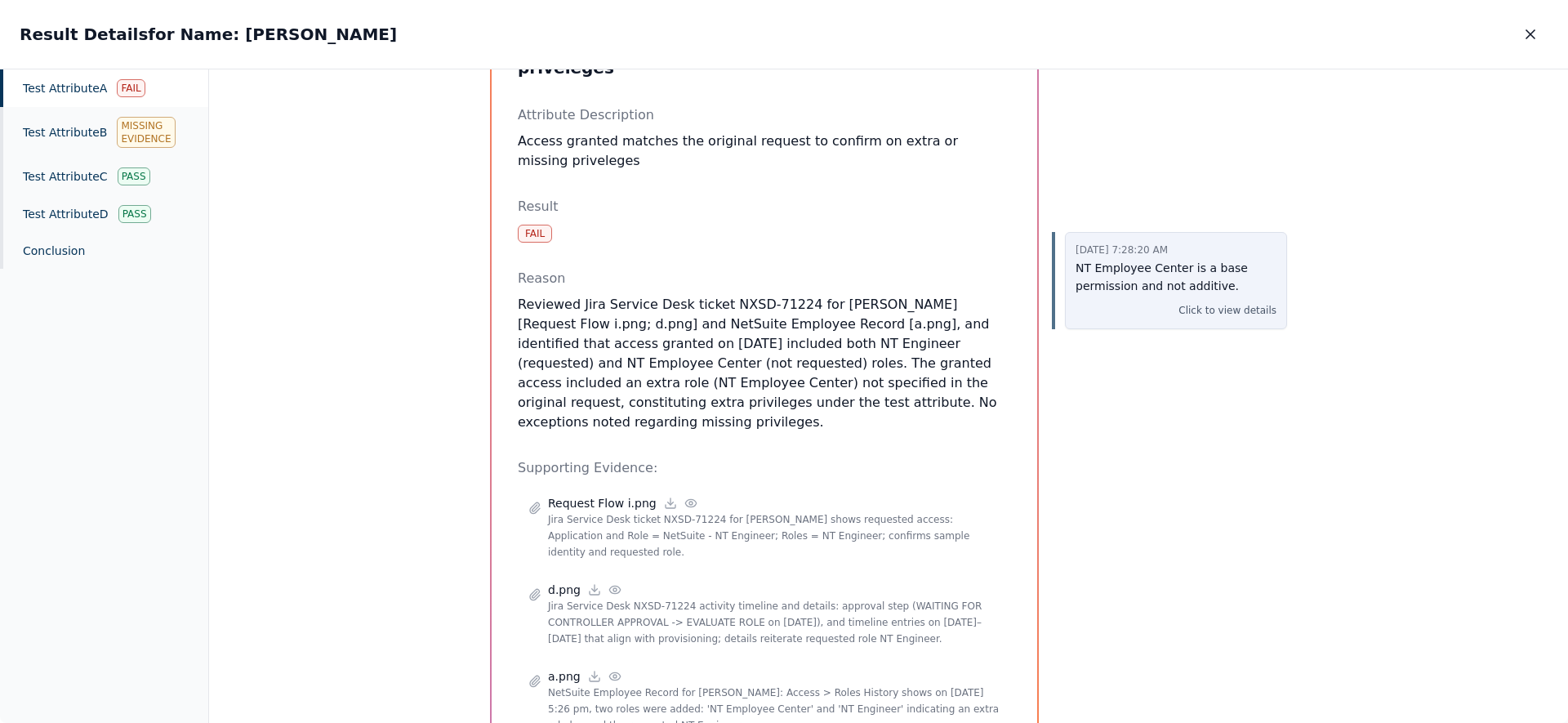
click at [1125, 289] on p "NT Employee Center is a base permission and not additive." at bounding box center [1176, 278] width 201 height 38
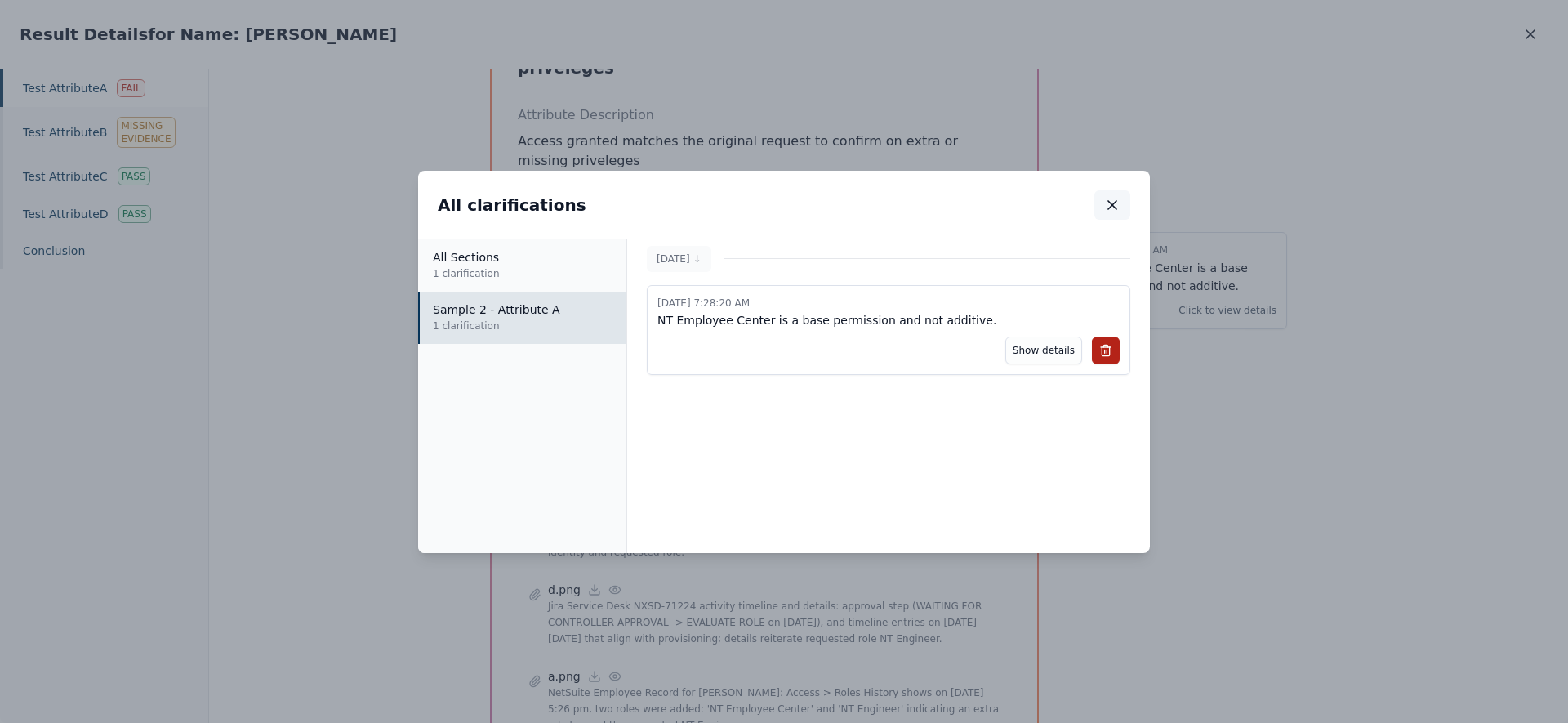
click at [1111, 210] on icon "button" at bounding box center [1112, 205] width 16 height 16
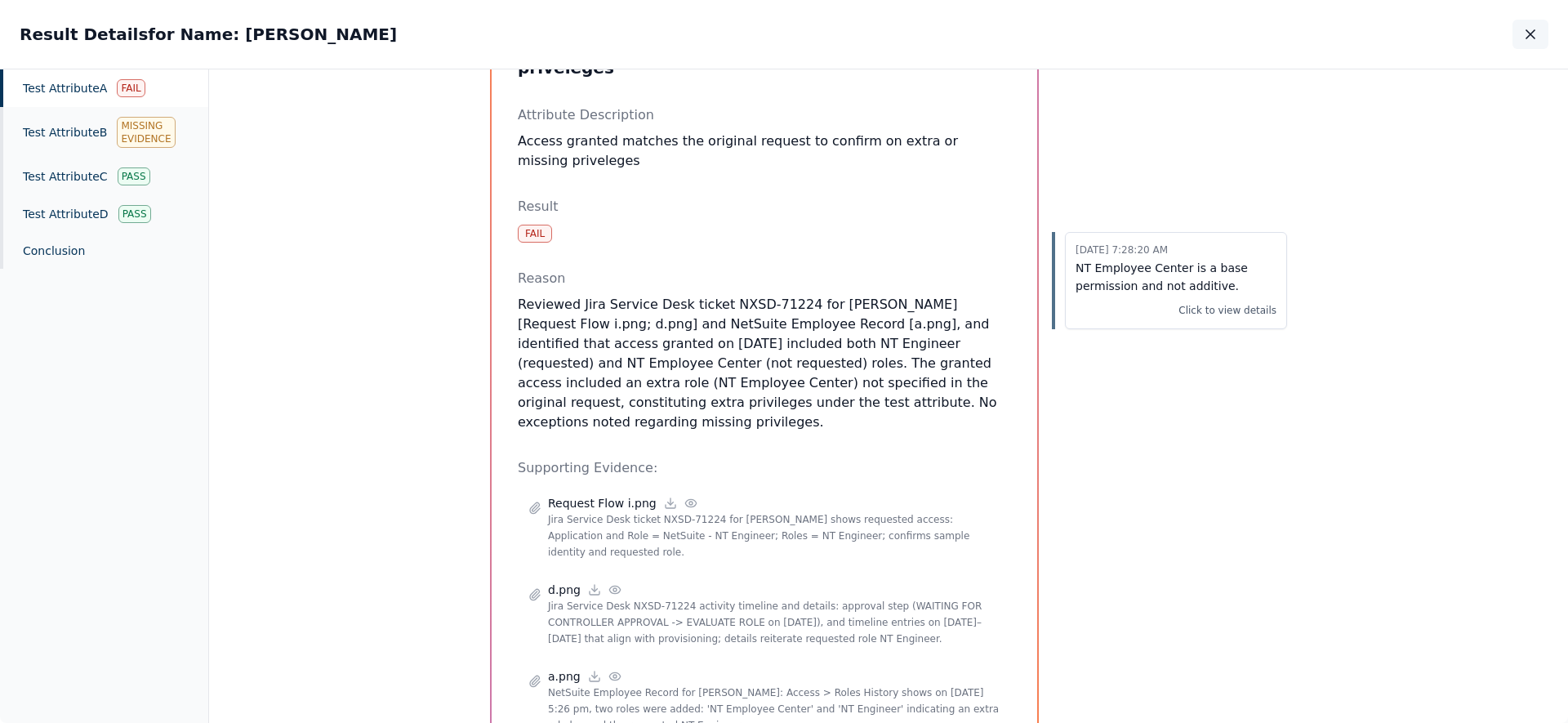
click at [1535, 35] on icon "button" at bounding box center [1530, 34] width 16 height 16
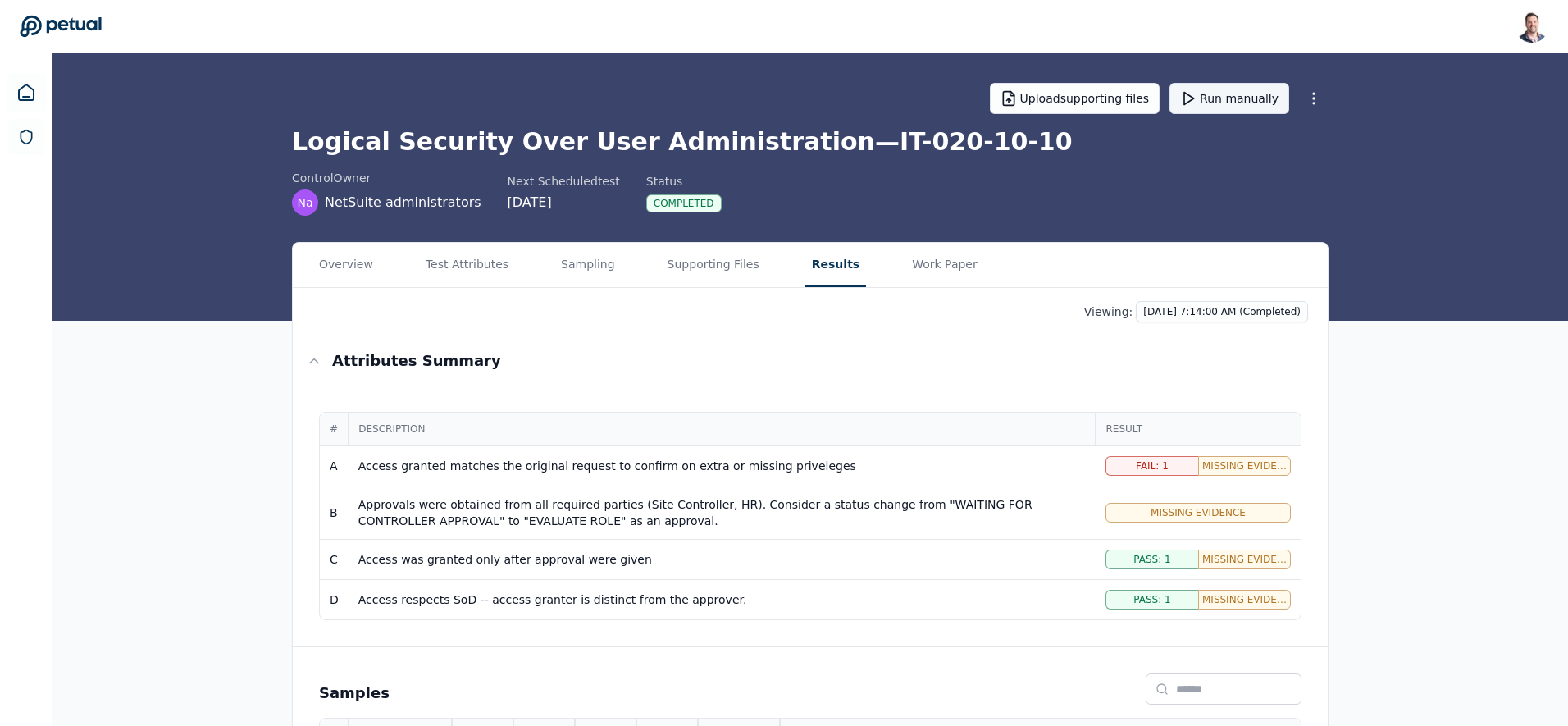
click at [1243, 101] on button "Run manually" at bounding box center [1229, 98] width 120 height 31
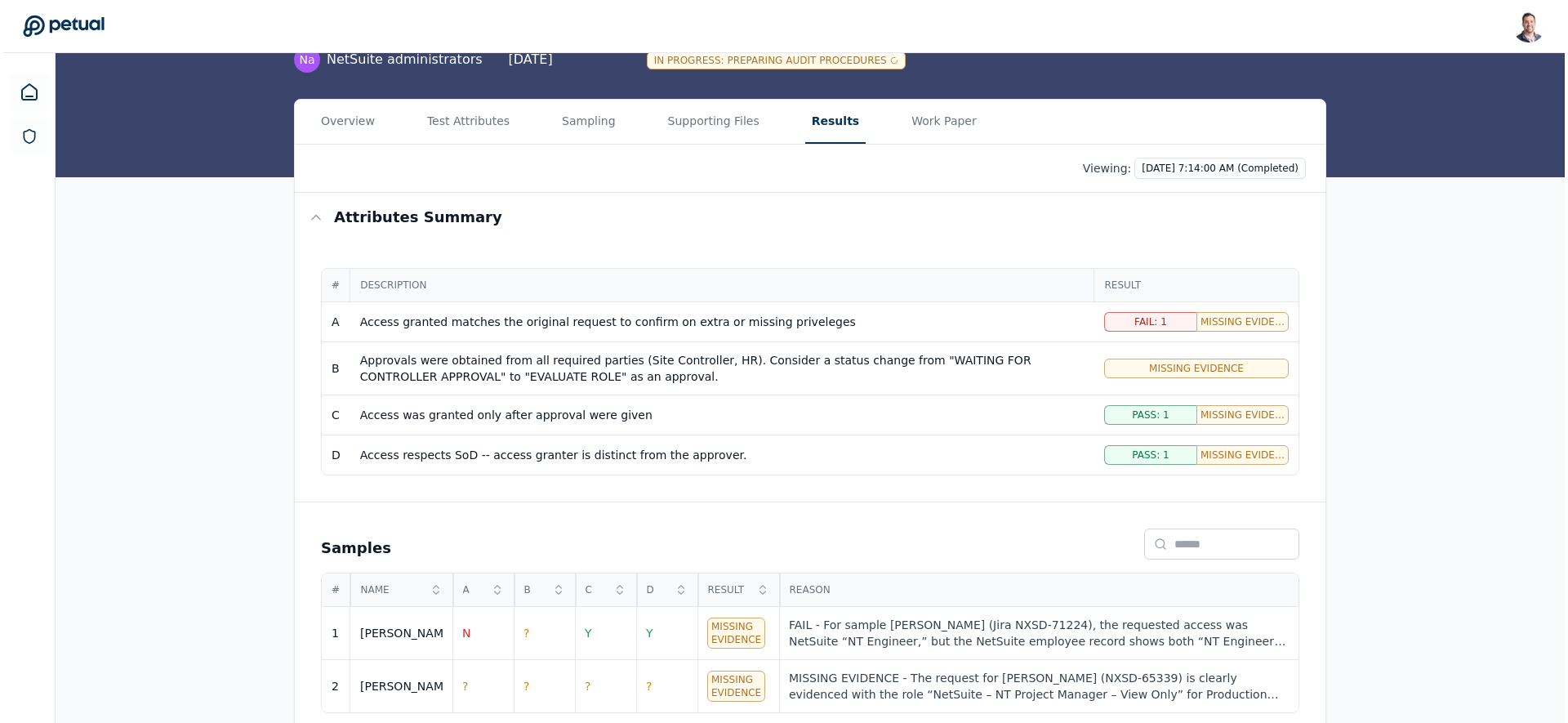
scroll to position [159, 0]
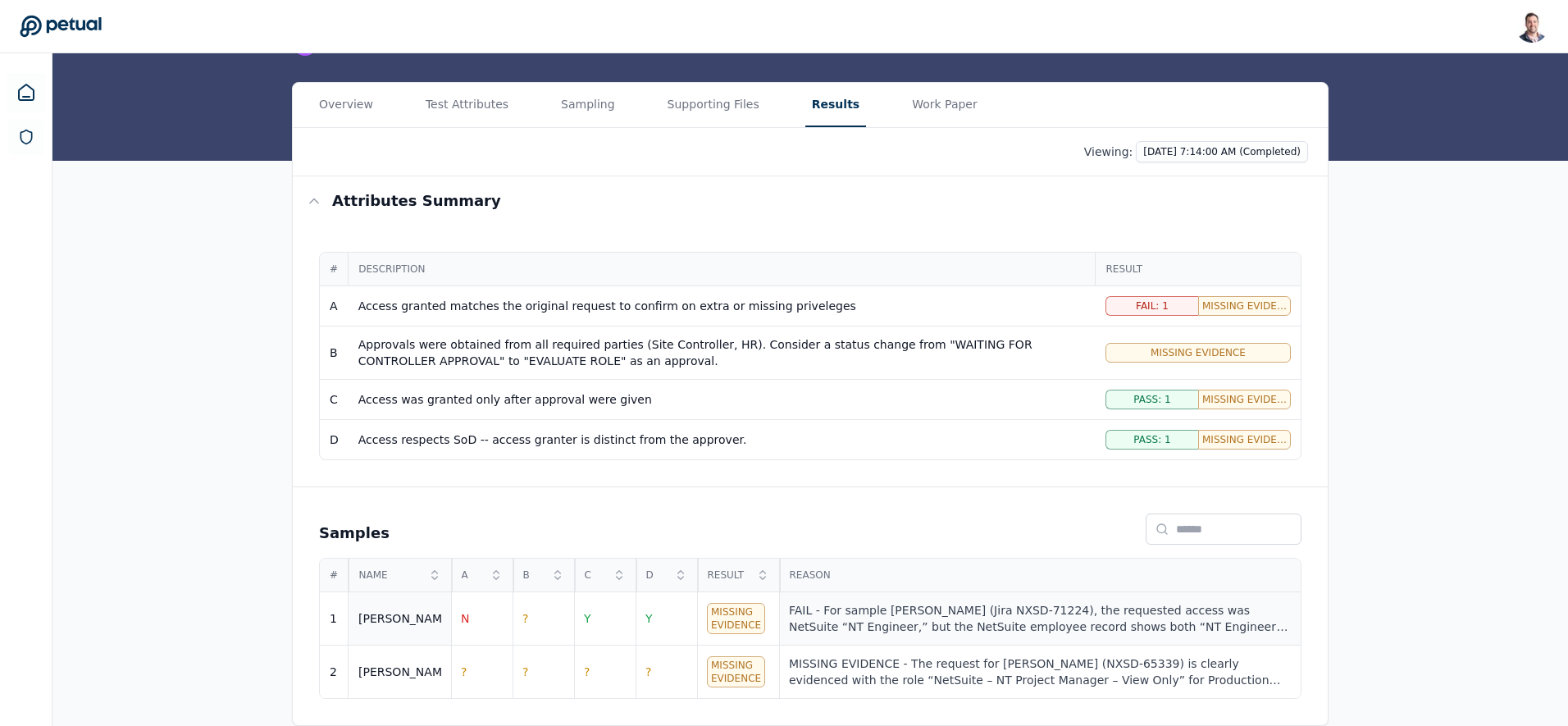
click at [945, 610] on div "FAIL - For sample Ricky (Jira NXSD-71224), the requested access was NetSuite “N…" at bounding box center [1040, 618] width 502 height 33
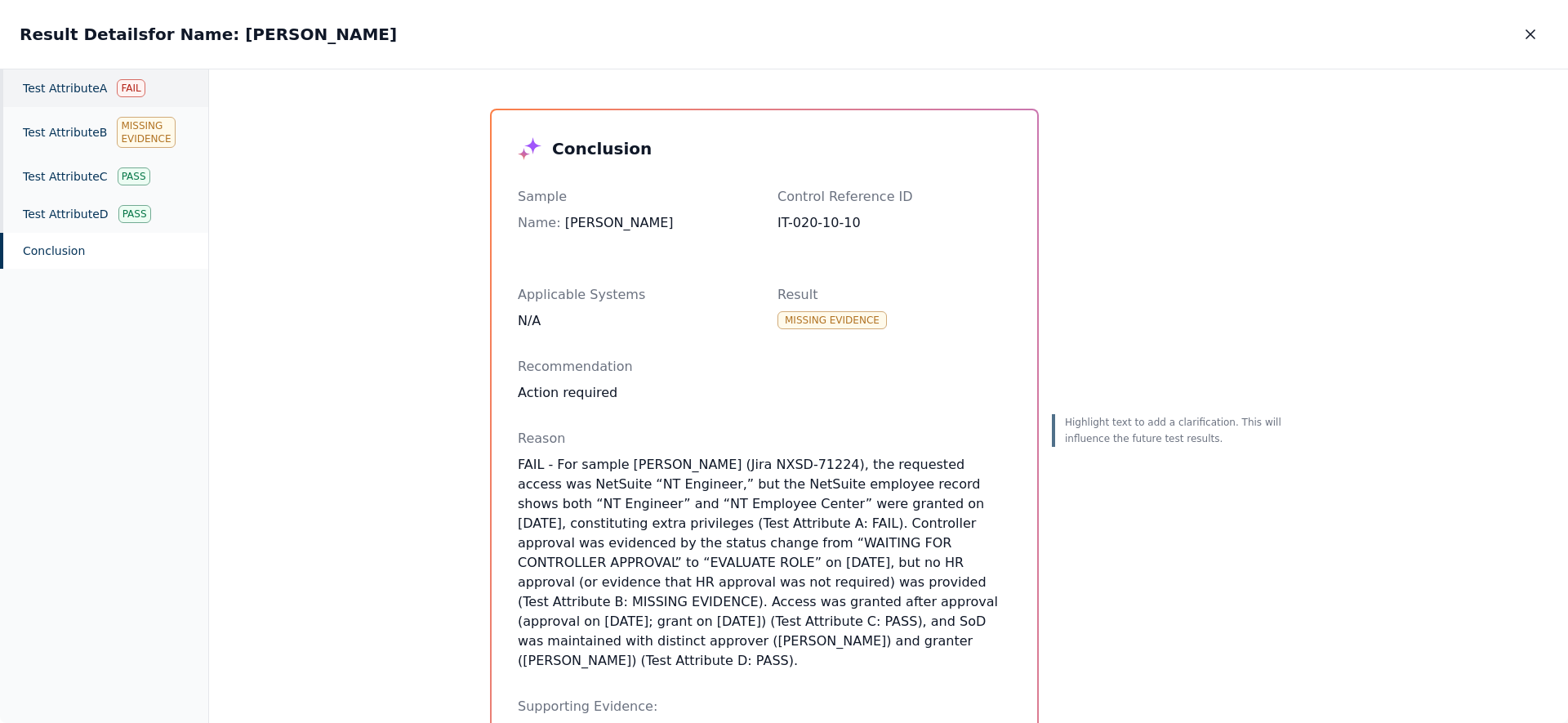
click at [104, 97] on div "Test Attribute A Fail" at bounding box center [104, 88] width 208 height 38
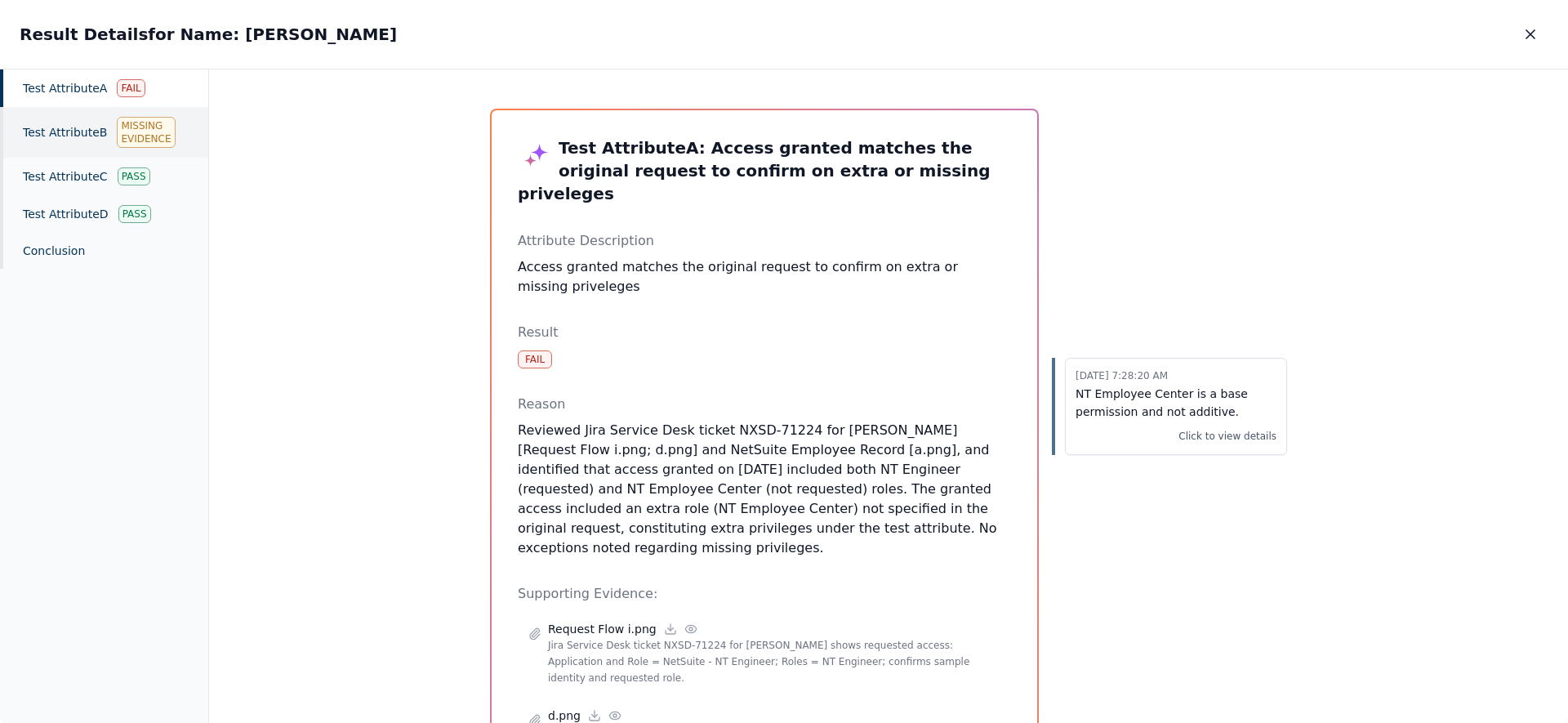
click at [96, 146] on div "Test Attribute B Missing Evidence" at bounding box center [104, 132] width 208 height 51
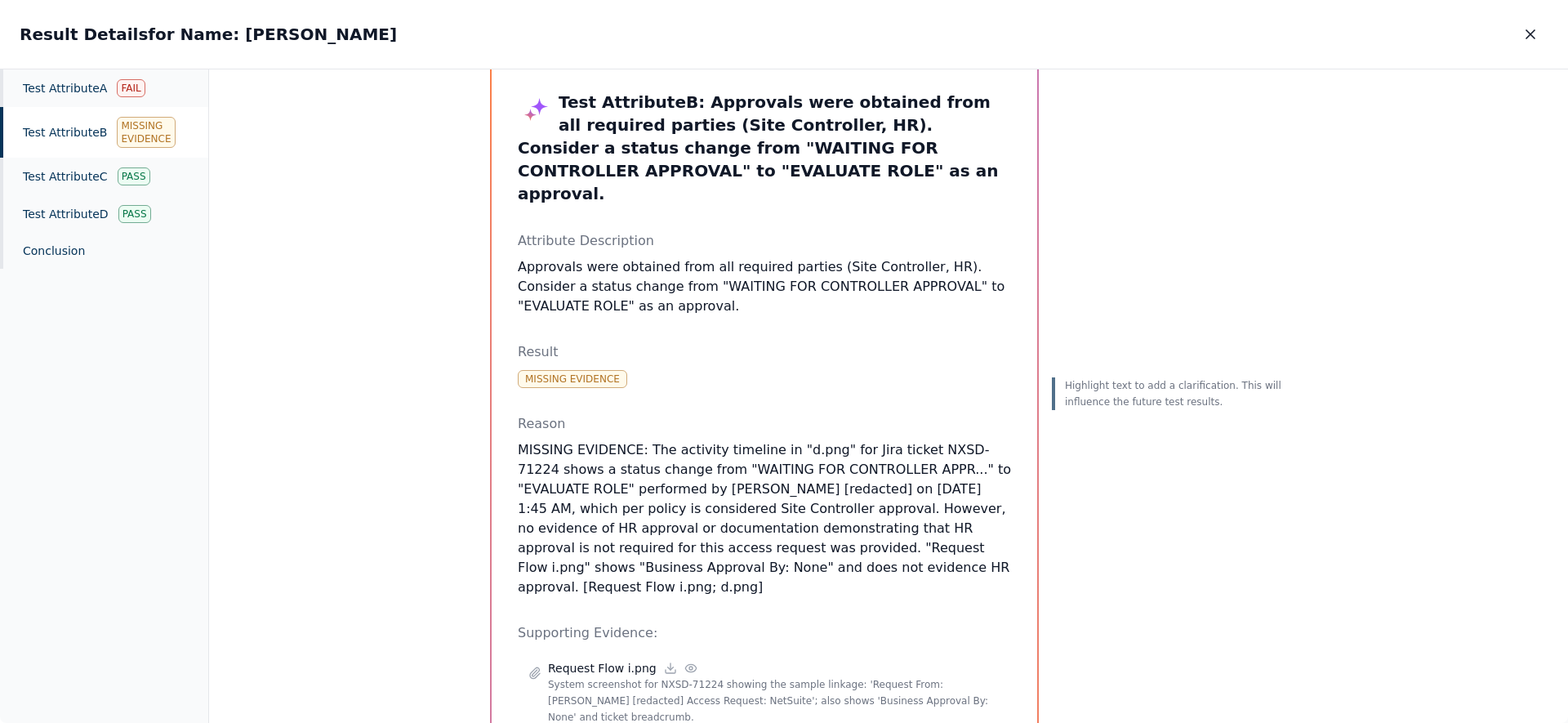
scroll to position [46, 0]
drag, startPoint x: 754, startPoint y: 120, endPoint x: 621, endPoint y: 119, distance: 133.0
click at [621, 119] on h3 "Test Attribute B : Approvals were obtained from all required parties (Site Cont…" at bounding box center [764, 147] width 493 height 114
click at [643, 467] on p "MISSING EVIDENCE: The activity timeline in "d.png" for Jira ticket NXSD-71224 s…" at bounding box center [764, 518] width 493 height 157
click at [663, 464] on p "MISSING EVIDENCE: The activity timeline in "d.png" for Jira ticket NXSD-71224 s…" at bounding box center [764, 518] width 493 height 157
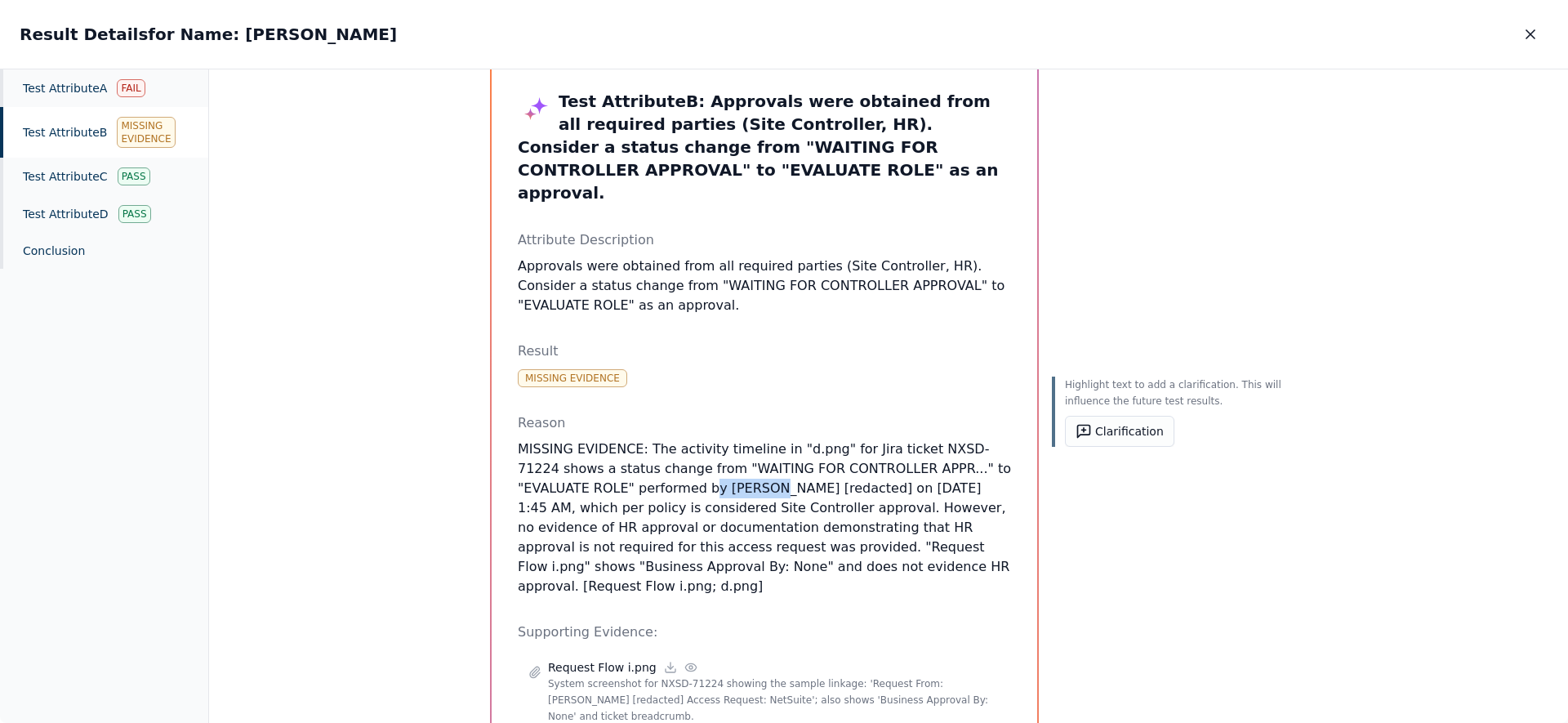
drag, startPoint x: 631, startPoint y: 466, endPoint x: 697, endPoint y: 465, distance: 66.0
click at [696, 466] on p "MISSING EVIDENCE: The activity timeline in "d.png" for Jira ticket NXSD-71224 s…" at bounding box center [764, 518] width 493 height 157
drag, startPoint x: 656, startPoint y: 481, endPoint x: 798, endPoint y: 487, distance: 142.1
click at [798, 487] on p "MISSING EVIDENCE: The activity timeline in "d.png" for Jira ticket NXSD-71224 s…" at bounding box center [764, 518] width 493 height 157
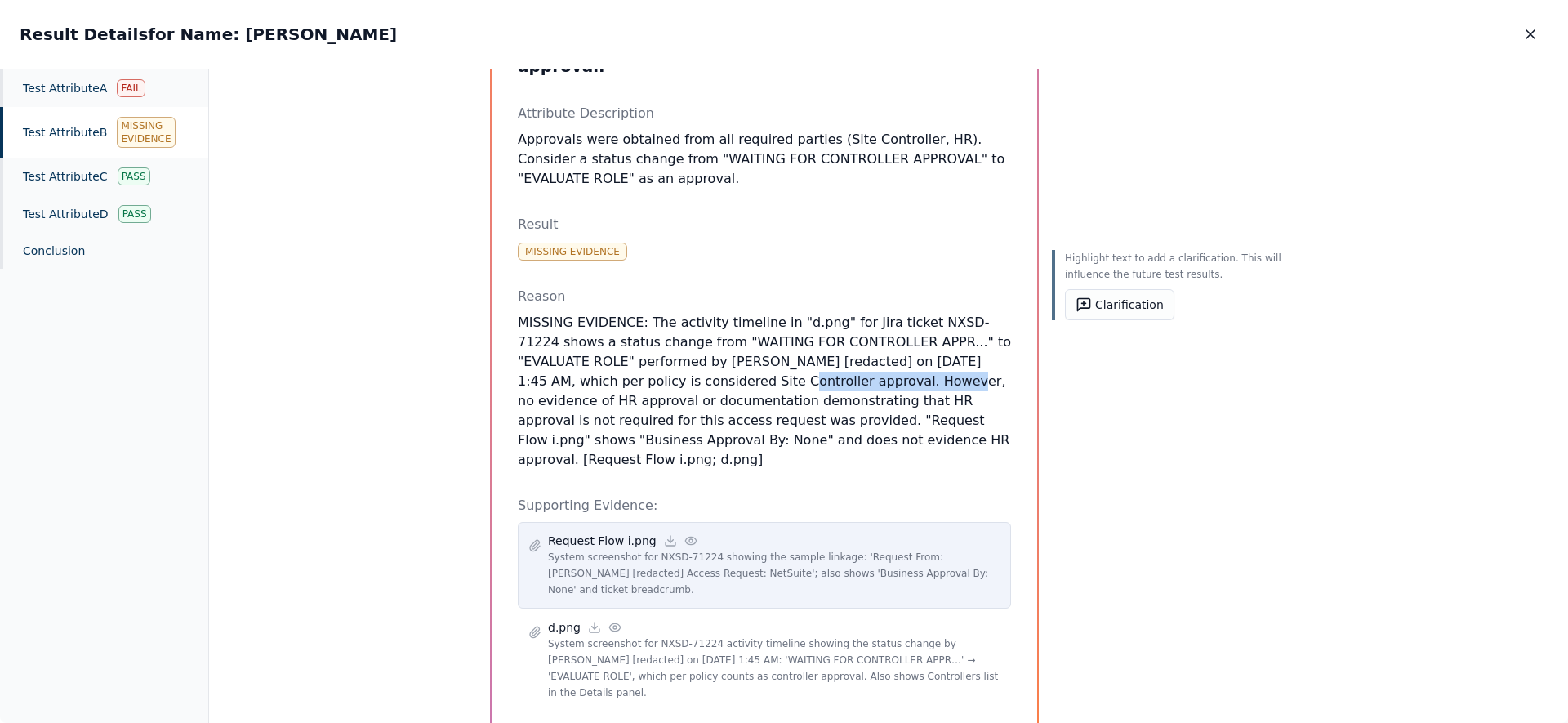
scroll to position [177, 0]
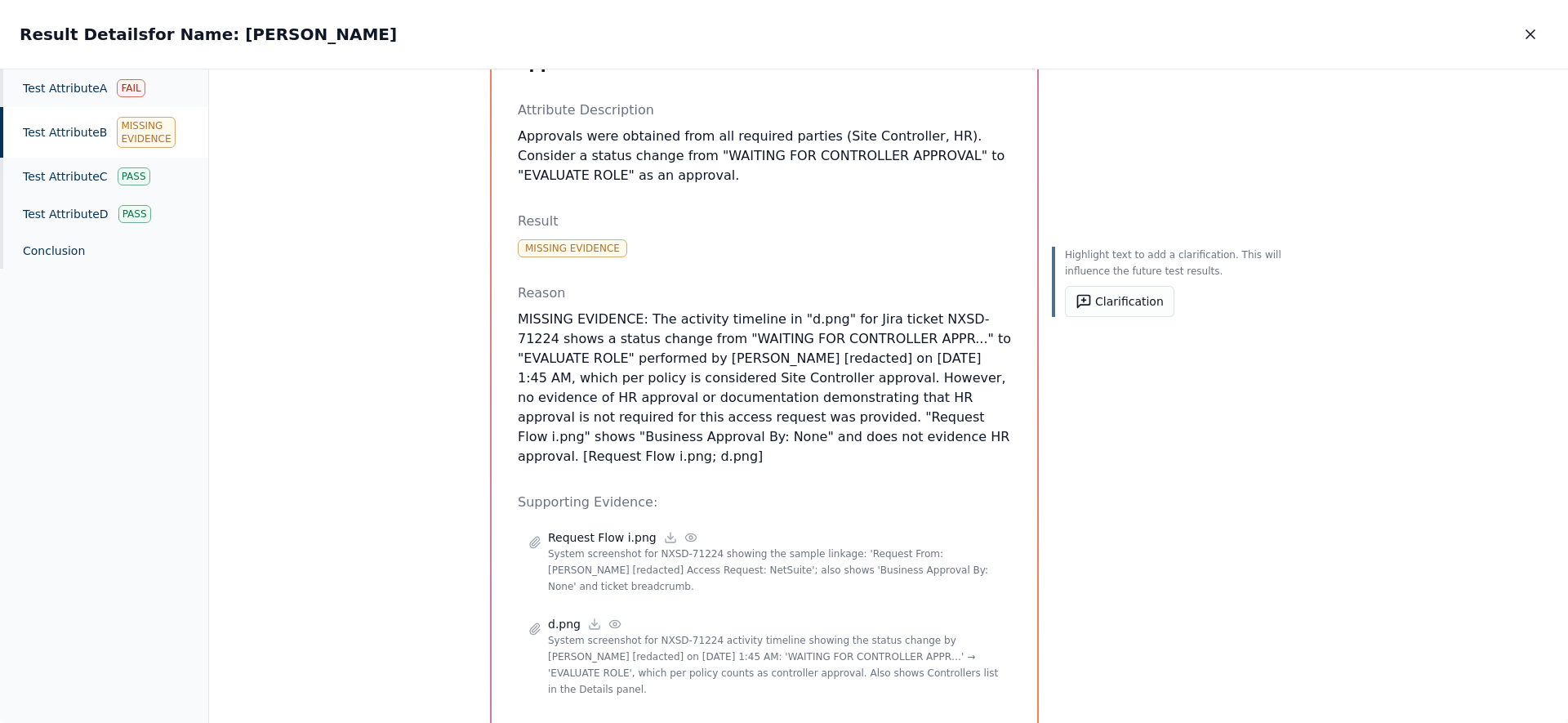
click at [885, 369] on p "MISSING EVIDENCE: The activity timeline in "d.png" for Jira ticket NXSD-71224 s…" at bounding box center [764, 388] width 493 height 157
drag, startPoint x: 871, startPoint y: 394, endPoint x: 548, endPoint y: 414, distance: 323.6
click at [548, 414] on p "MISSING EVIDENCE: The activity timeline in "d.png" for Jira ticket NXSD-71224 s…" at bounding box center [764, 388] width 493 height 157
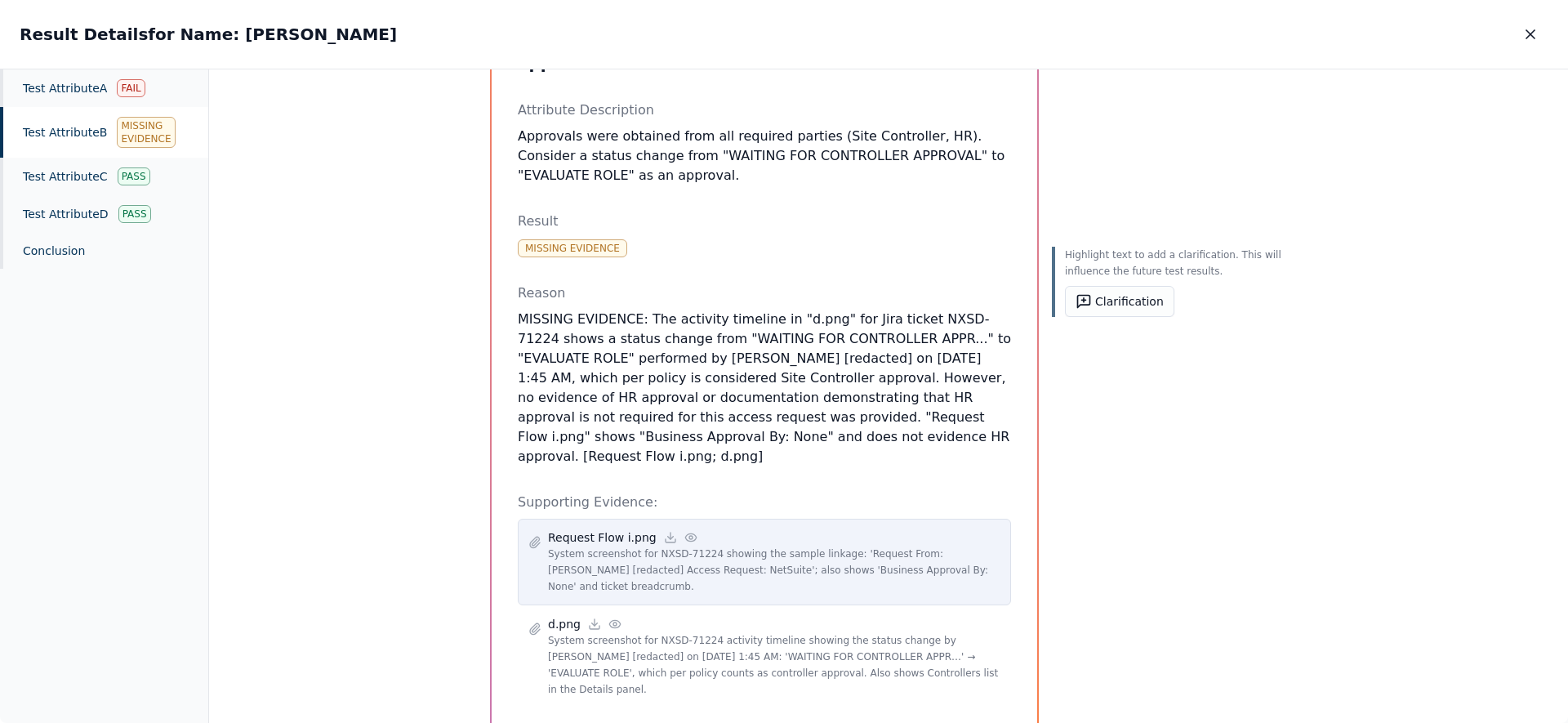
click at [685, 534] on icon at bounding box center [690, 537] width 11 height 8
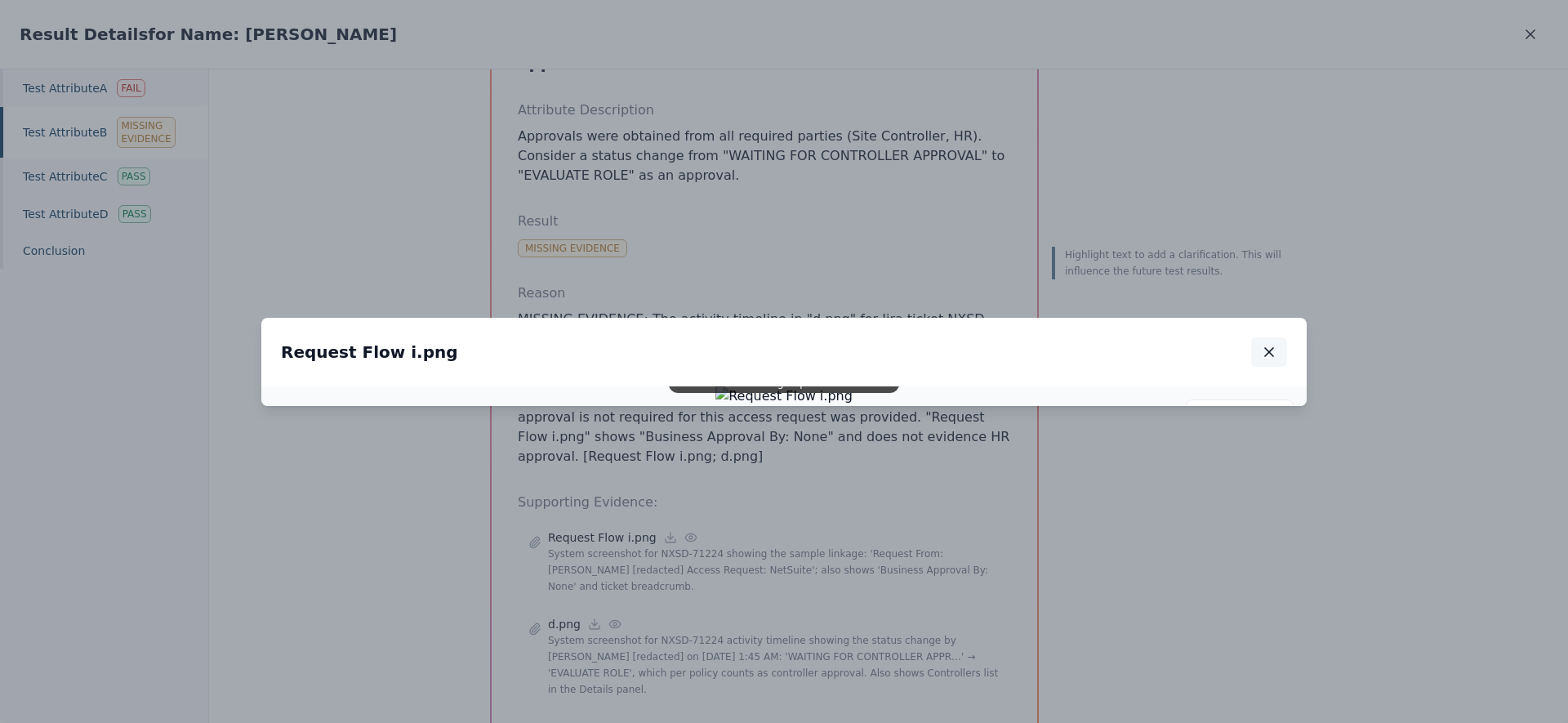
click at [1271, 344] on icon "button" at bounding box center [1269, 352] width 16 height 16
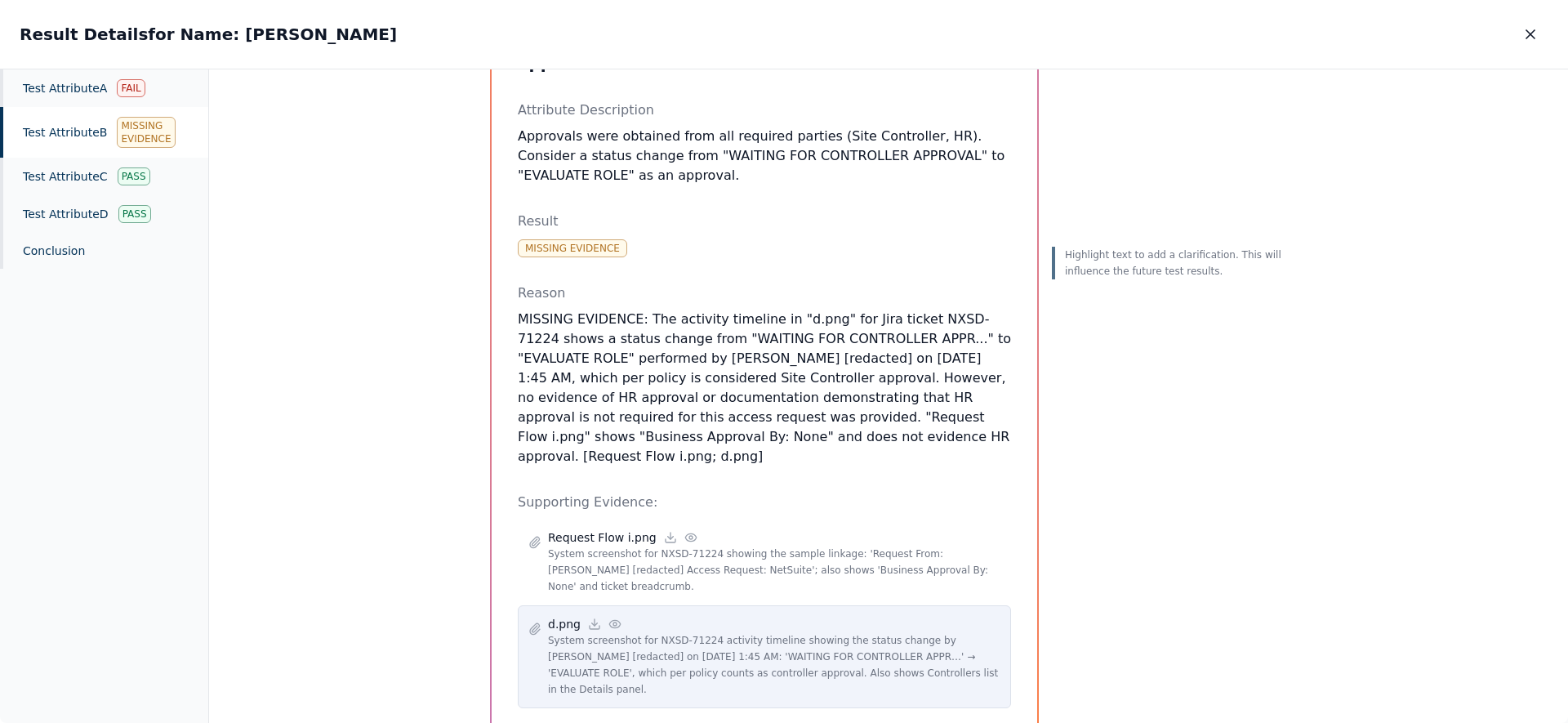
click at [614, 623] on circle at bounding box center [615, 625] width 3 height 3
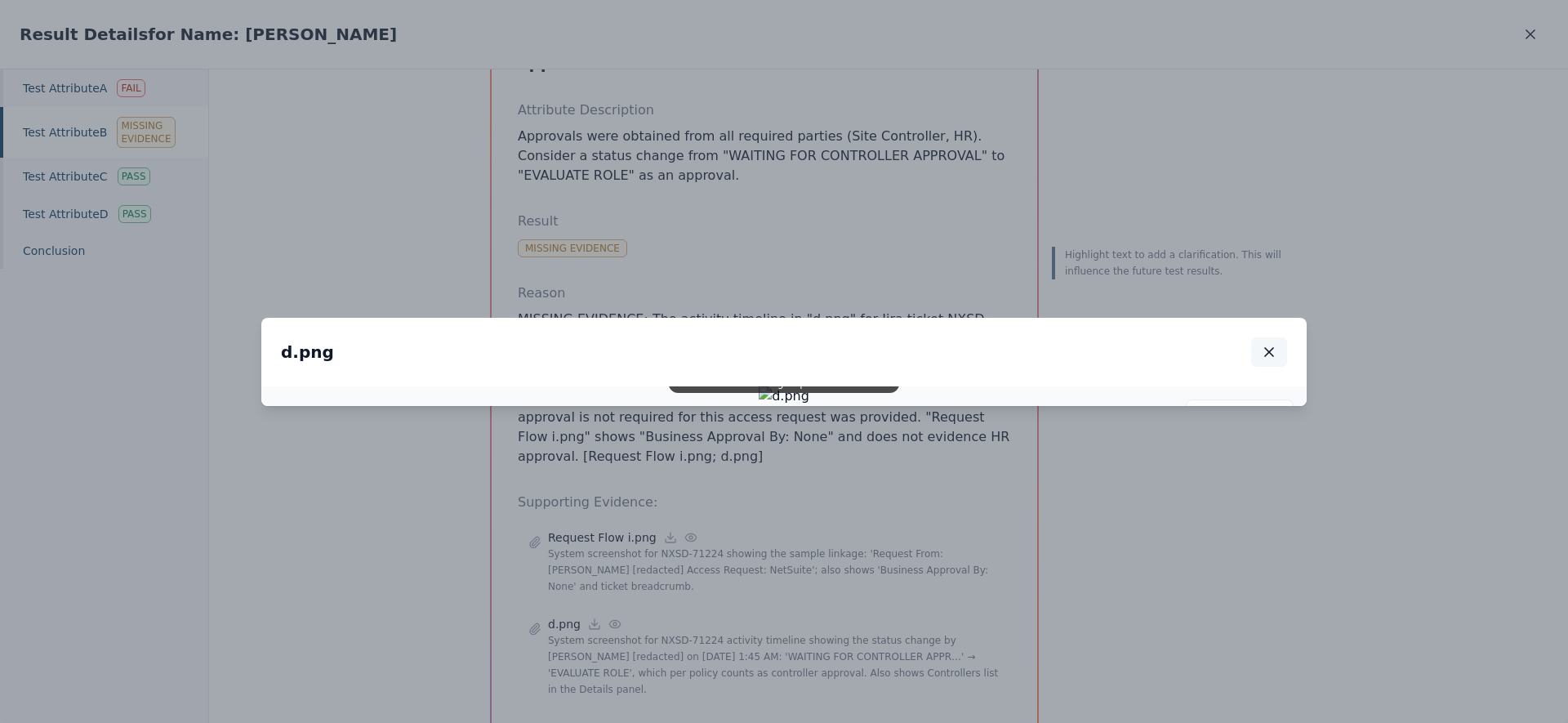
click at [1263, 344] on icon "button" at bounding box center [1269, 352] width 16 height 16
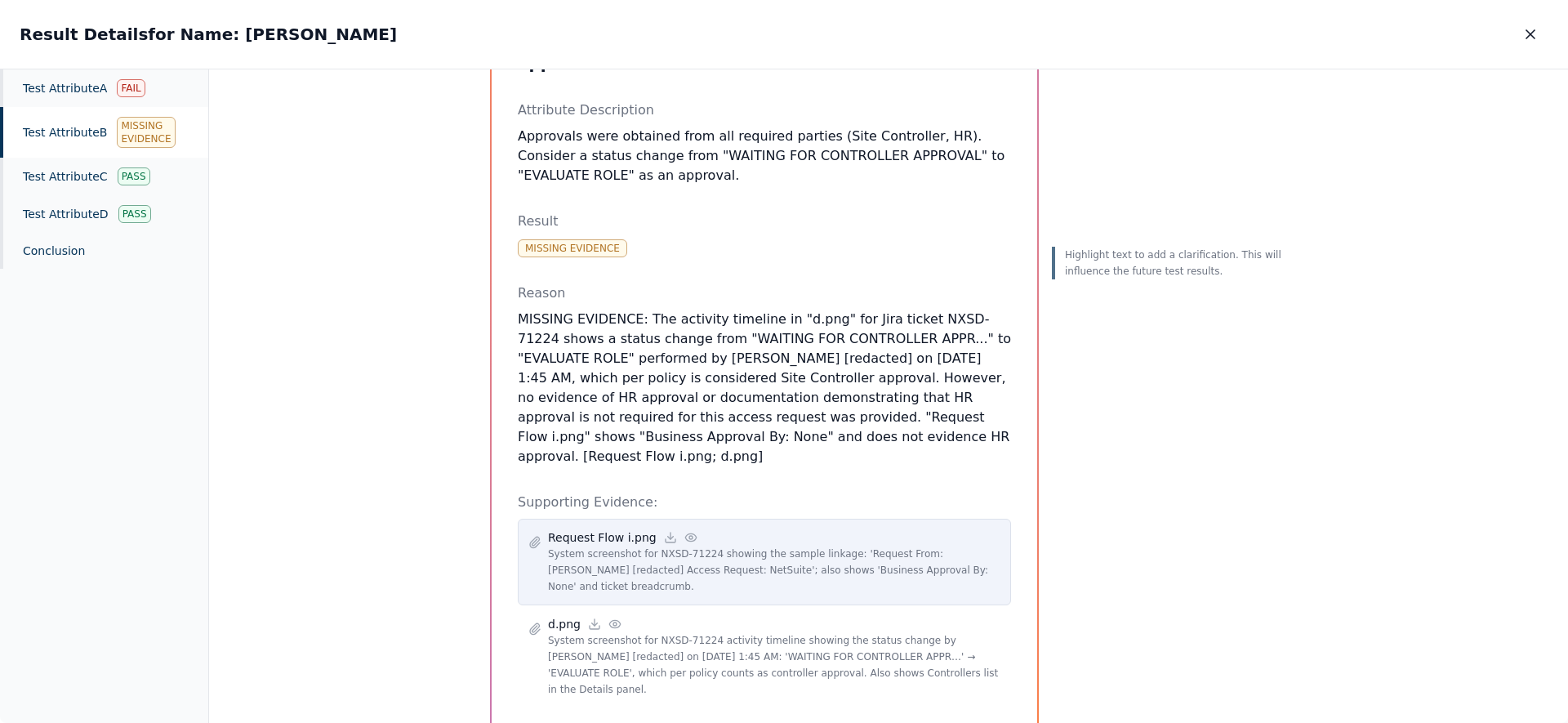
click at [684, 531] on icon at bounding box center [691, 538] width 13 height 13
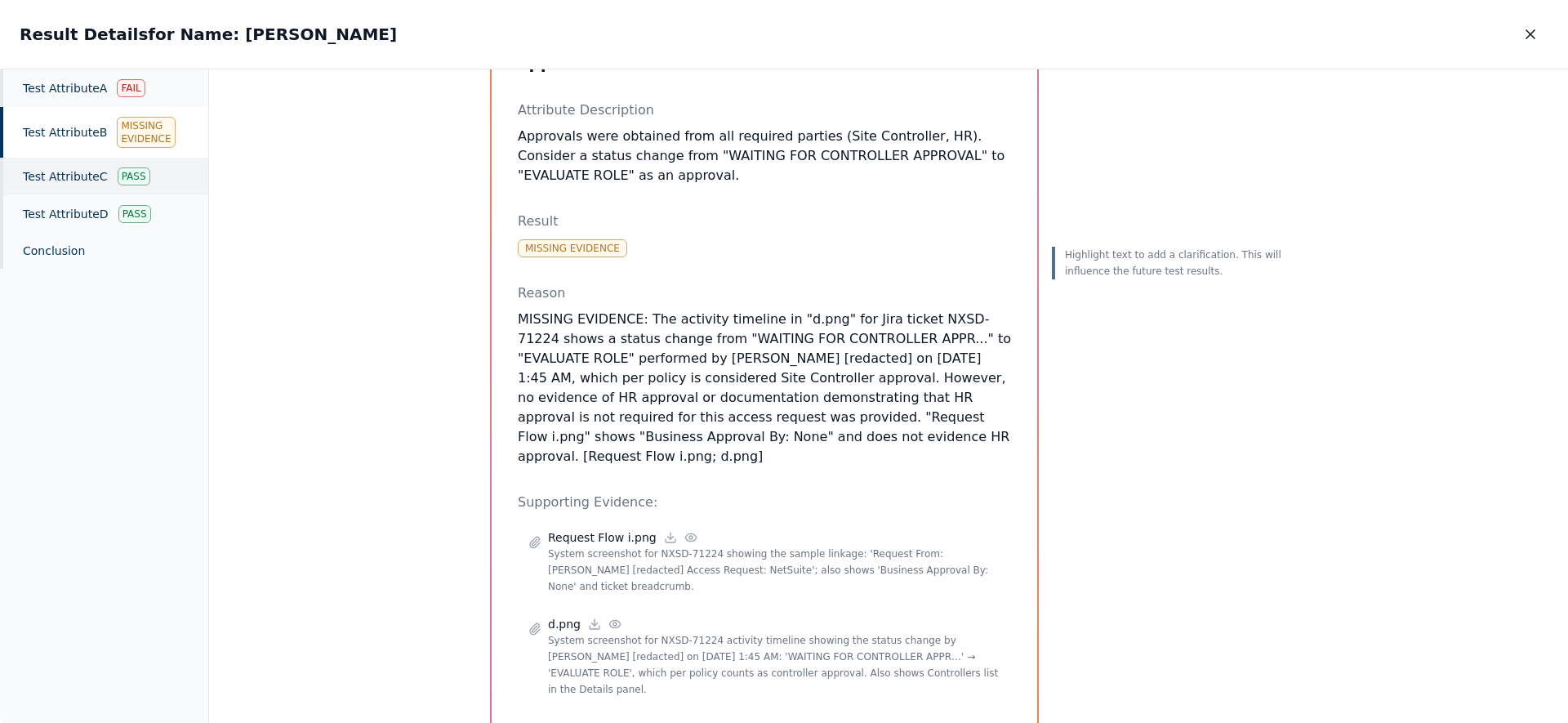
click at [46, 169] on div "Test Attribute C Pass" at bounding box center [104, 176] width 208 height 38
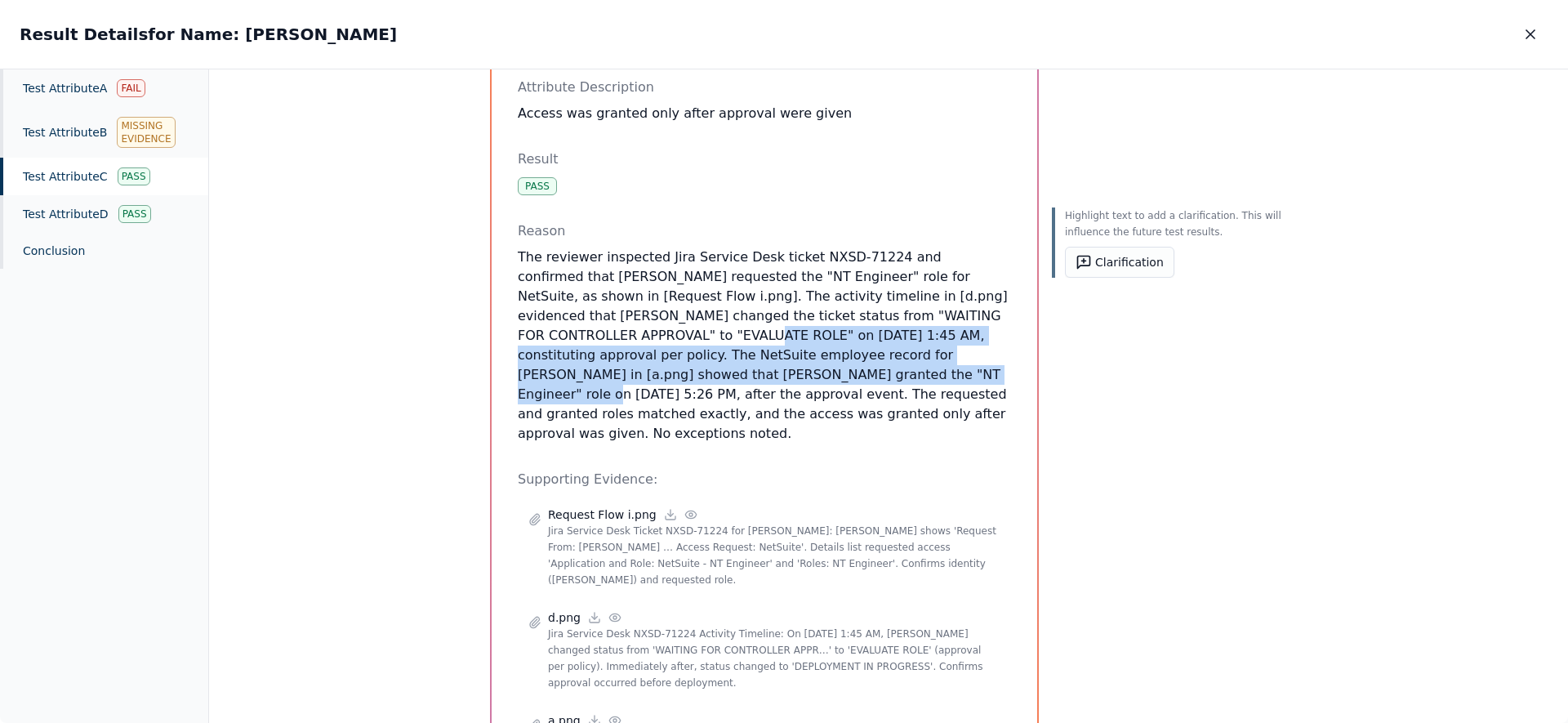
drag, startPoint x: 644, startPoint y: 377, endPoint x: 517, endPoint y: 335, distance: 133.8
click at [518, 335] on p "The reviewer inspected Jira Service Desk ticket NXSD-71224 and confirmed that R…" at bounding box center [764, 345] width 493 height 196
click at [536, 373] on p "The reviewer inspected Jira Service Desk ticket NXSD-71224 and confirmed that R…" at bounding box center [764, 345] width 493 height 196
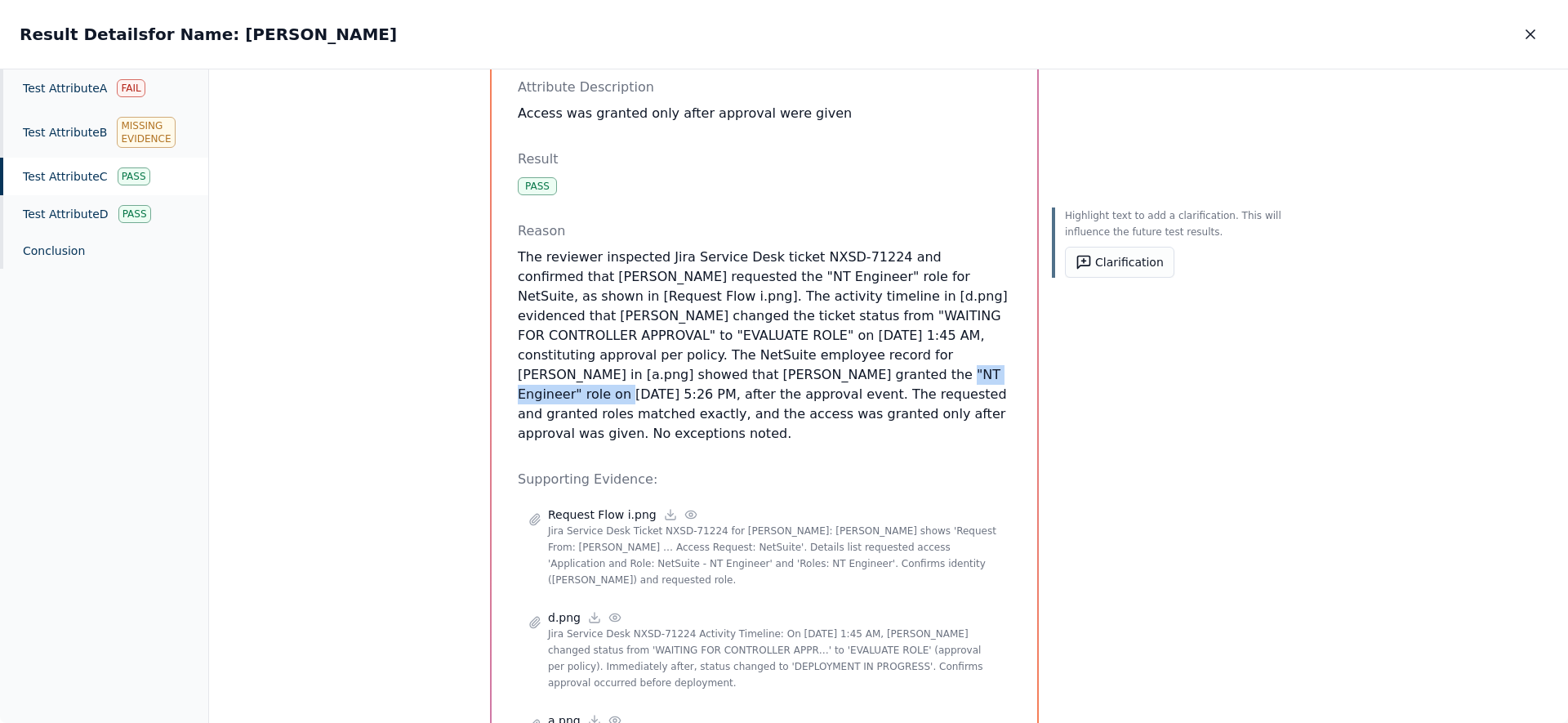
drag, startPoint x: 512, startPoint y: 376, endPoint x: 654, endPoint y: 380, distance: 142.1
click at [654, 380] on div "Test Attribute C : Access was granted only after approval were given Attribute …" at bounding box center [764, 397] width 545 height 835
drag, startPoint x: 511, startPoint y: 342, endPoint x: 637, endPoint y: 338, distance: 126.1
click at [637, 338] on div "Test Attribute C : Access was granted only after approval were given Attribute …" at bounding box center [764, 397] width 545 height 835
drag, startPoint x: 606, startPoint y: 317, endPoint x: 912, endPoint y: 306, distance: 306.2
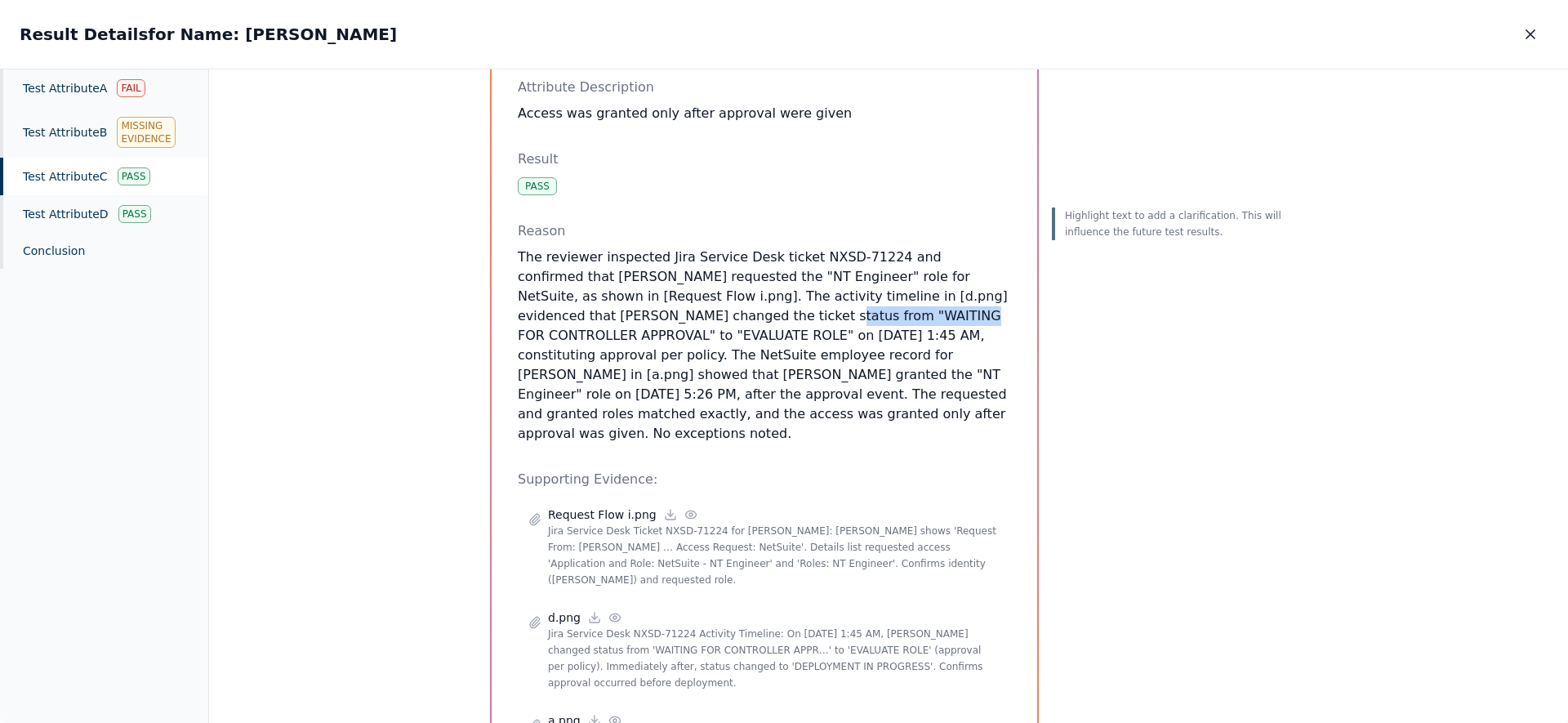
click at [912, 306] on p "The reviewer inspected Jira Service Desk ticket NXSD-71224 and confirmed that R…" at bounding box center [764, 345] width 493 height 196
click at [660, 380] on p "The reviewer inspected Jira Service Desk ticket NXSD-71224 and confirmed that R…" at bounding box center [764, 345] width 493 height 196
drag, startPoint x: 595, startPoint y: 318, endPoint x: 963, endPoint y: 314, distance: 368.0
click at [963, 314] on p "The reviewer inspected Jira Service Desk ticket NXSD-71224 and confirmed that R…" at bounding box center [764, 345] width 493 height 196
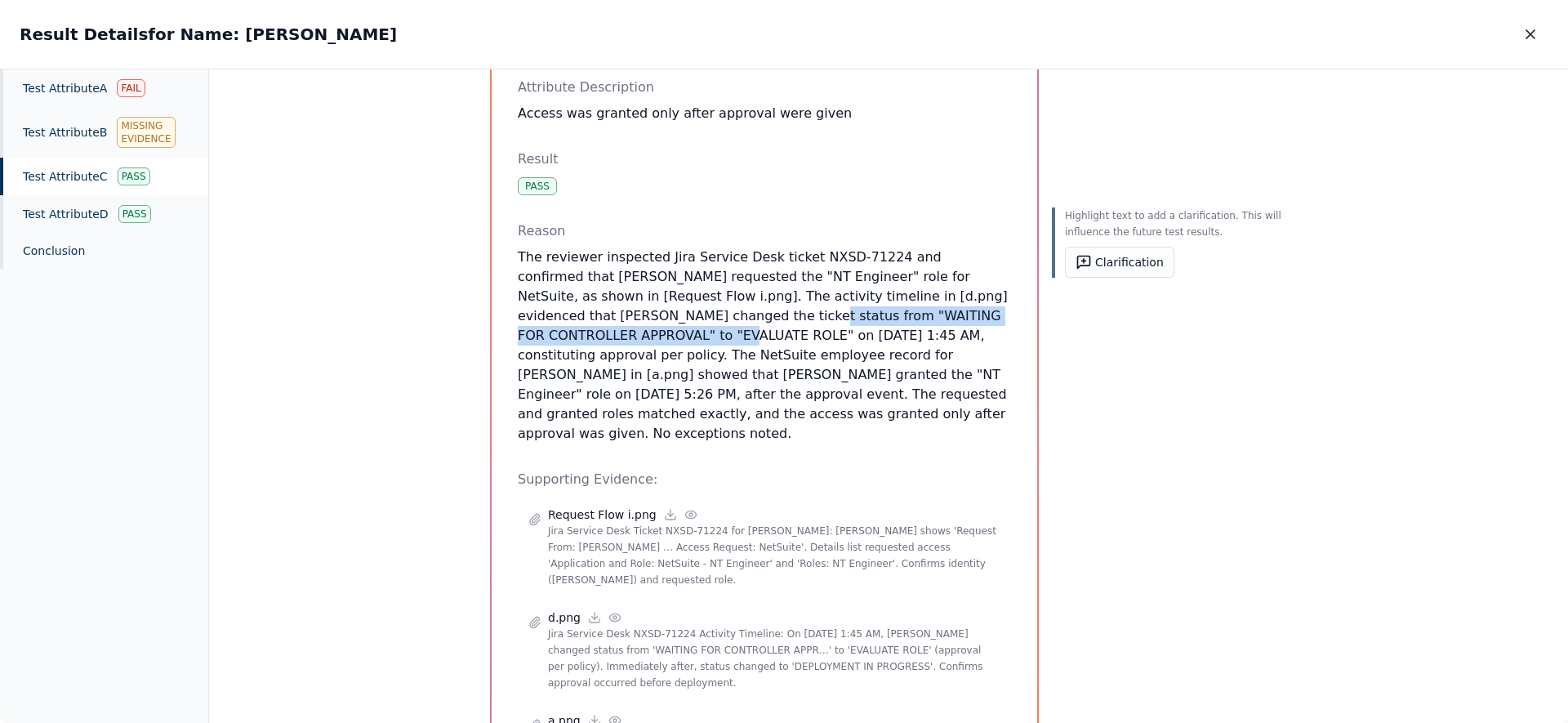
drag, startPoint x: 965, startPoint y: 315, endPoint x: 583, endPoint y: 311, distance: 382.0
click at [583, 311] on p "The reviewer inspected Jira Service Desk ticket NXSD-71224 and confirmed that R…" at bounding box center [764, 345] width 493 height 196
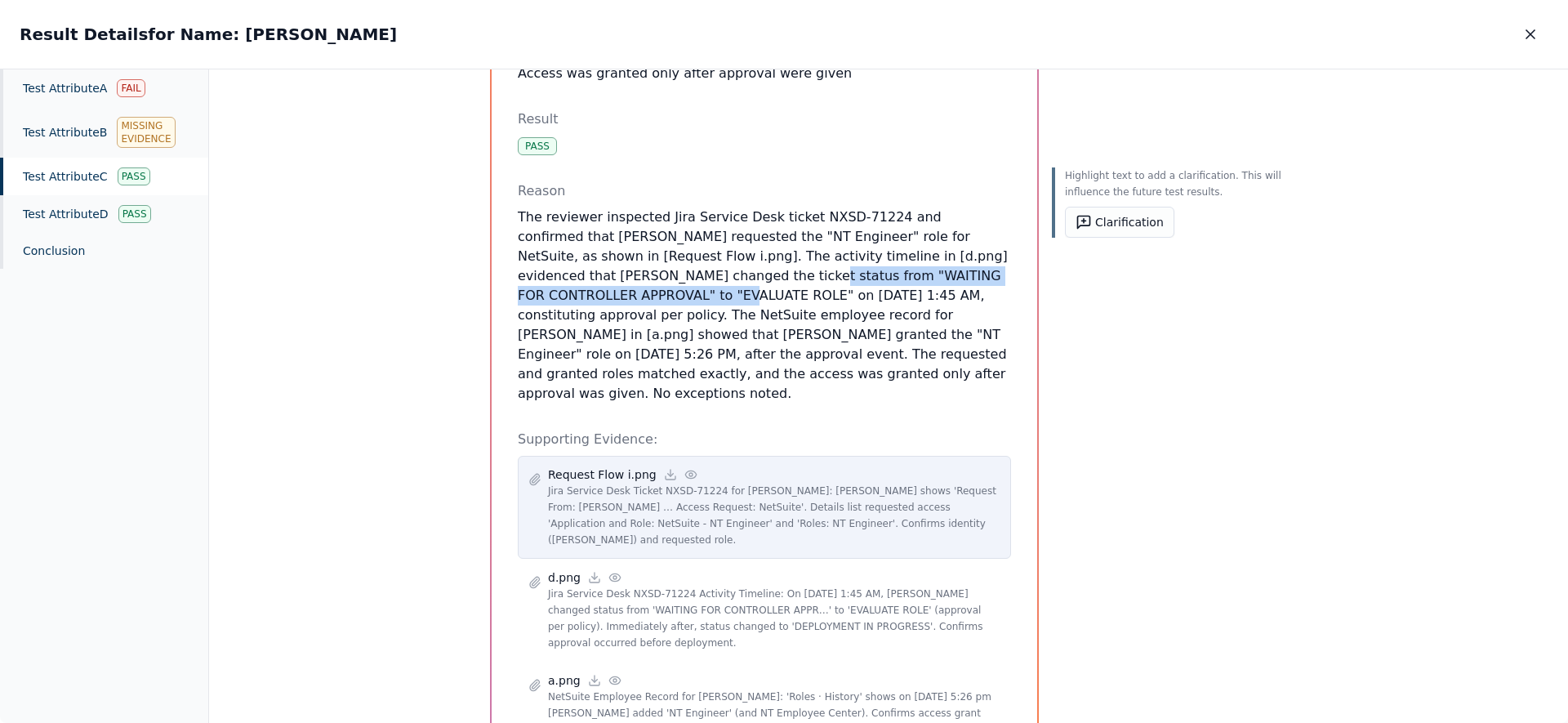
scroll to position [179, 0]
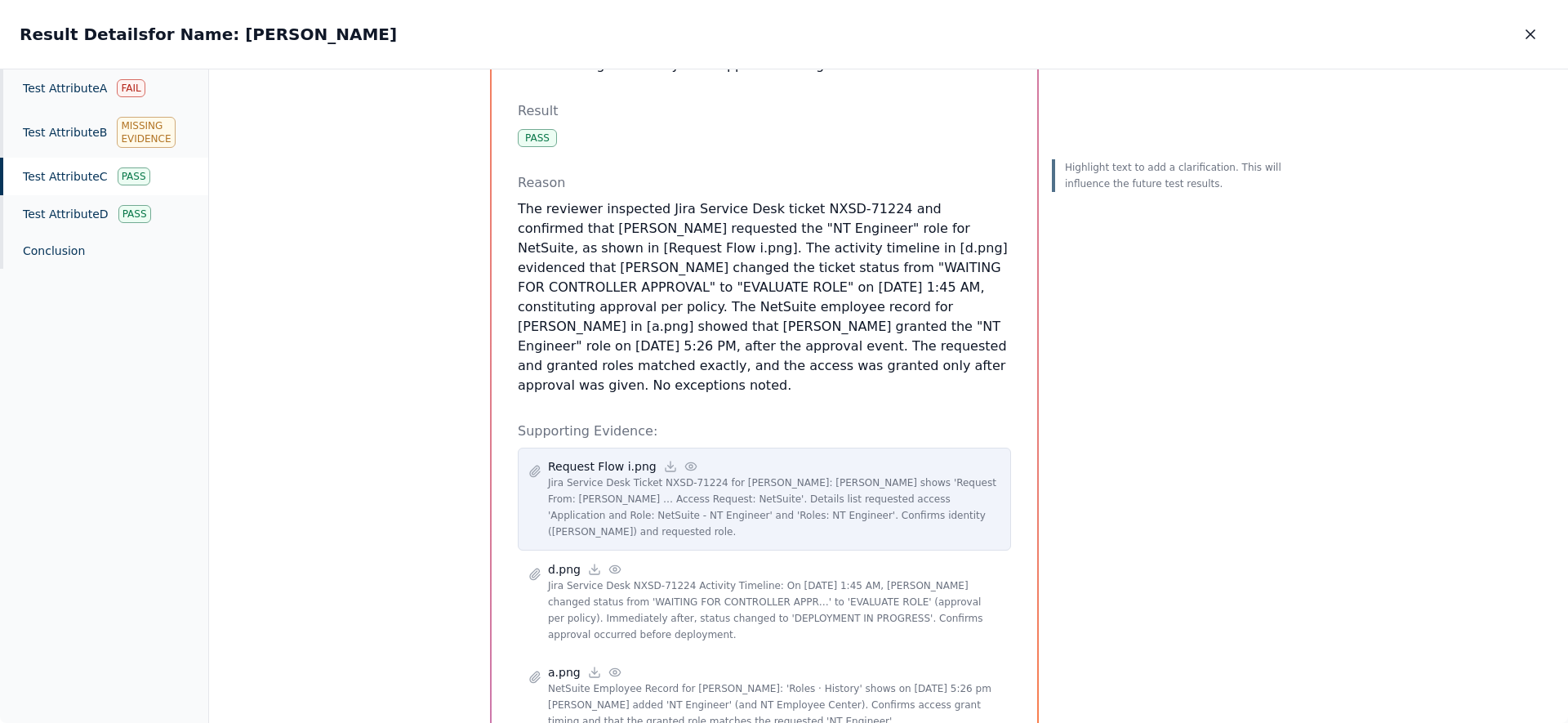
click at [684, 460] on icon at bounding box center [691, 466] width 13 height 13
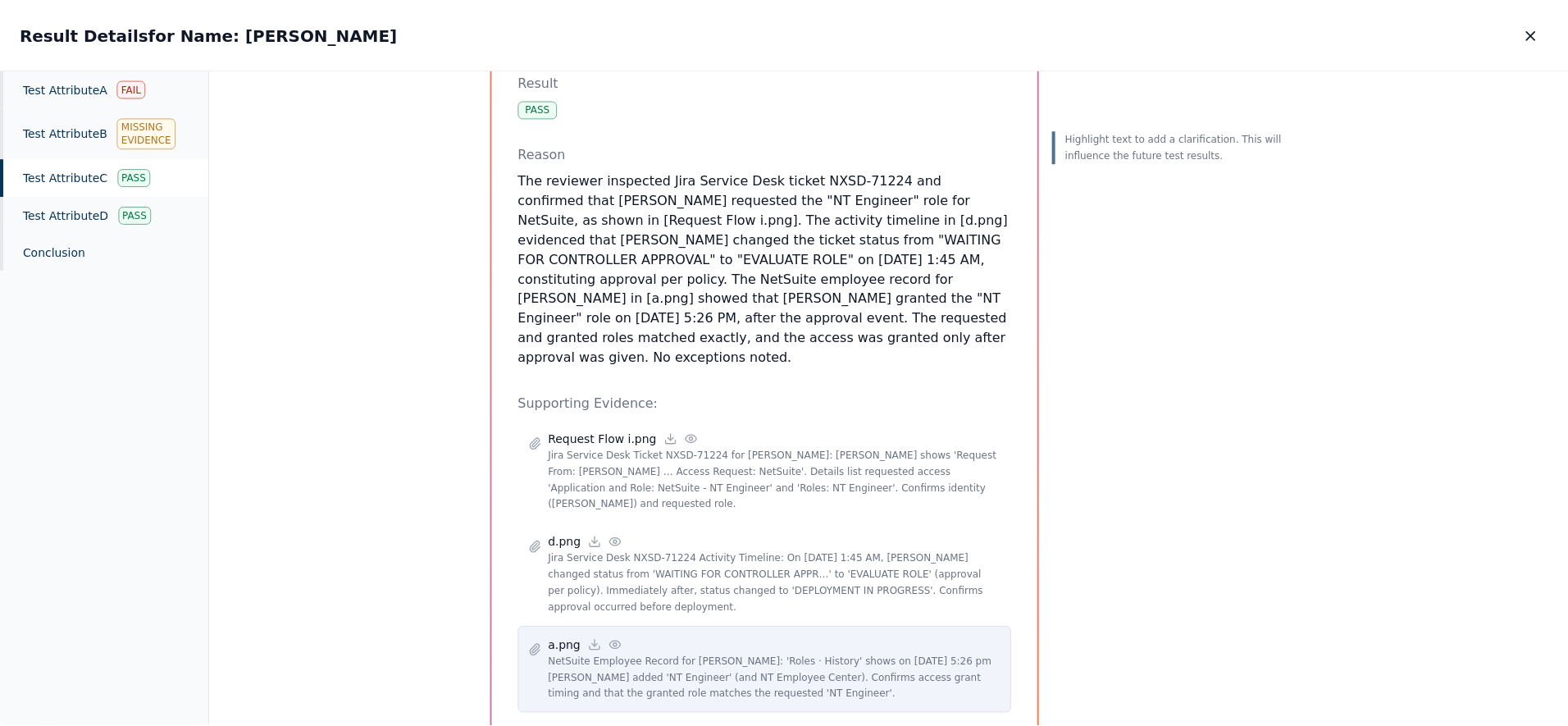
scroll to position [235, 0]
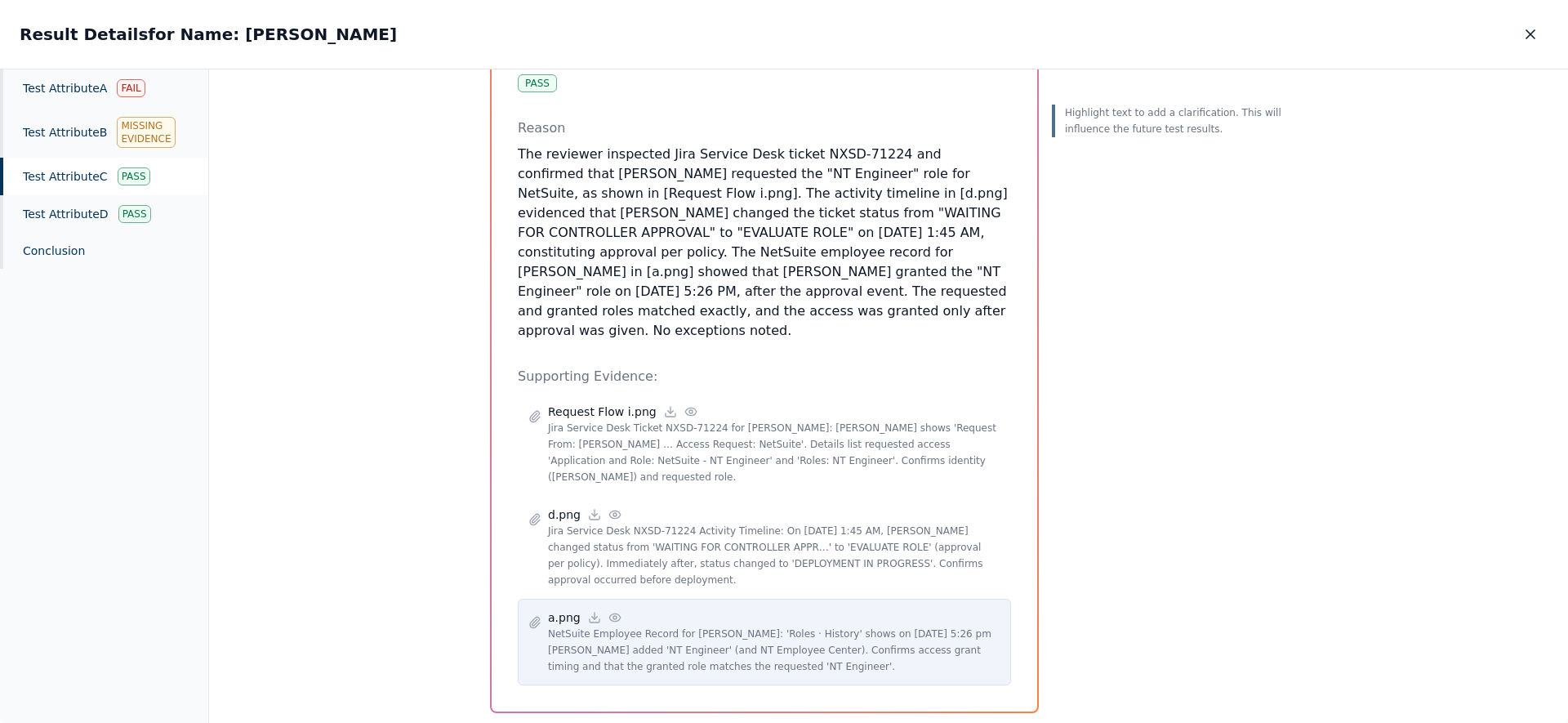
click at [610, 611] on icon at bounding box center [615, 618] width 13 height 13
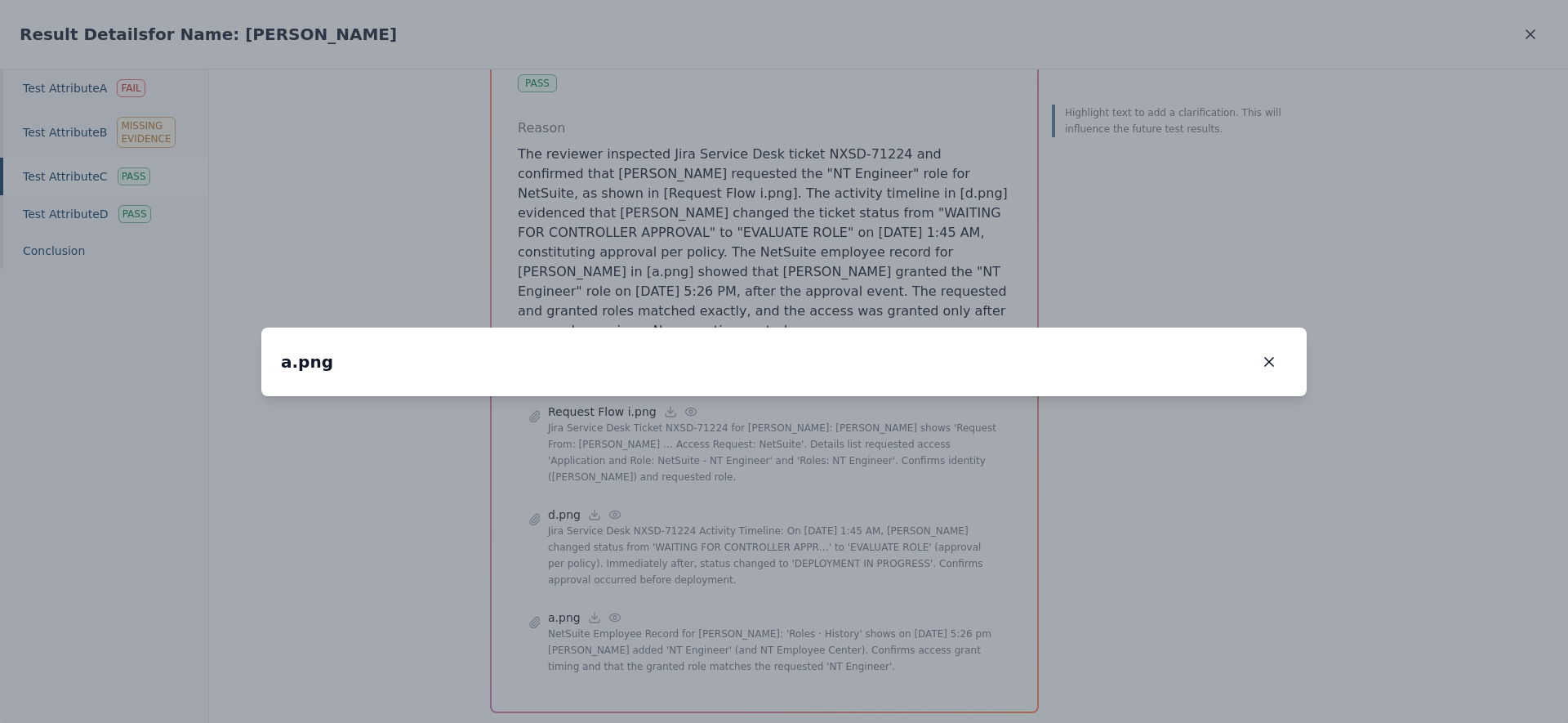
drag, startPoint x: 615, startPoint y: 511, endPoint x: 816, endPoint y: 261, distance: 320.8
click at [790, 386] on img at bounding box center [790, 386] width 0 height 0
drag, startPoint x: 686, startPoint y: 433, endPoint x: 880, endPoint y: 304, distance: 233.0
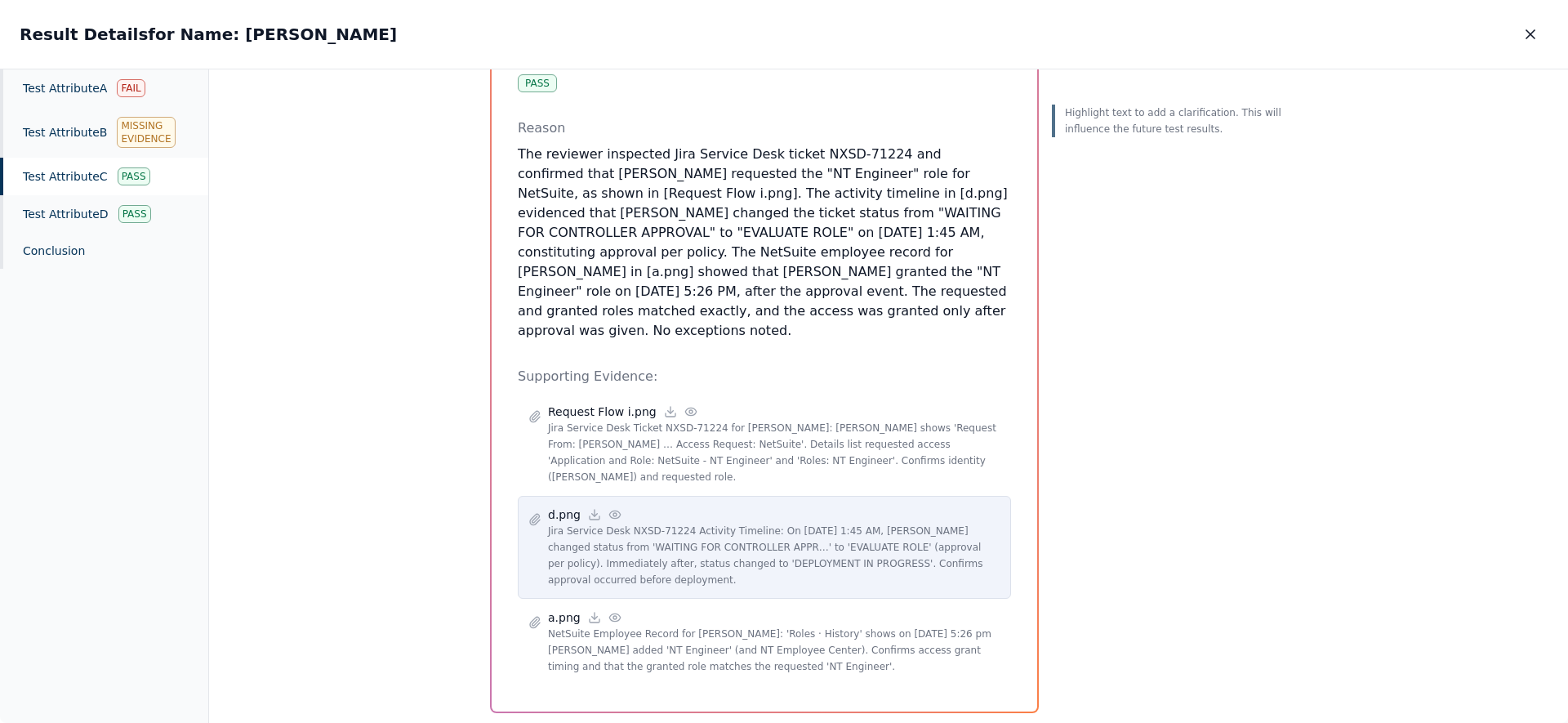
click at [611, 508] on icon at bounding box center [615, 515] width 13 height 13
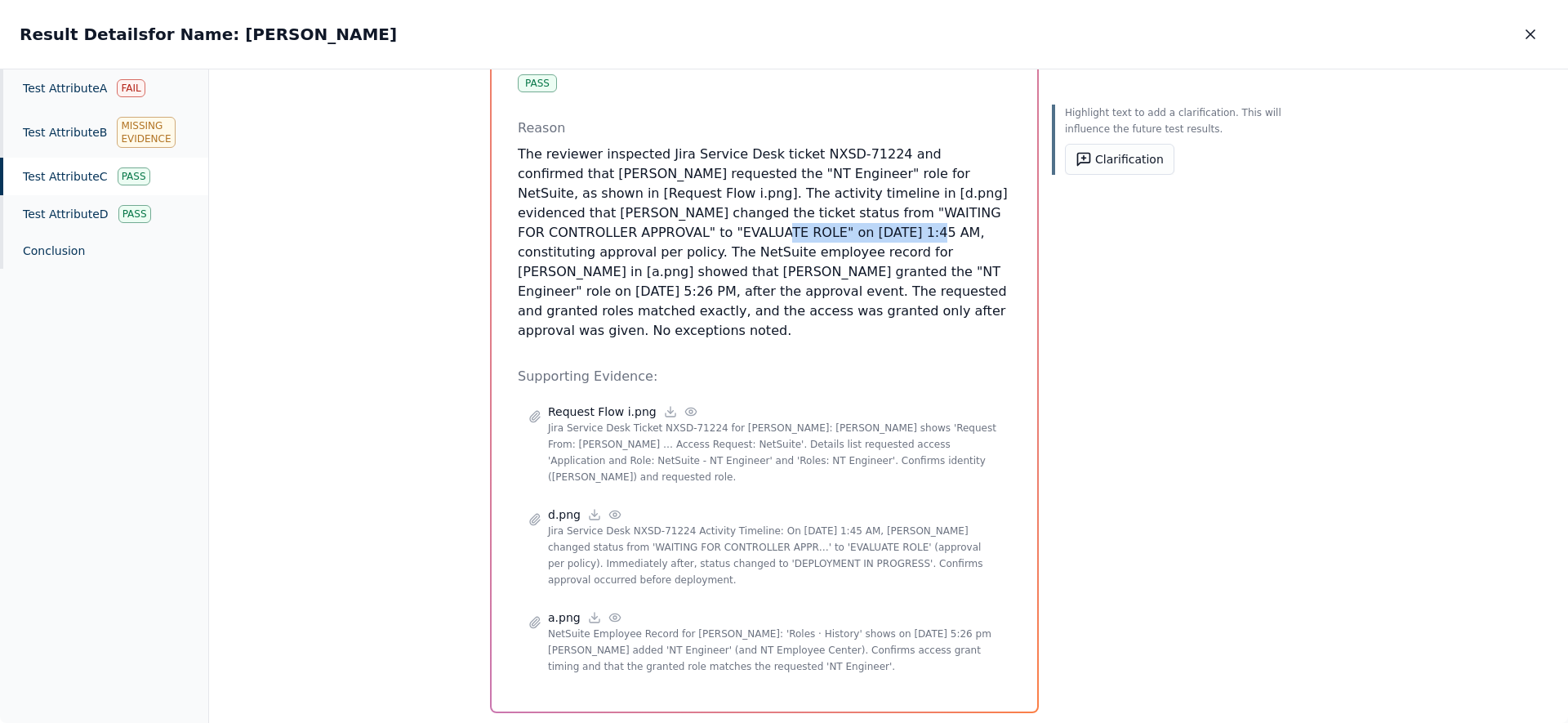
drag, startPoint x: 529, startPoint y: 233, endPoint x: 658, endPoint y: 230, distance: 129.0
click at [658, 230] on p "The reviewer inspected Jira Service Desk ticket NXSD-71224 and confirmed that R…" at bounding box center [764, 242] width 493 height 196
click at [41, 213] on div "Test Attribute D Pass" at bounding box center [104, 214] width 208 height 38
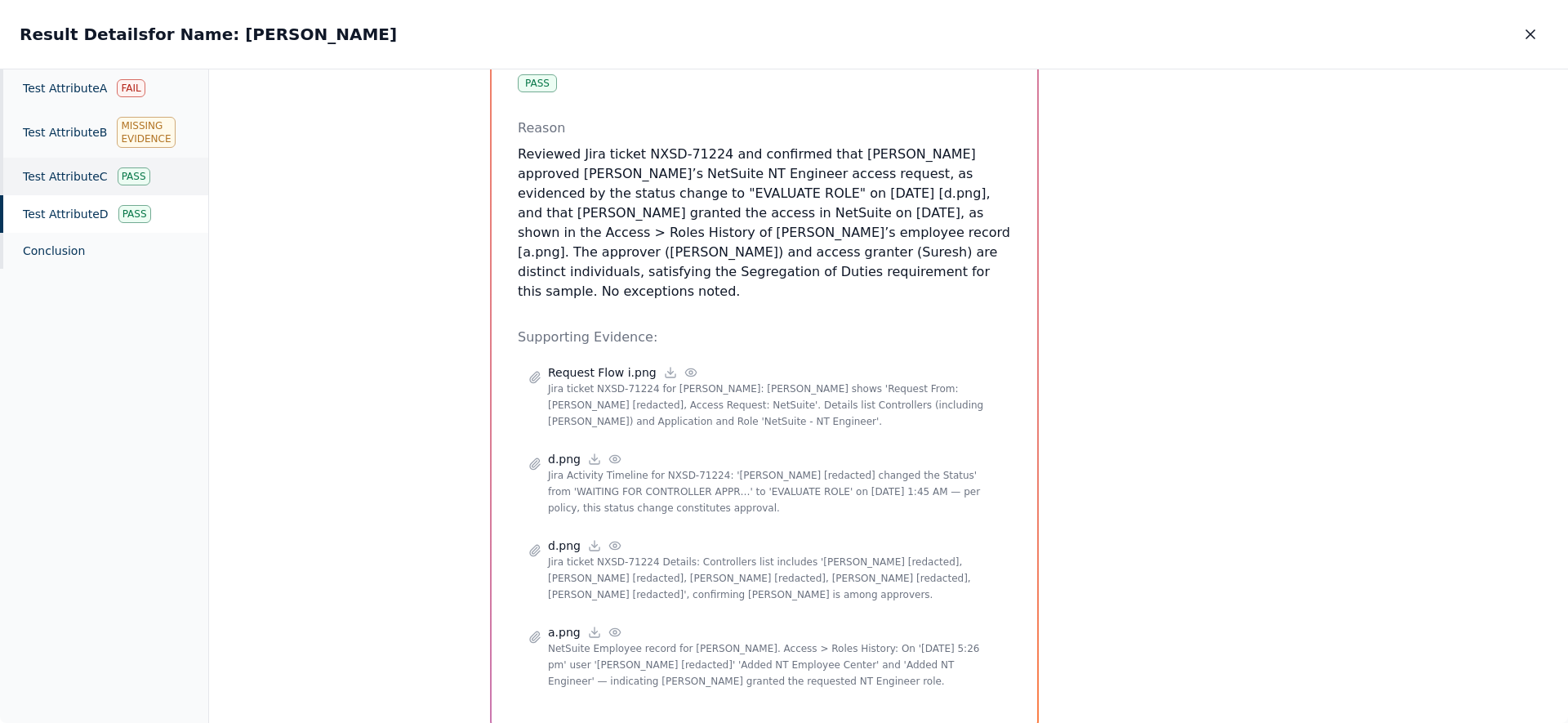
click at [43, 184] on div "Test Attribute C Pass" at bounding box center [104, 176] width 208 height 38
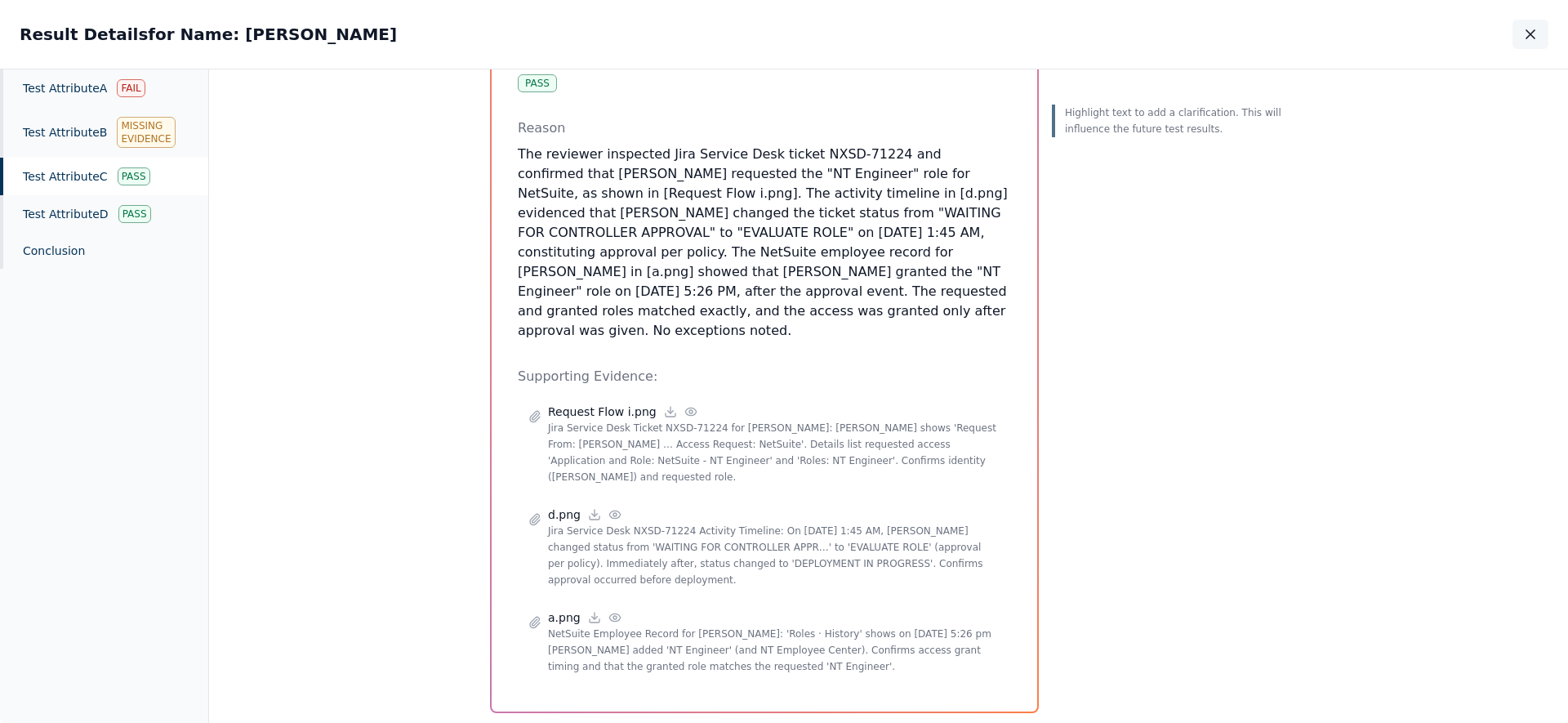
click at [1532, 38] on icon "button" at bounding box center [1530, 34] width 16 height 16
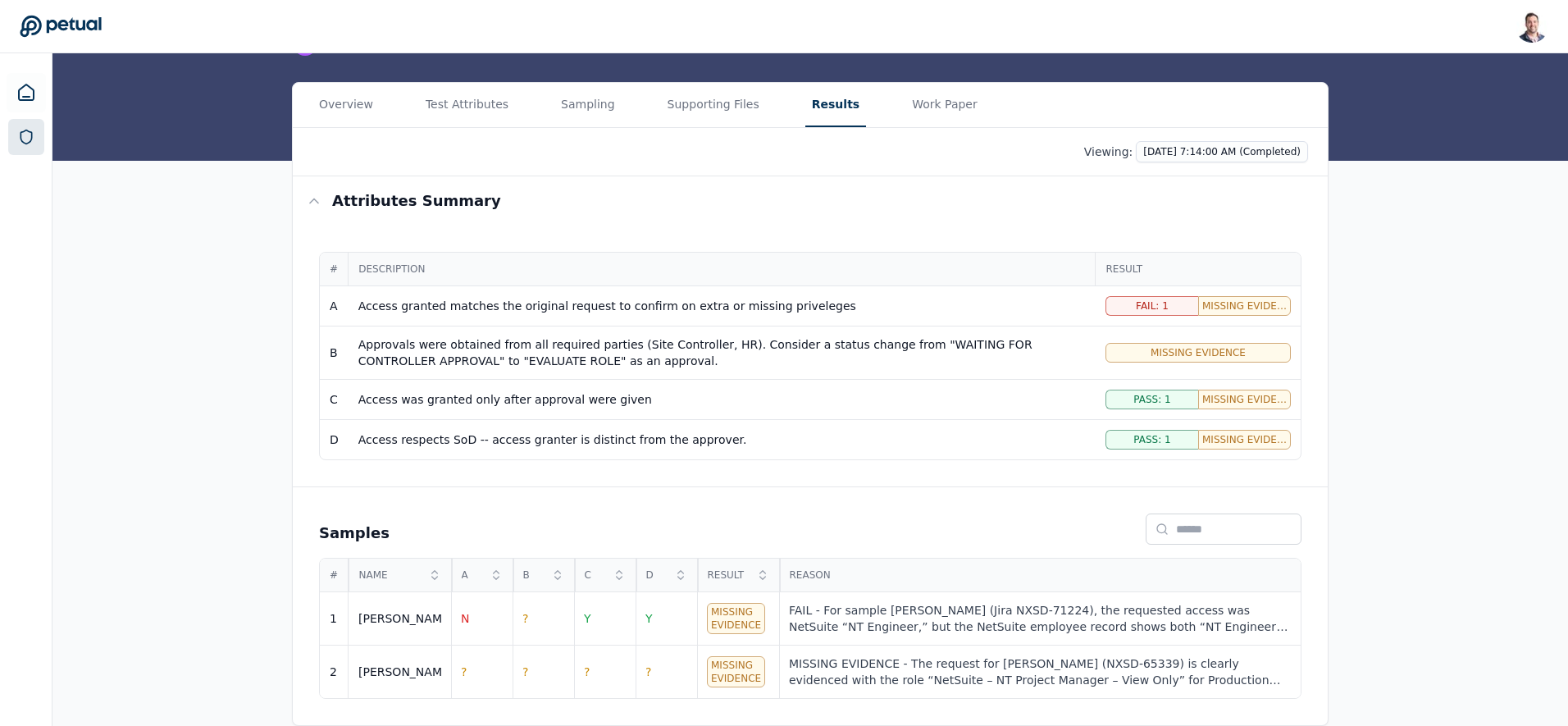
click at [32, 142] on icon at bounding box center [25, 136] width 16 height 16
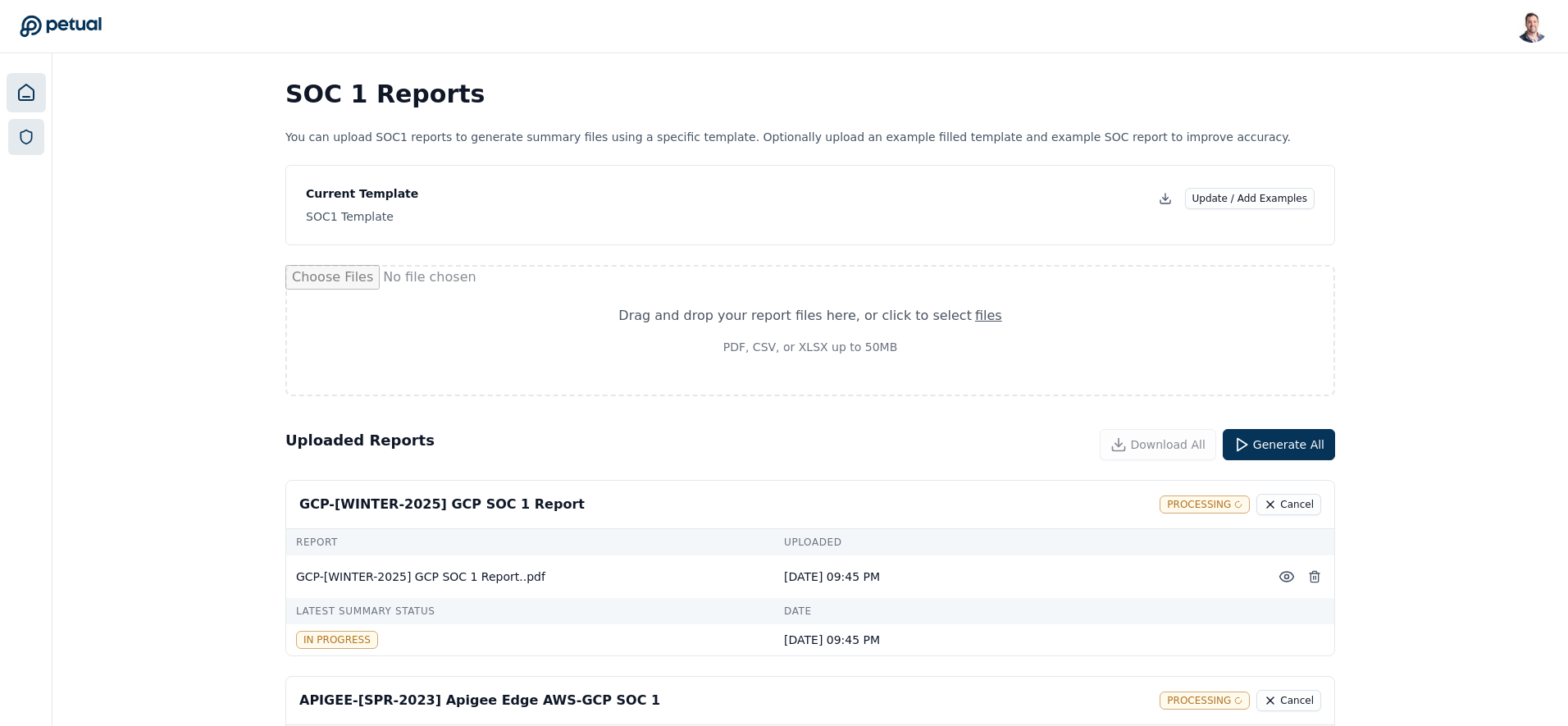
click at [16, 91] on icon at bounding box center [25, 92] width 19 height 19
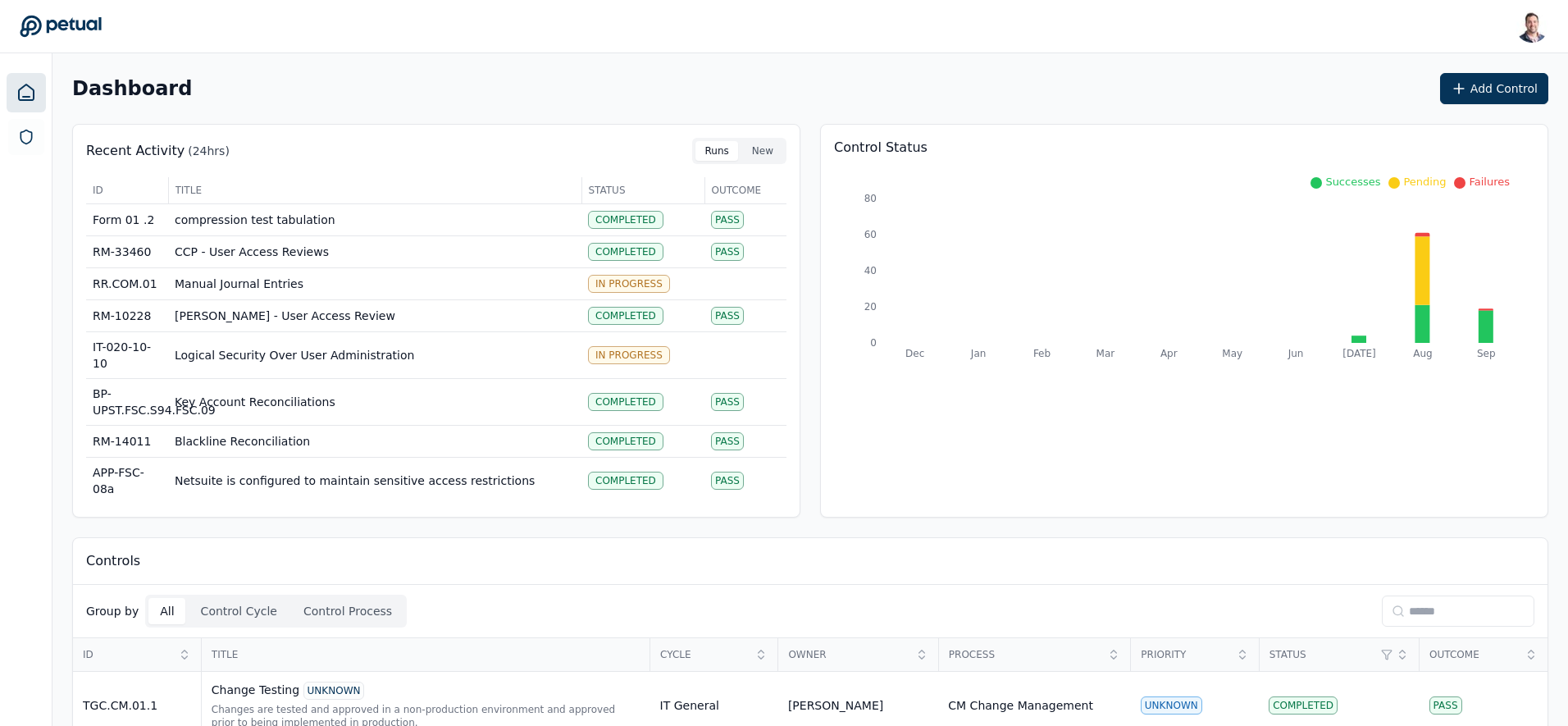
click at [1428, 609] on input at bounding box center [1457, 611] width 153 height 31
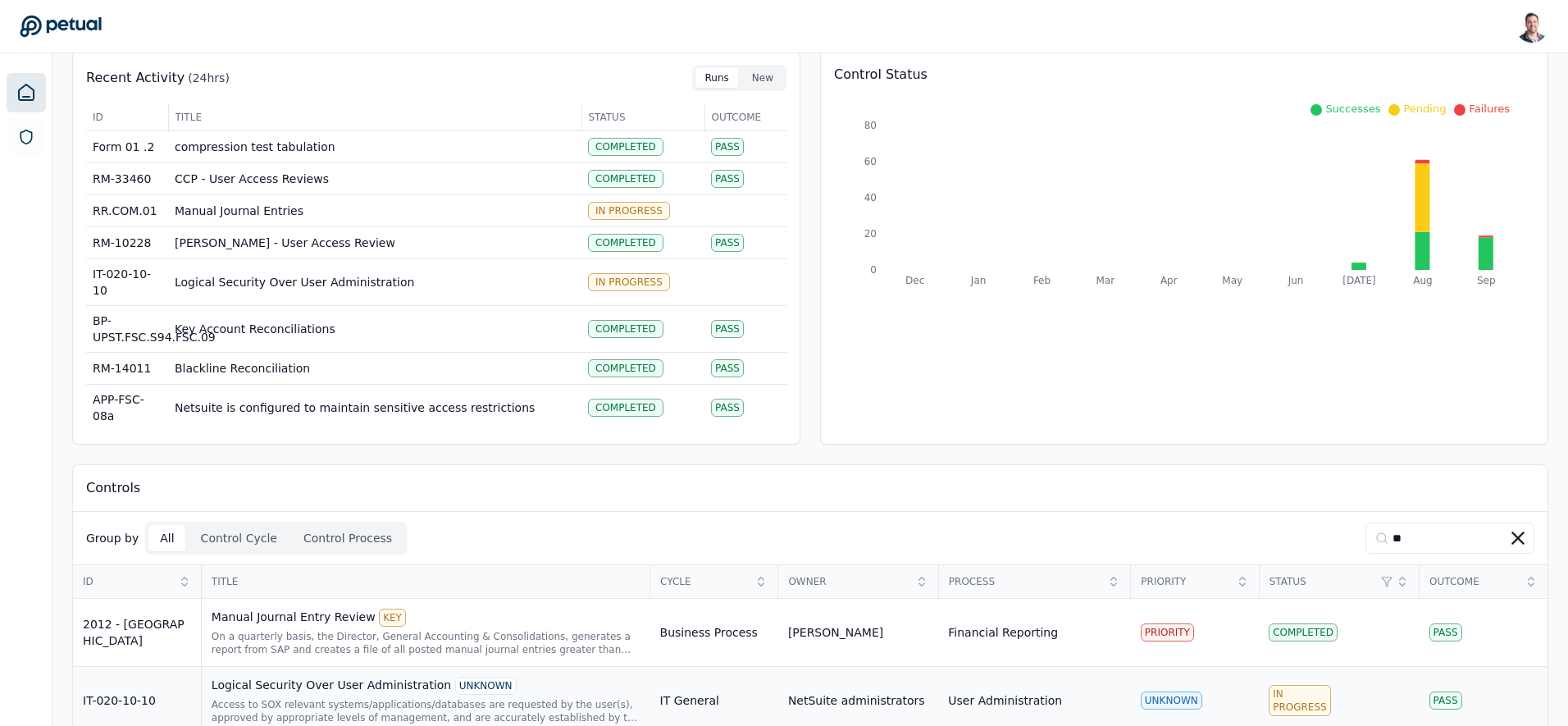
scroll to position [101, 0]
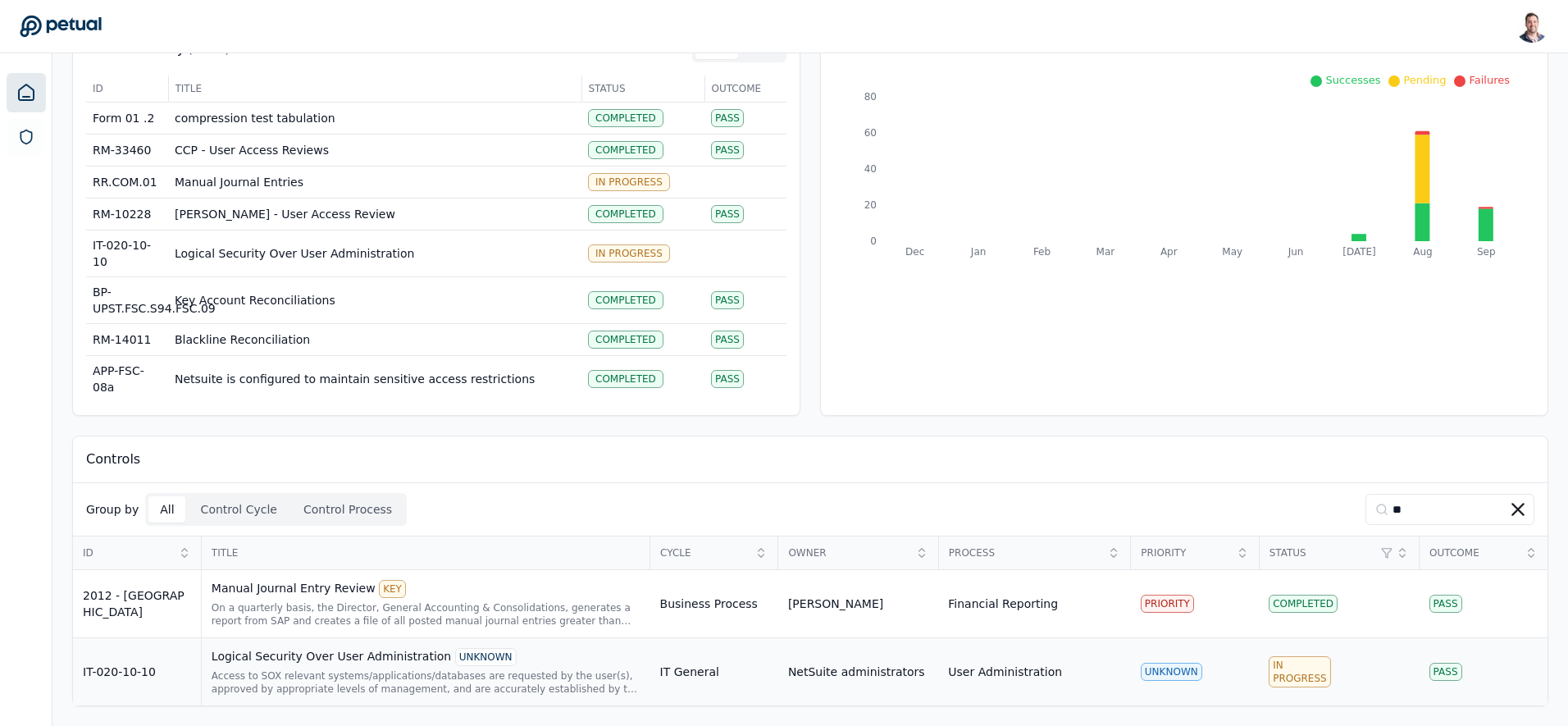
type input "**"
click at [270, 665] on div "Logical Security Over User Administration UNKNOWN" at bounding box center [426, 657] width 429 height 18
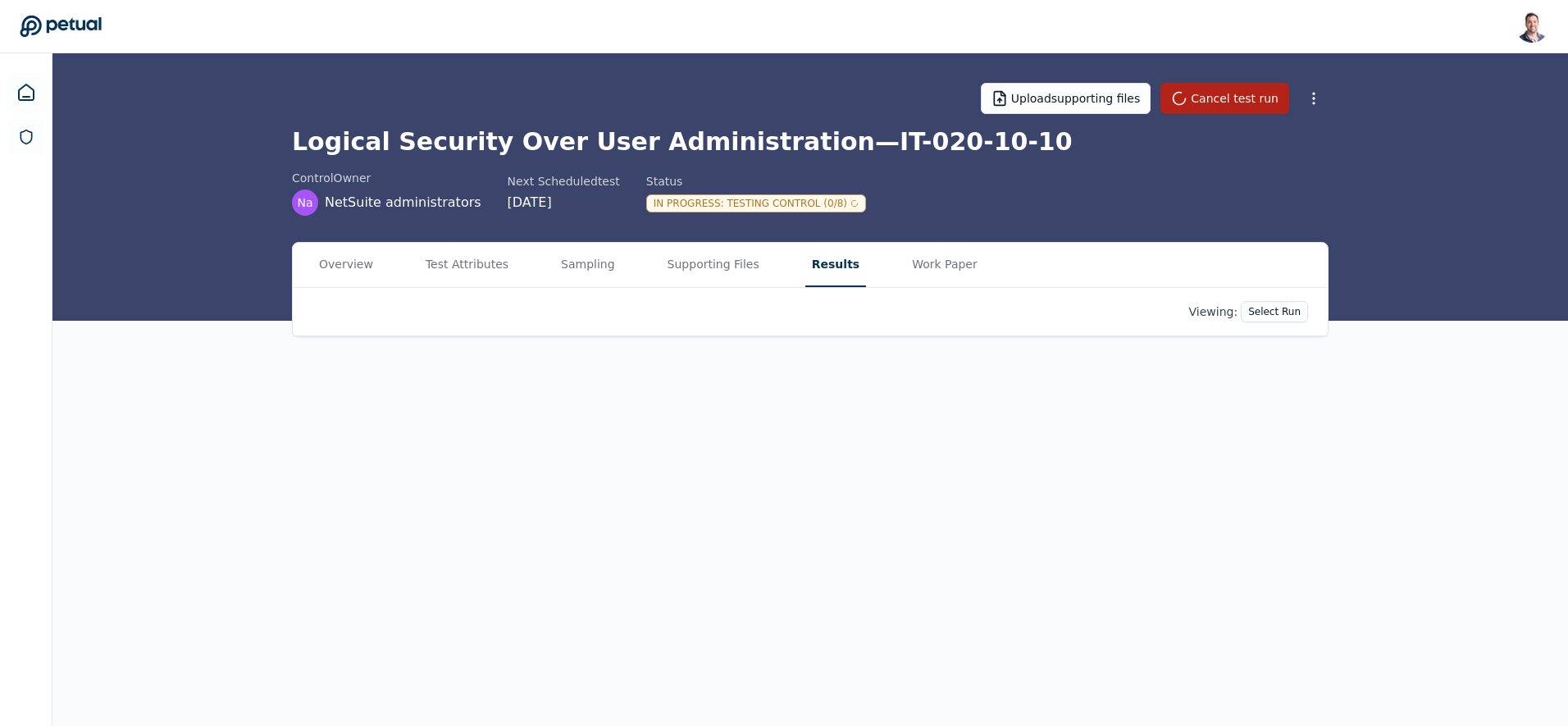
click at [808, 267] on button "Results" at bounding box center [836, 265] width 61 height 44
click at [1220, 305] on html "Snir Kodesh snir@petual.ai Sign out Upload supporting files Cancel test run Log…" at bounding box center [787, 363] width 1574 height 726
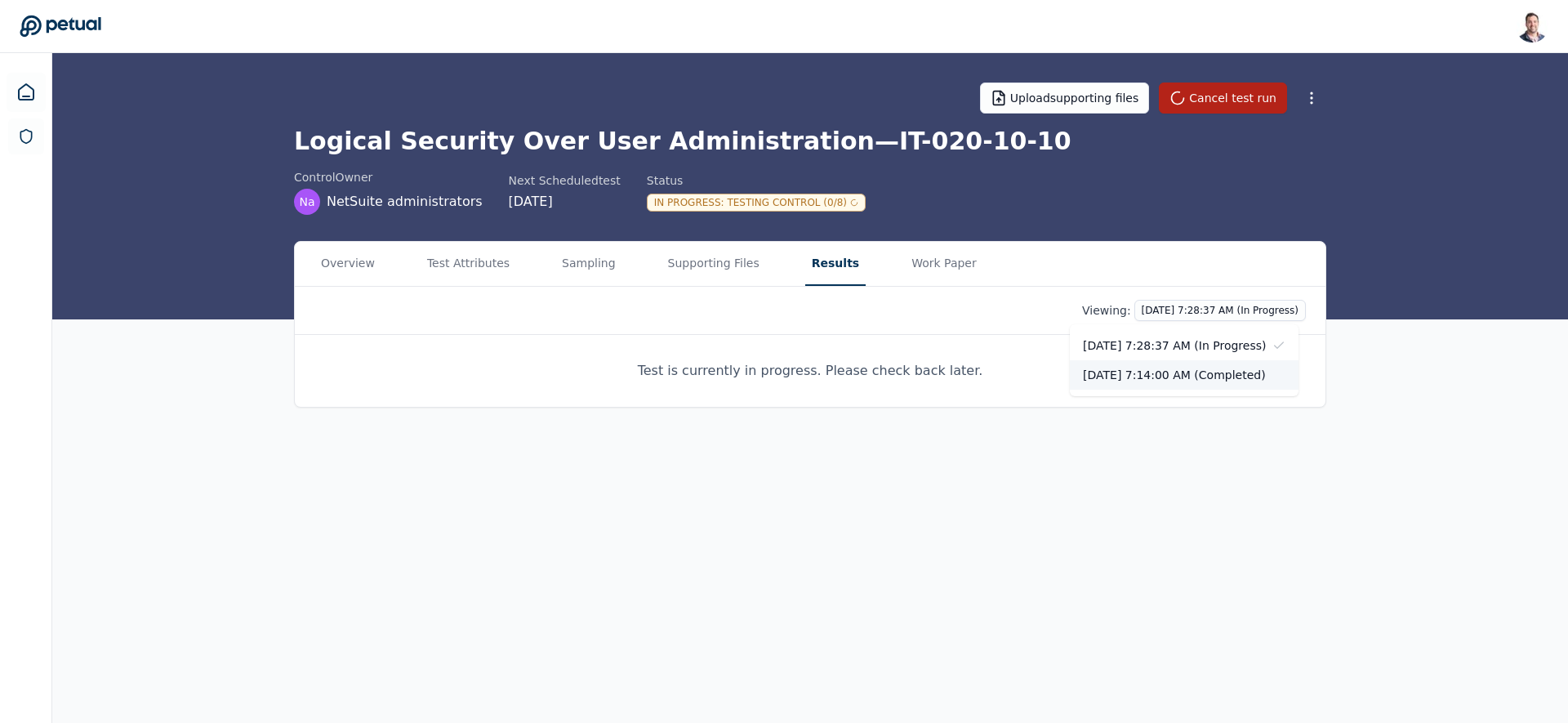
click at [1204, 373] on div "10/7/2025, 7:14:00 AM (Completed)" at bounding box center [1184, 375] width 229 height 29
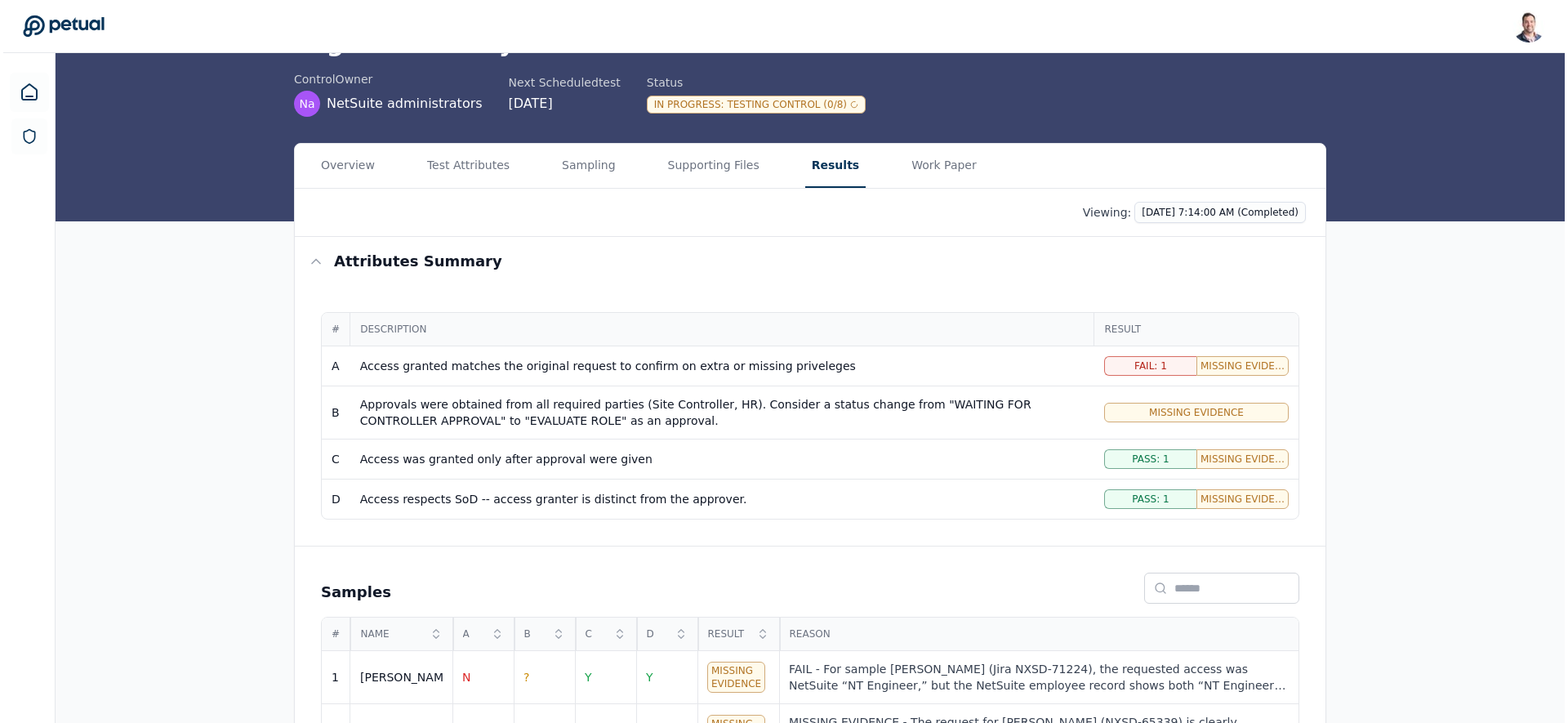
scroll to position [159, 0]
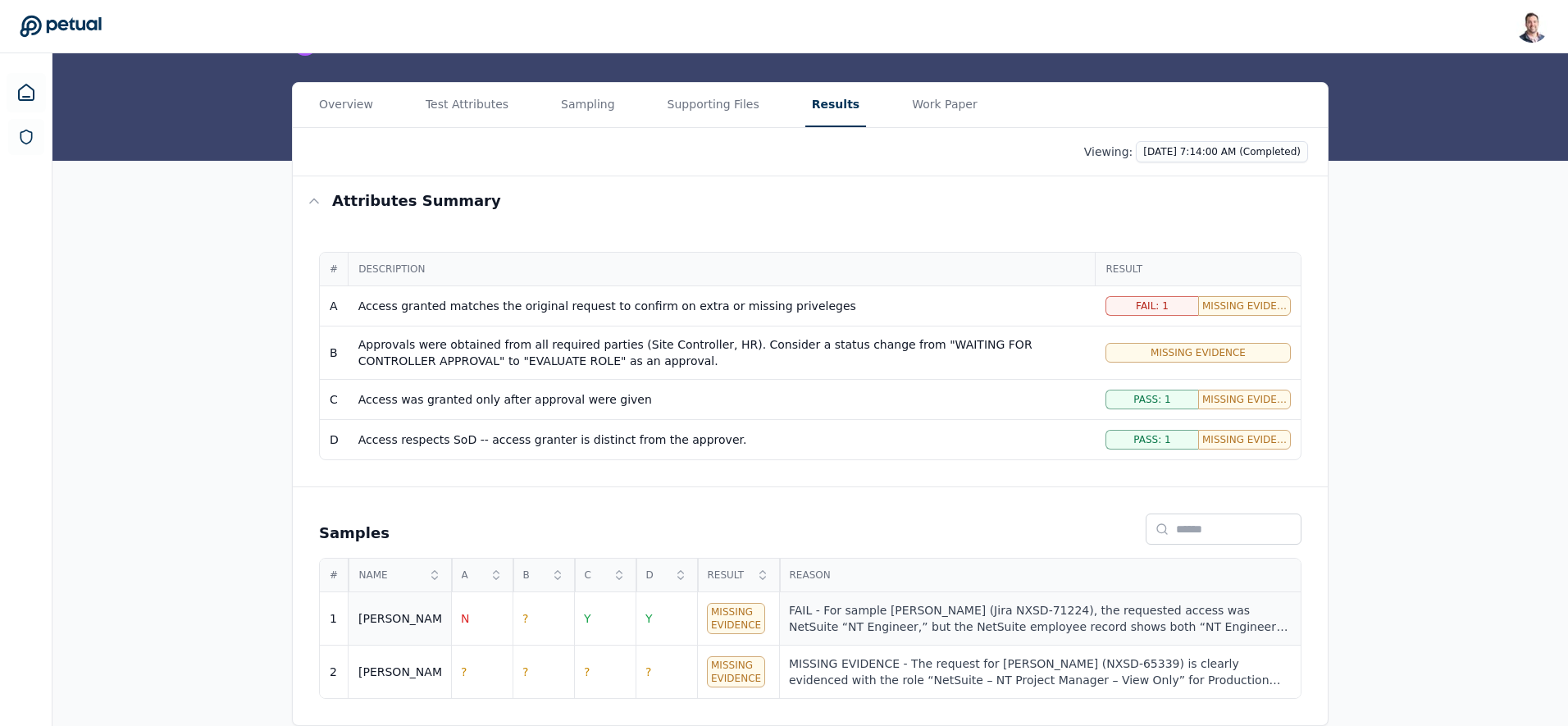
click at [922, 613] on div "FAIL - For sample Ricky (Jira NXSD-71224), the requested access was NetSuite “N…" at bounding box center [1040, 618] width 502 height 33
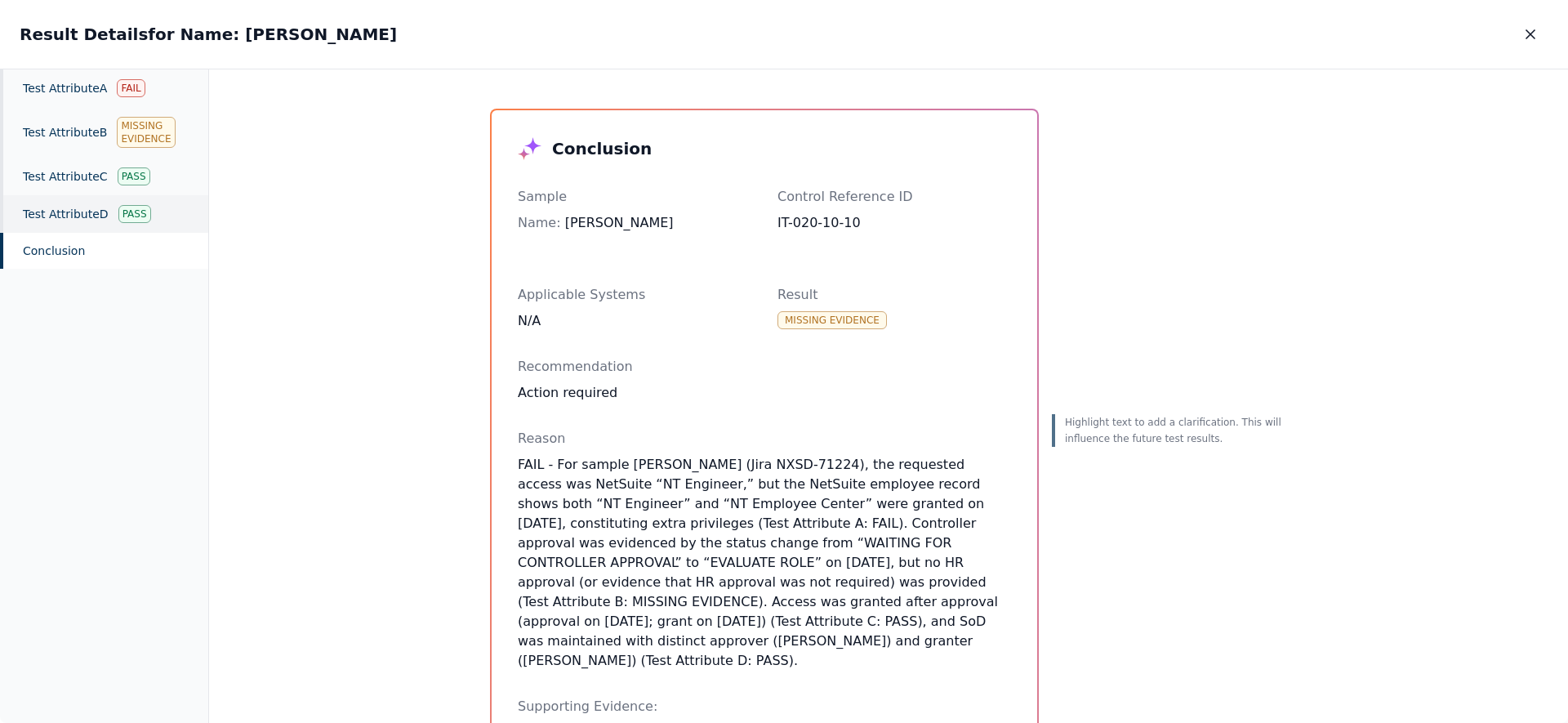
click at [93, 213] on div "Test Attribute D Pass" at bounding box center [104, 214] width 208 height 38
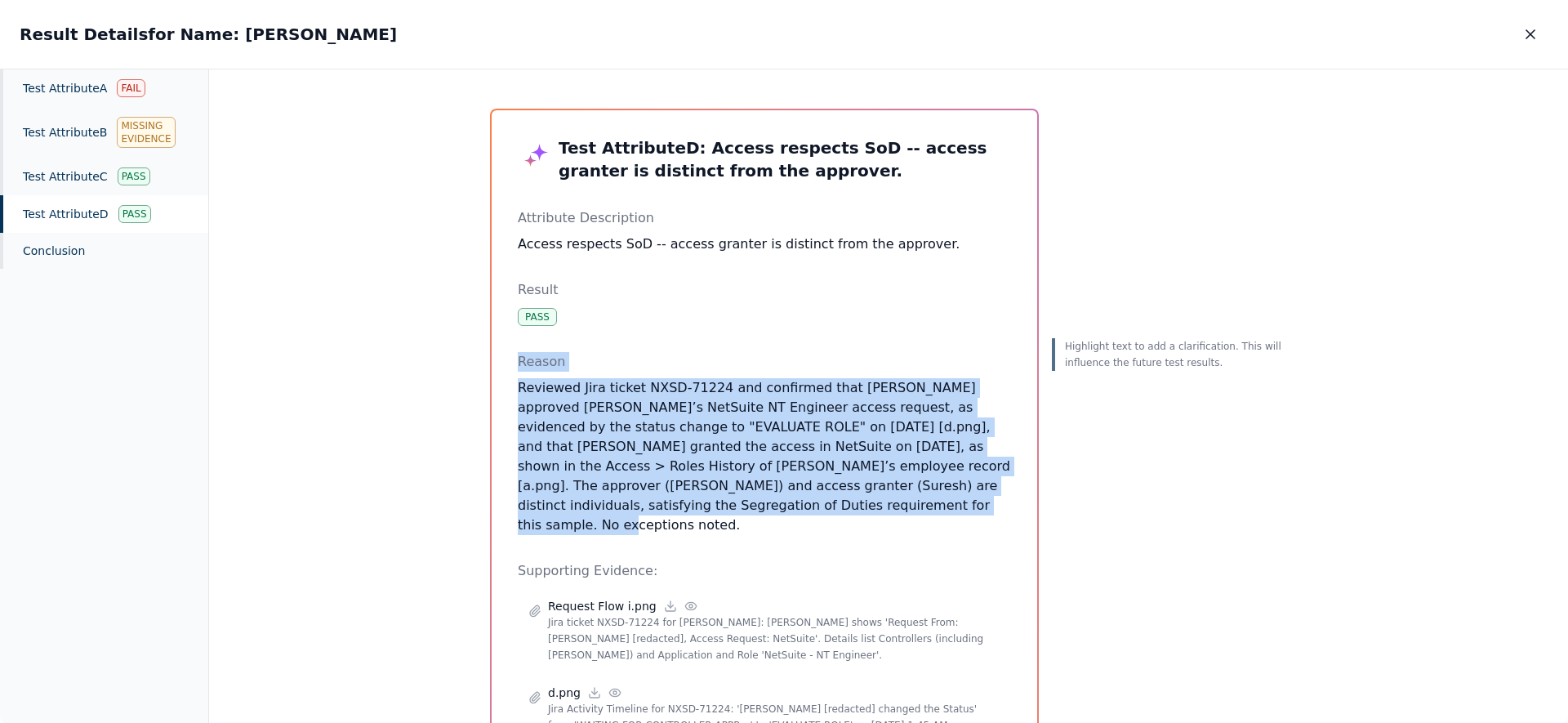
drag, startPoint x: 730, startPoint y: 335, endPoint x: 891, endPoint y: 513, distance: 240.0
click at [891, 513] on div "Test Attribute D : Access respects SoD -- access granter is distinct from the a…" at bounding box center [764, 534] width 493 height 797
click at [891, 513] on p "Reviewed Jira ticket NXSD-71224 and confirmed that Kumaresh approved Ricky’s Ne…" at bounding box center [764, 456] width 493 height 157
drag, startPoint x: 919, startPoint y: 516, endPoint x: 770, endPoint y: 370, distance: 208.6
click at [770, 370] on div "Test Attribute D : Access respects SoD -- access granter is distinct from the a…" at bounding box center [764, 534] width 493 height 797
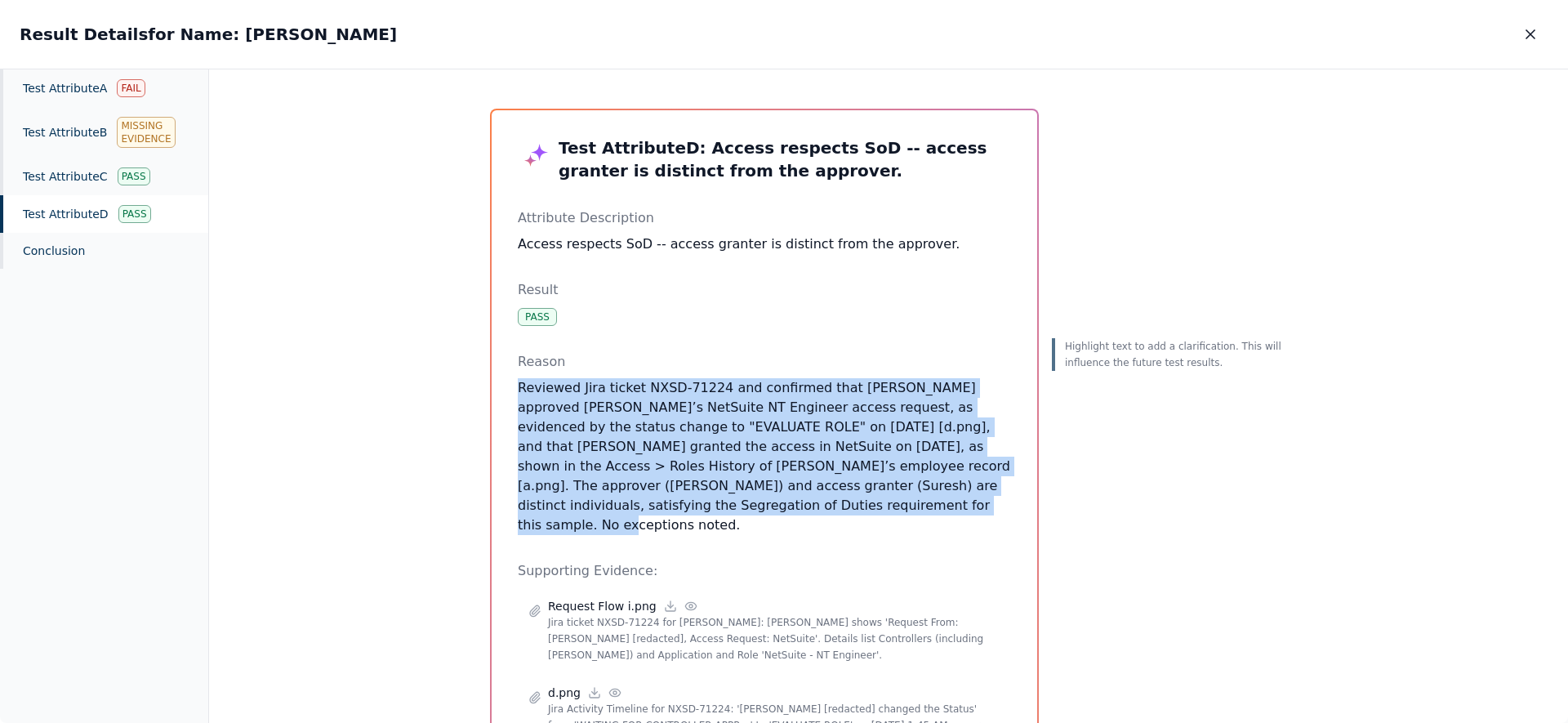
click at [798, 468] on p "Reviewed Jira ticket NXSD-71224 and confirmed that Kumaresh approved Ricky’s Ne…" at bounding box center [764, 456] width 493 height 157
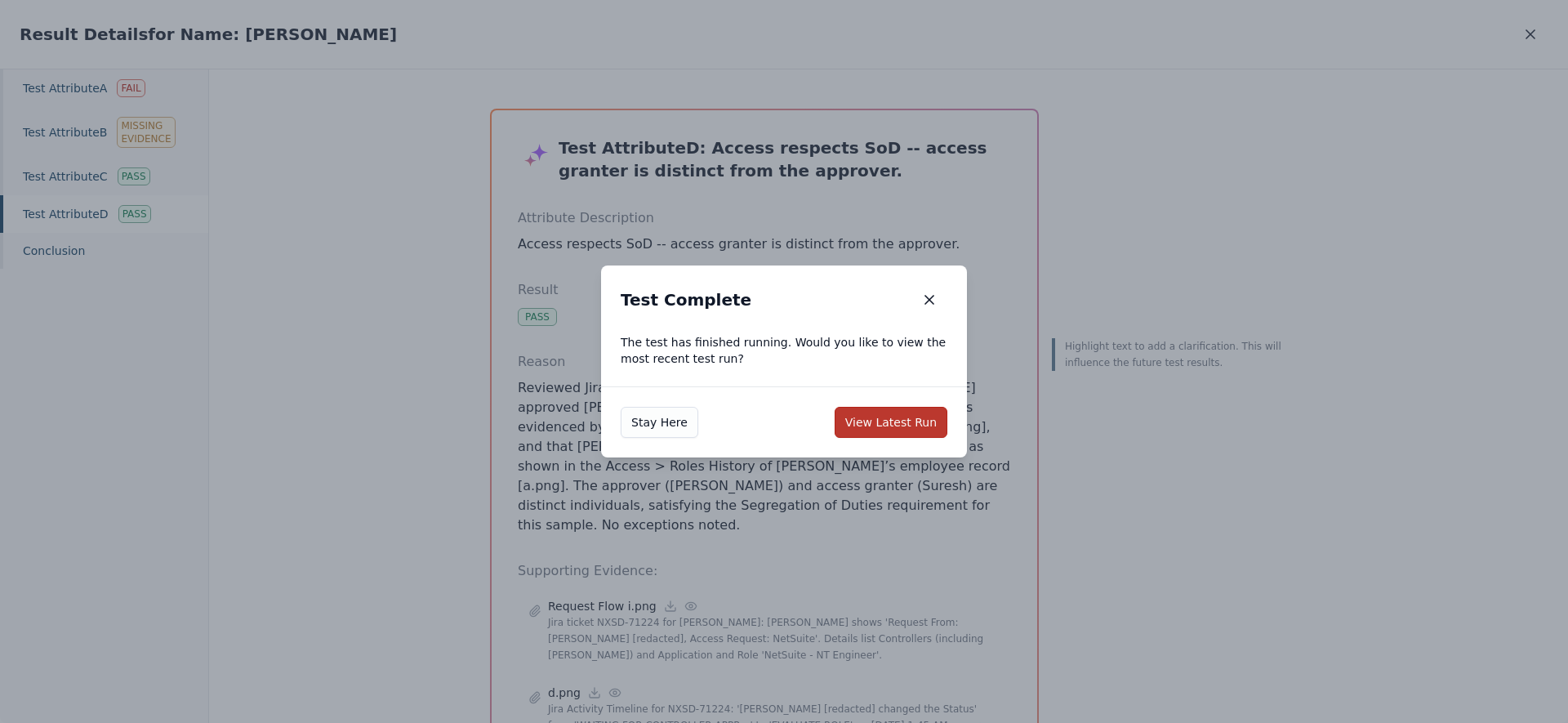
click at [911, 420] on button "View Latest Run" at bounding box center [891, 422] width 113 height 31
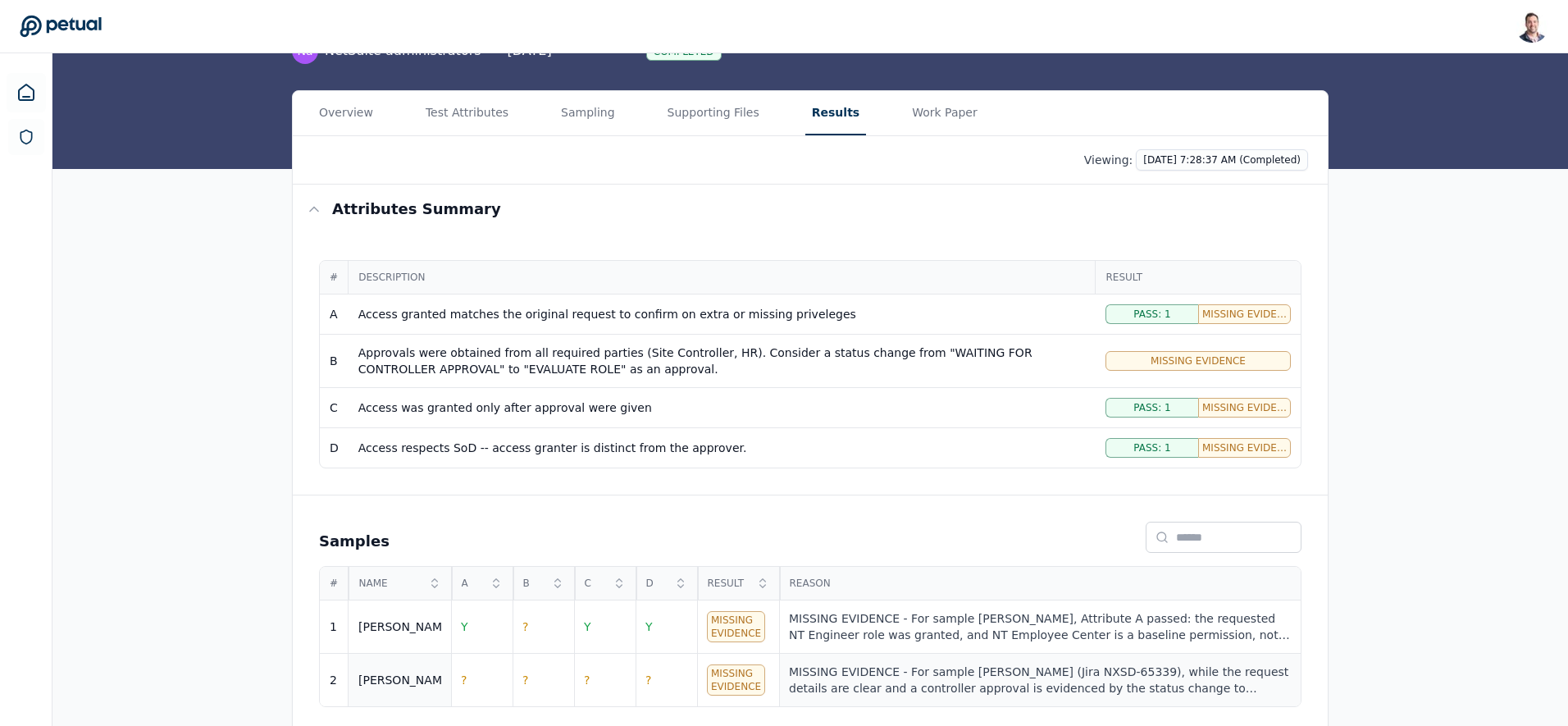
scroll to position [160, 0]
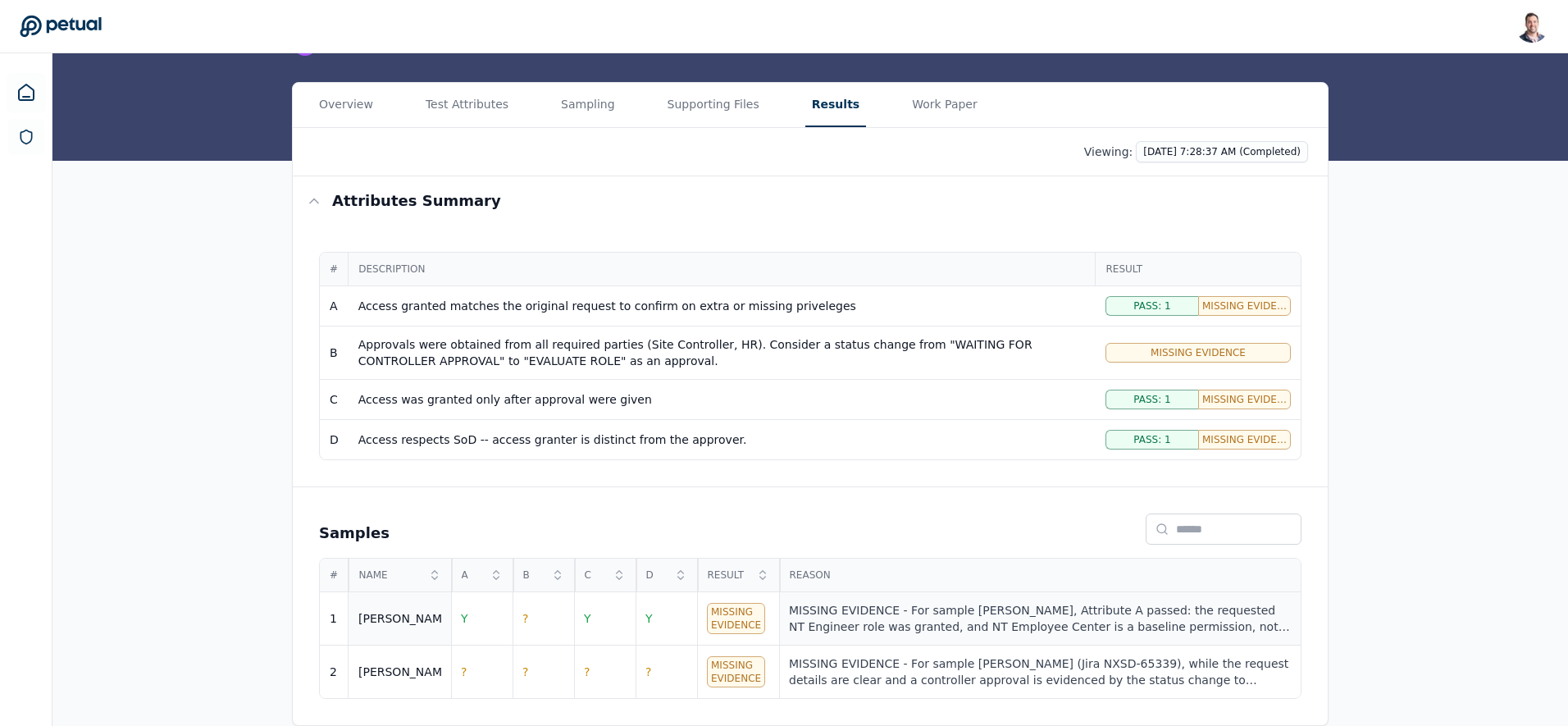
click at [969, 608] on div "MISSING EVIDENCE - For sample Ricky, Attribute A passed: the requested NT Engin…" at bounding box center [1040, 618] width 502 height 33
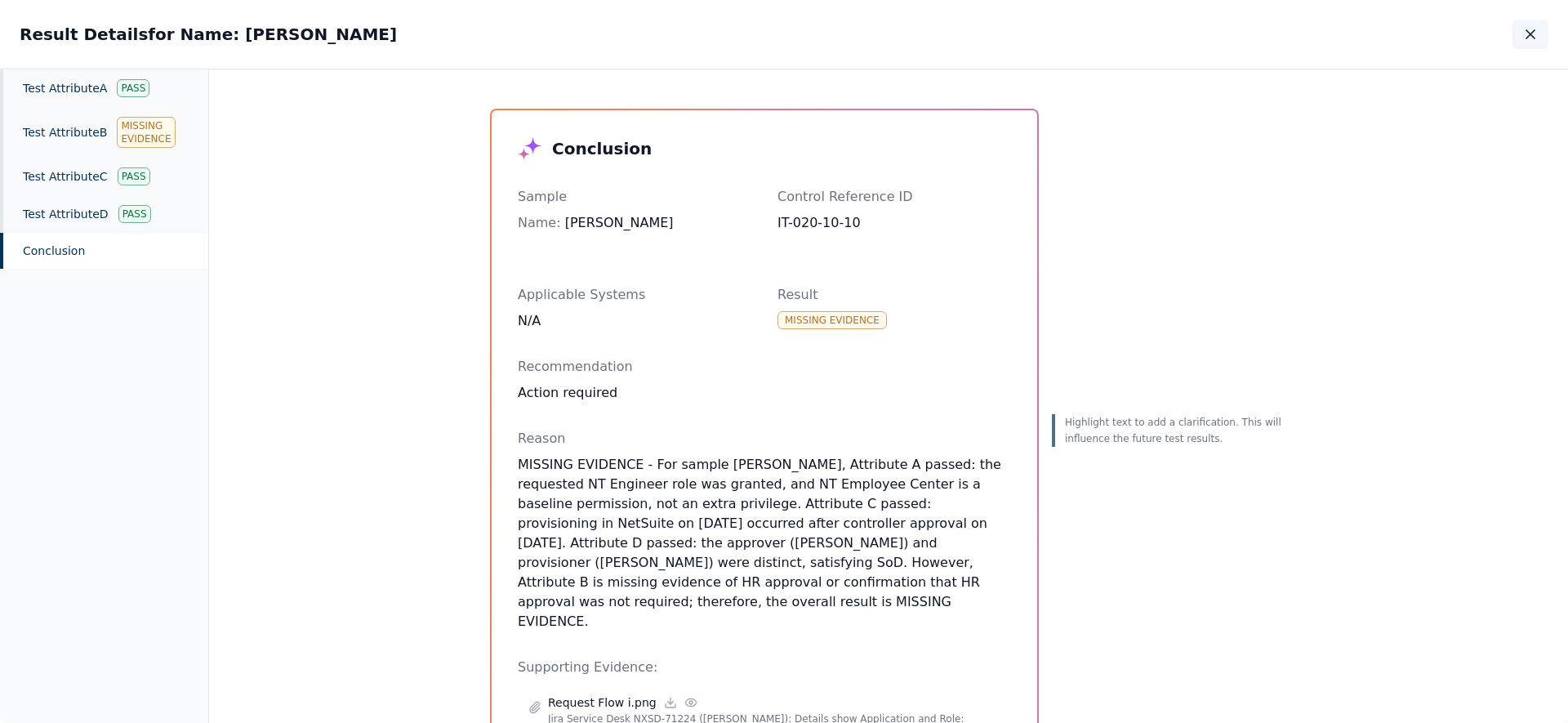
click at [1530, 33] on icon "button" at bounding box center [1530, 34] width 16 height 16
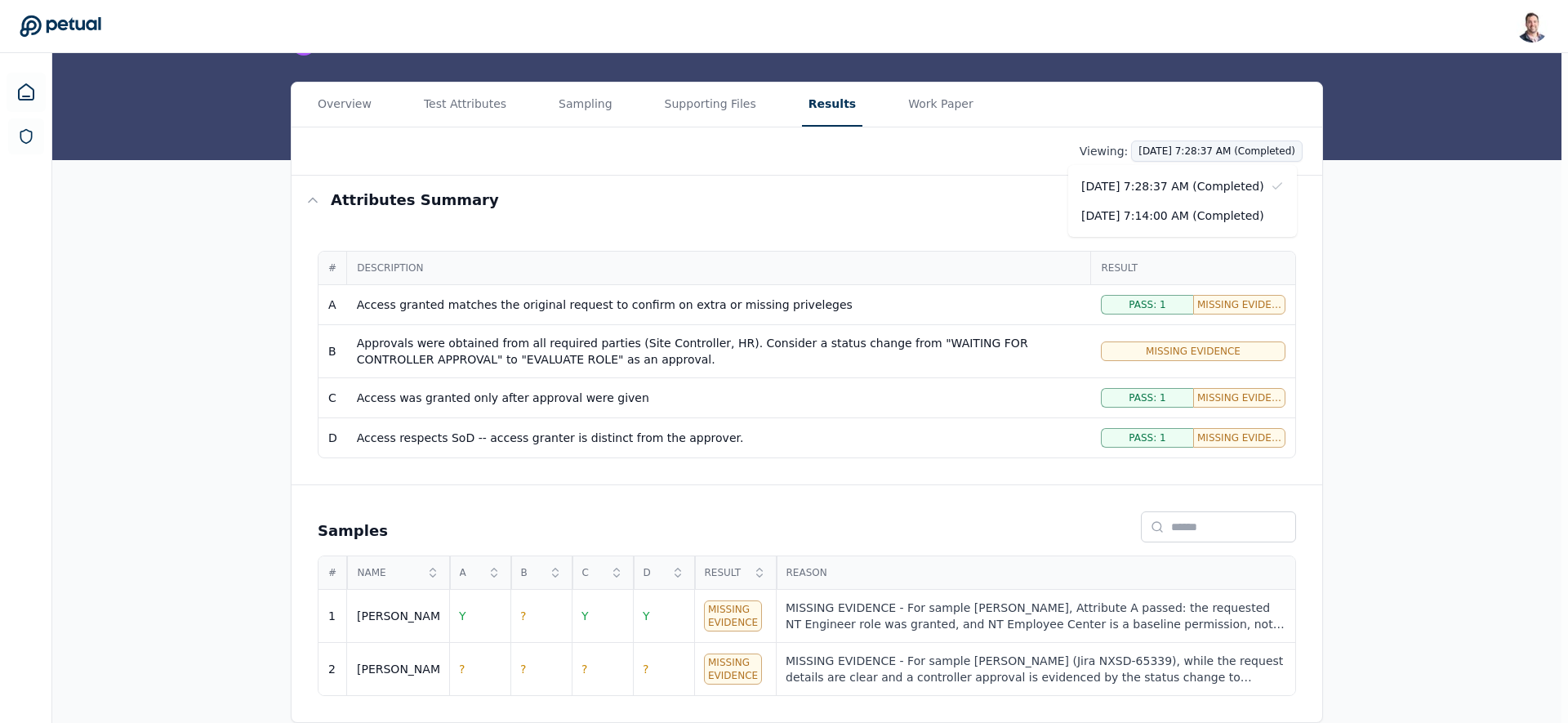
click at [1194, 148] on html "Snir Kodesh snir@petual.ai Sign out Upload supporting files Run manually Logica…" at bounding box center [784, 282] width 1568 height 882
click at [1195, 212] on div "10/7/2025, 7:14:00 AM (Completed)" at bounding box center [1183, 215] width 229 height 29
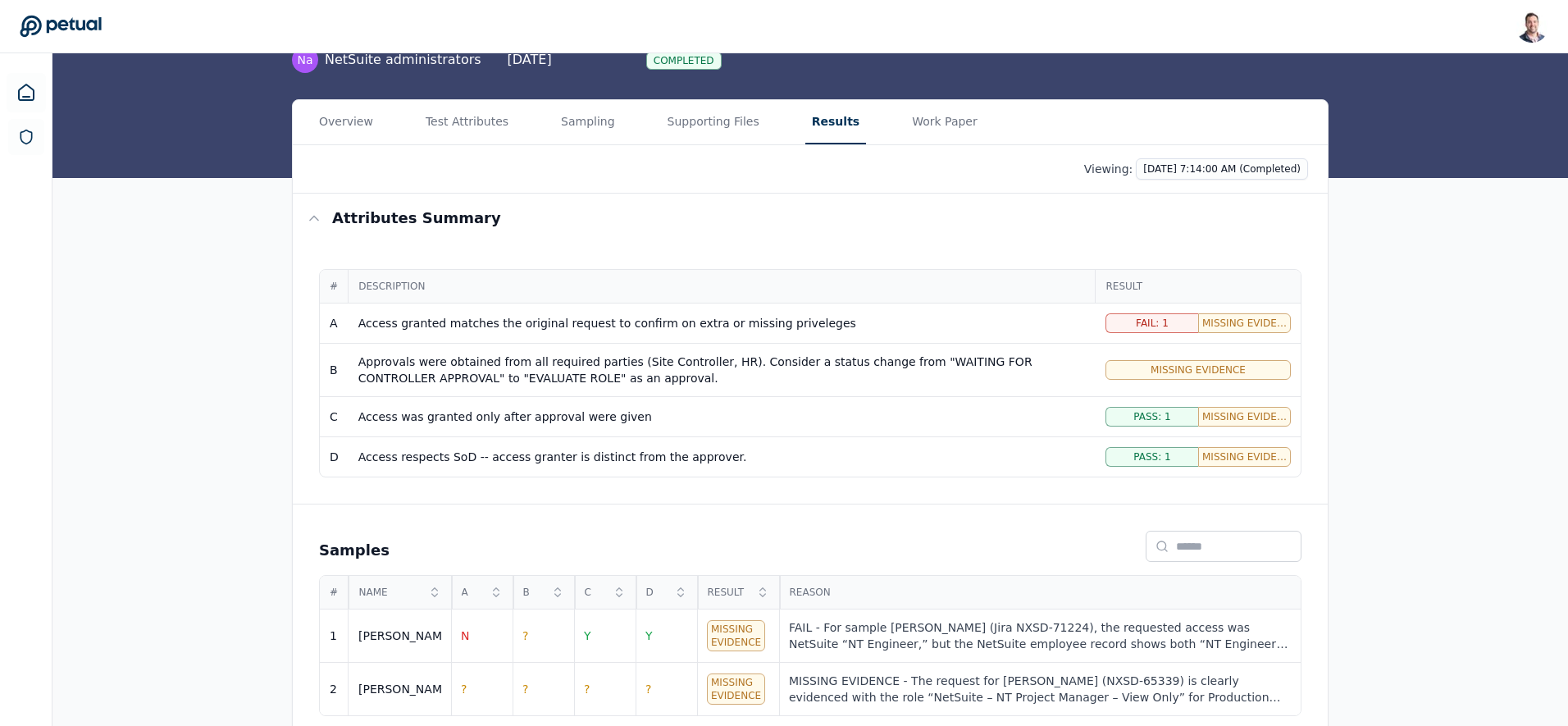
scroll to position [160, 0]
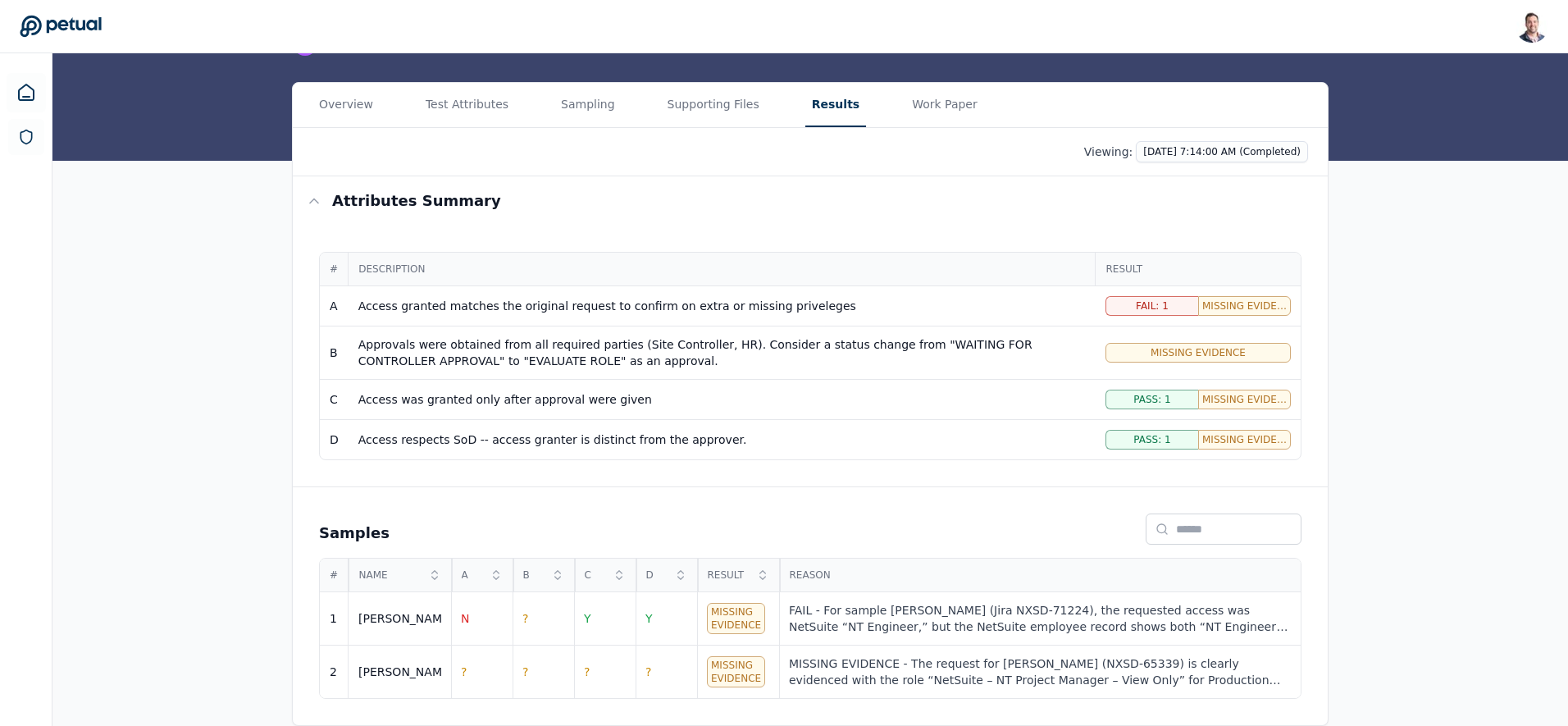
click at [1180, 150] on html "Snir Kodesh snir@petual.ai Sign out Upload supporting files Run manually Logica…" at bounding box center [784, 283] width 1568 height 886
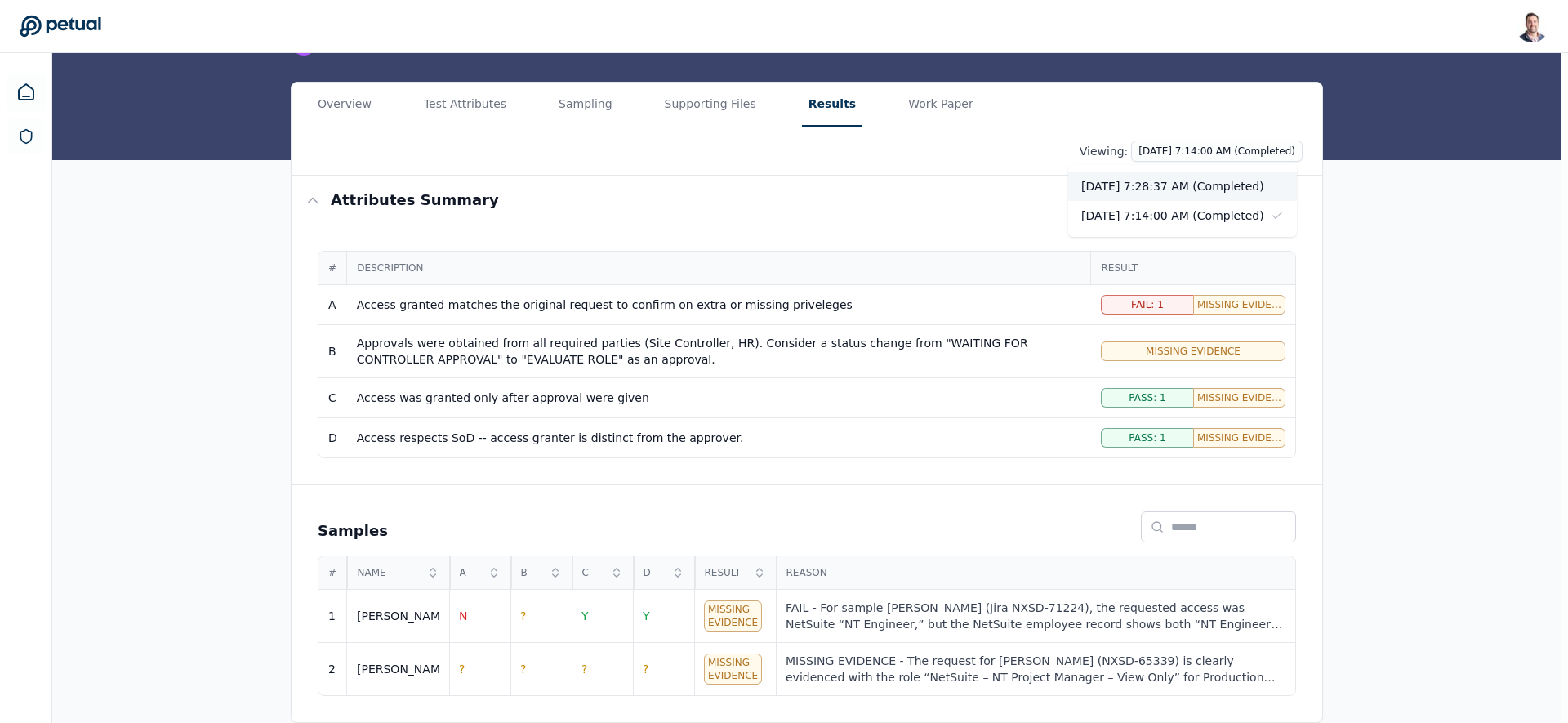
click at [1180, 190] on div "10/7/2025, 7:28:37 AM (Completed)" at bounding box center [1183, 186] width 229 height 29
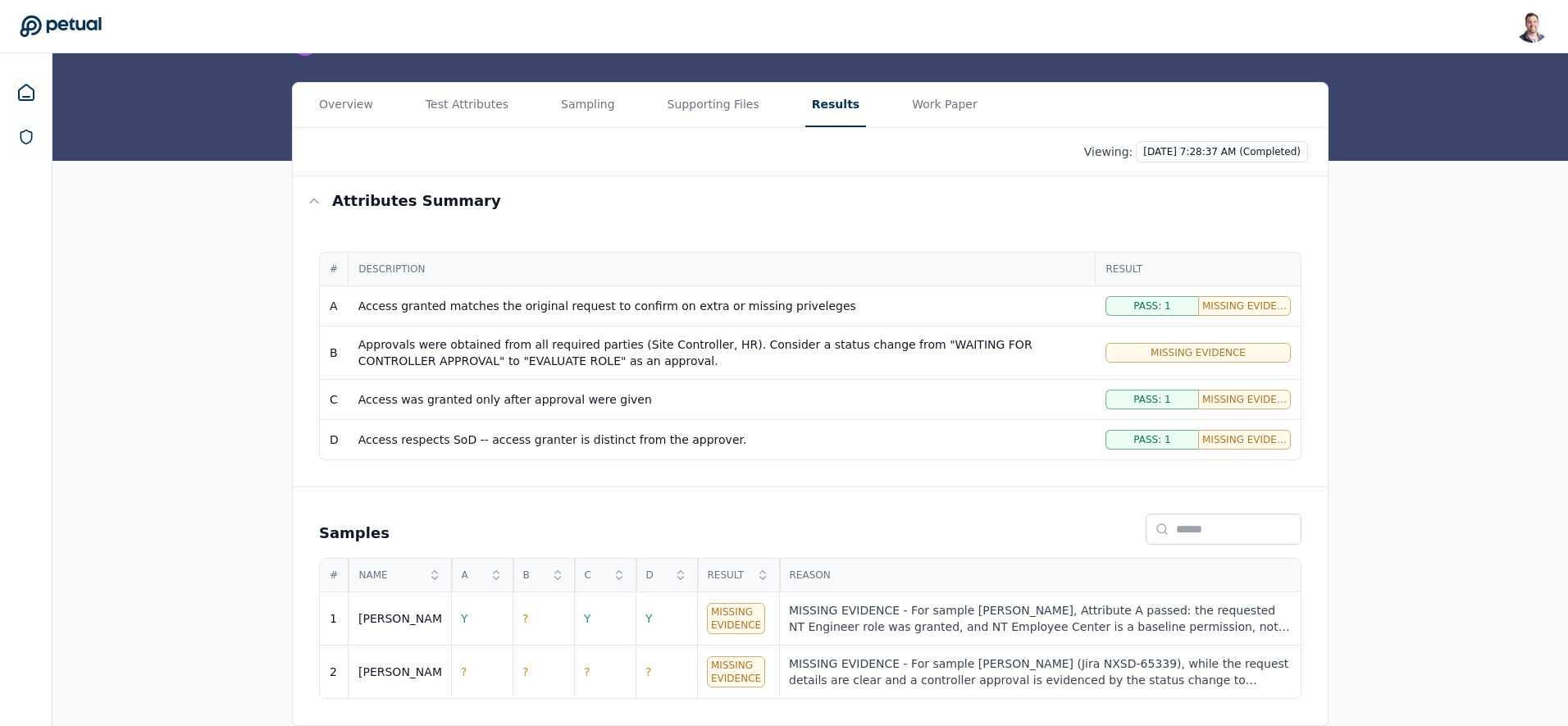
click at [928, 612] on div "MISSING EVIDENCE - For sample Ricky, Attribute A passed: the requested NT Engin…" at bounding box center [1040, 618] width 502 height 33
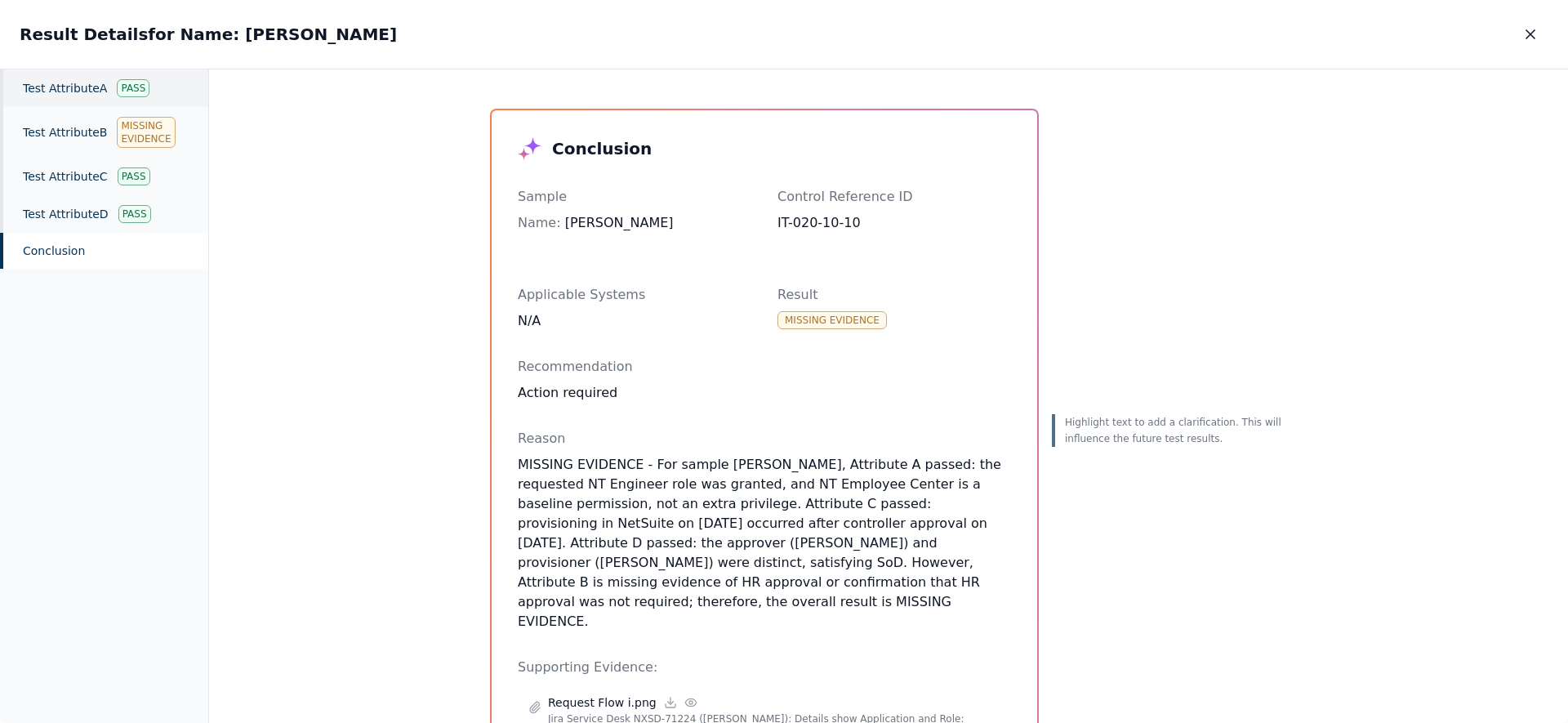
click at [74, 93] on div "Test Attribute A Pass" at bounding box center [104, 88] width 208 height 38
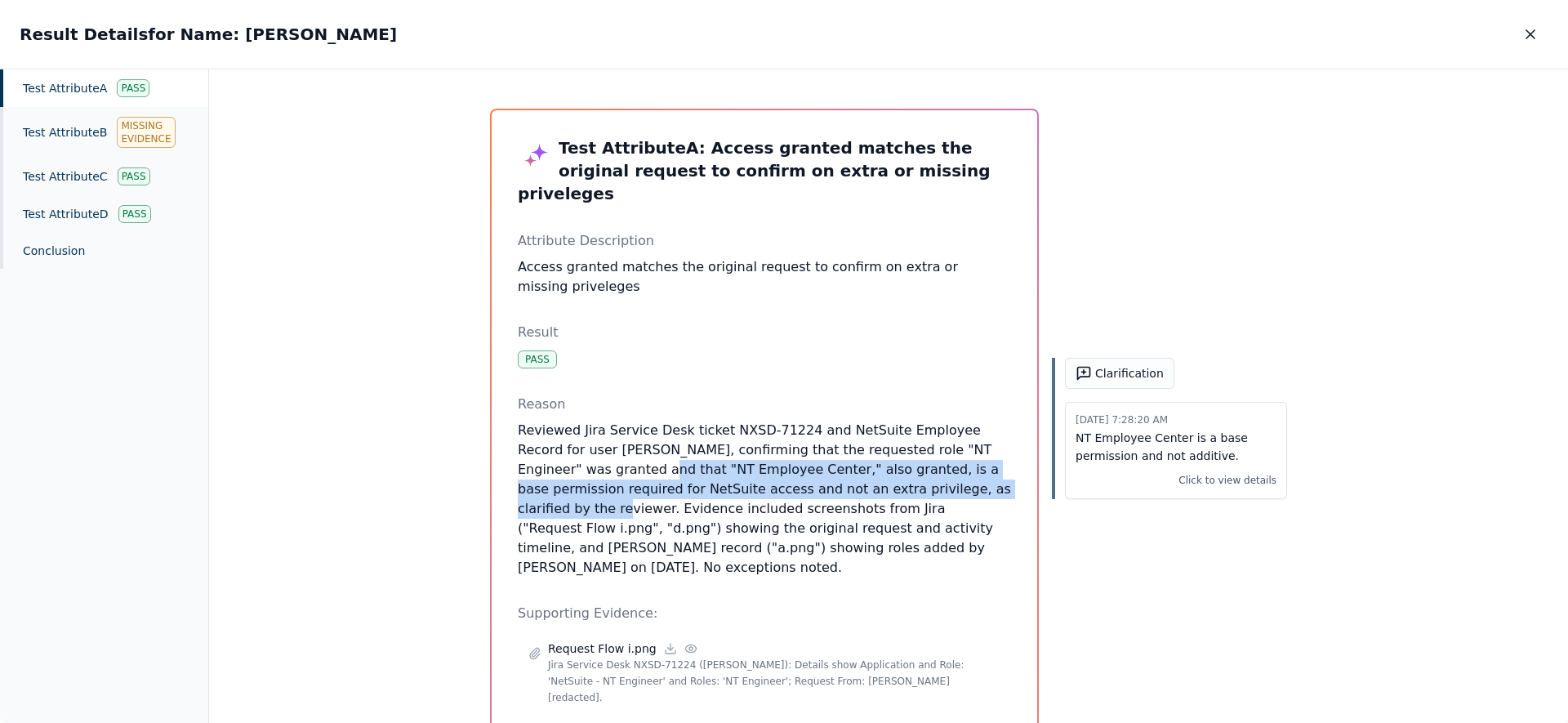
drag, startPoint x: 513, startPoint y: 444, endPoint x: 879, endPoint y: 472, distance: 367.1
click at [879, 472] on div "Test Attribute A : Access granted matches the original request to confirm on ex…" at bounding box center [764, 521] width 545 height 821
click at [1523, 32] on icon "button" at bounding box center [1530, 34] width 16 height 16
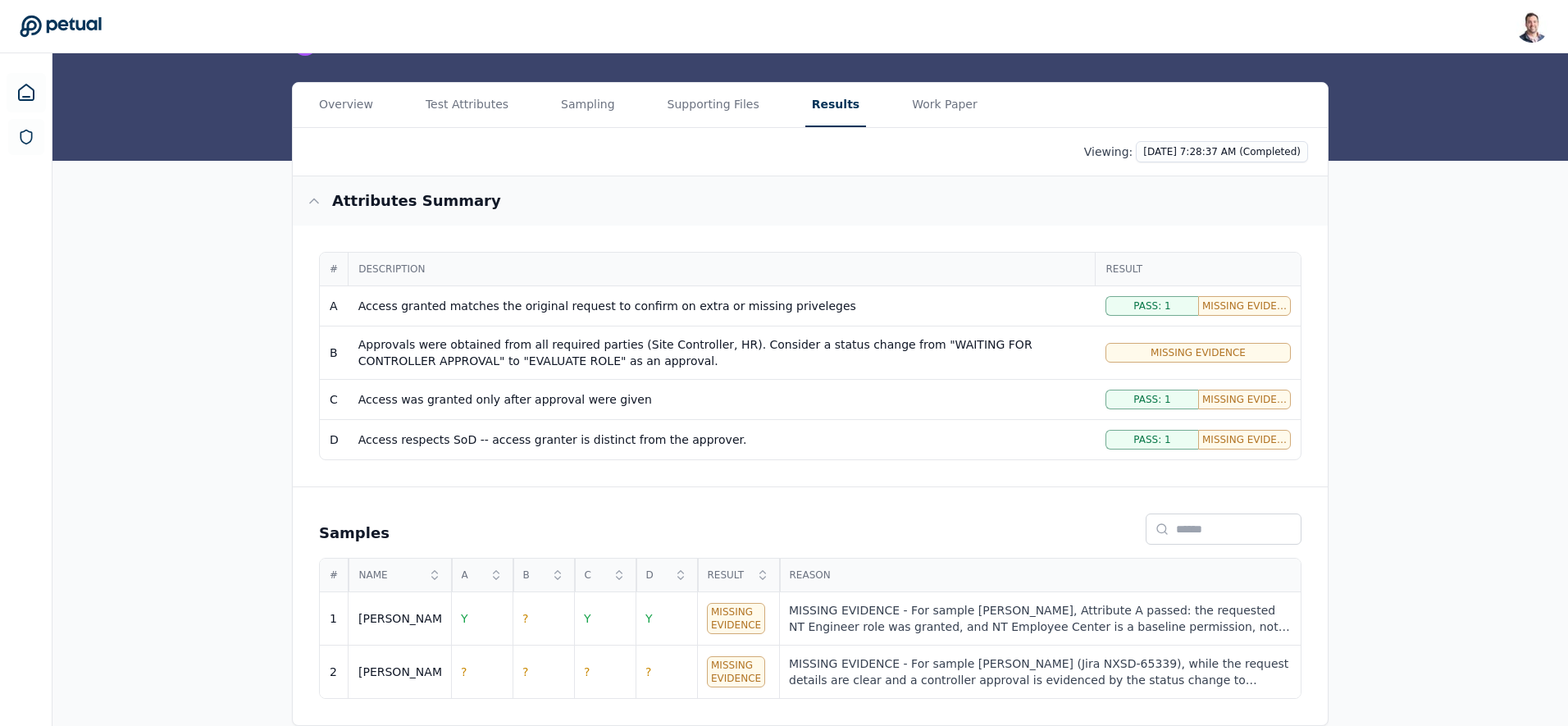
click at [432, 199] on h3 "Attributes summary" at bounding box center [416, 200] width 169 height 23
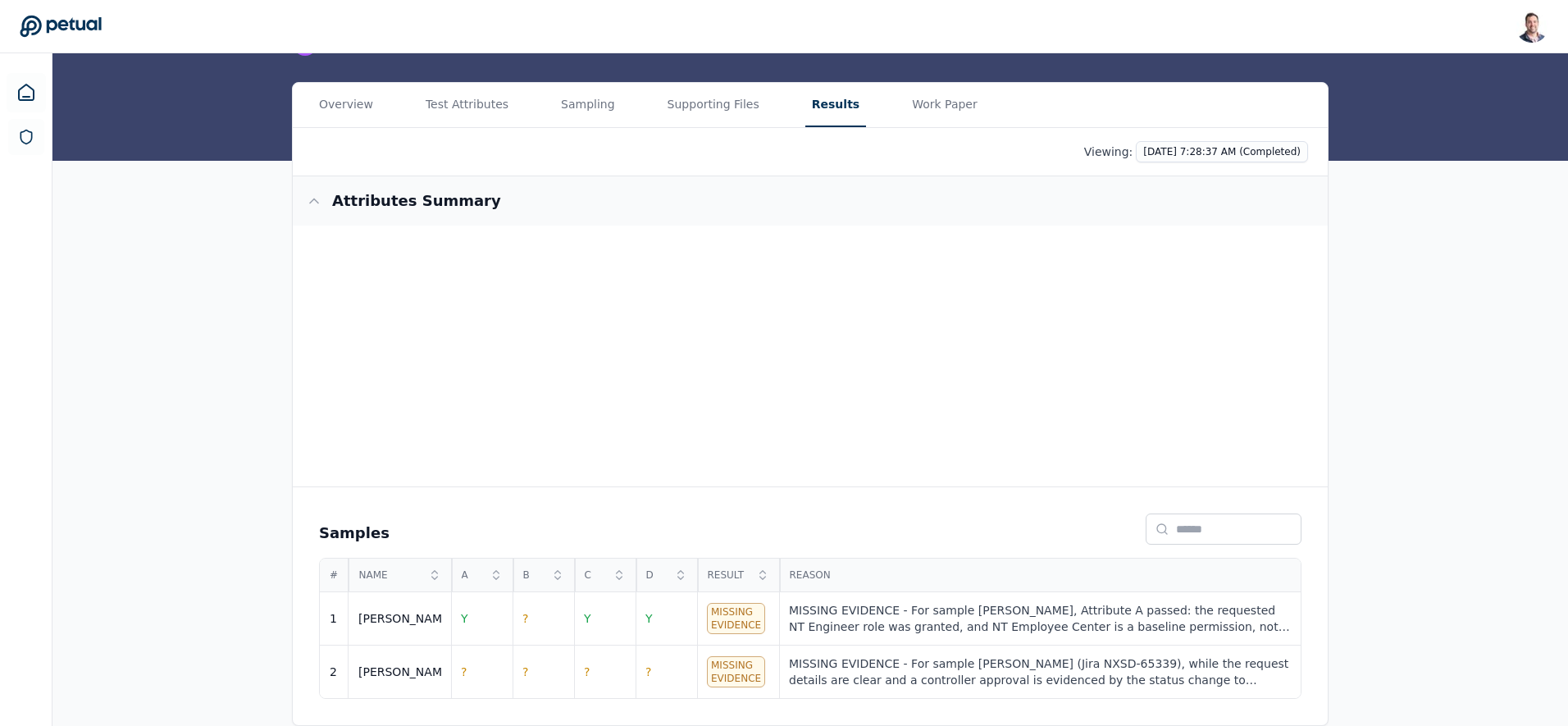
click at [432, 199] on h3 "Attributes summary" at bounding box center [416, 200] width 169 height 23
